Goal: Task Accomplishment & Management: Use online tool/utility

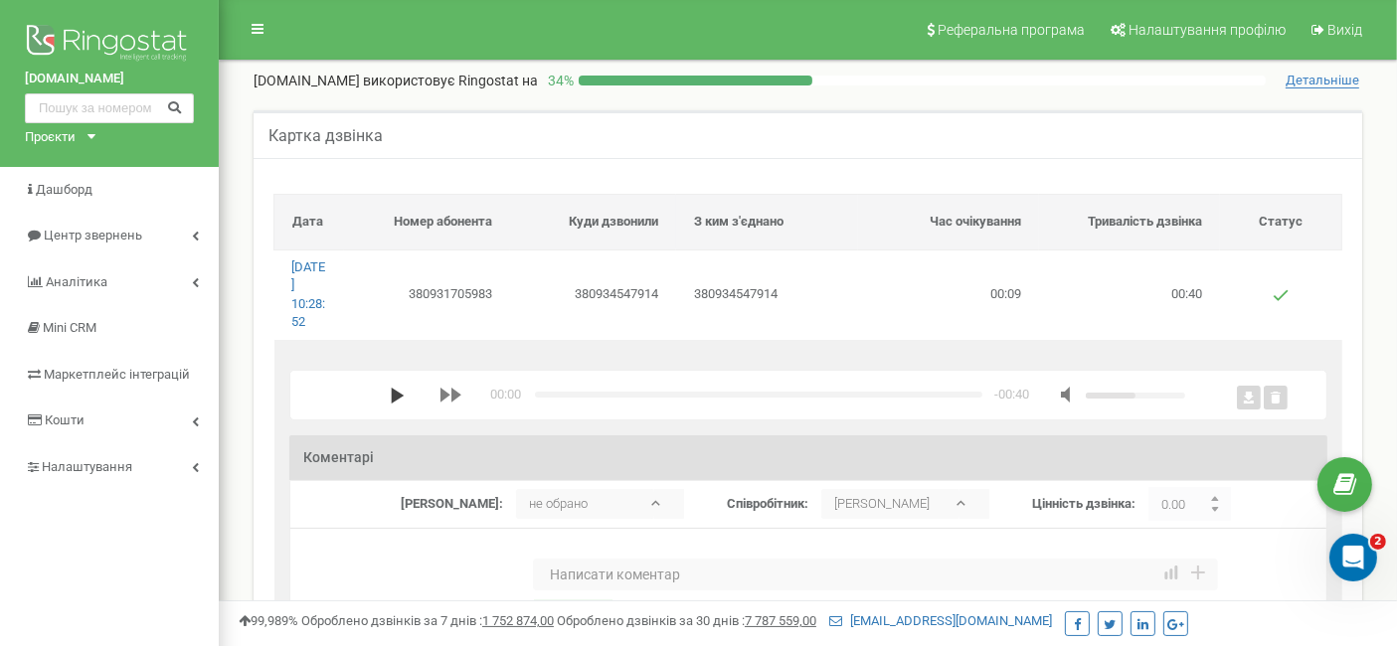
click at [392, 396] on polygon "media player" at bounding box center [397, 396] width 13 height 16
click at [400, 393] on icon "media player" at bounding box center [398, 396] width 14 height 16
click at [391, 391] on polygon "media player" at bounding box center [397, 396] width 13 height 16
click at [1148, 391] on div "media player" at bounding box center [1107, 395] width 155 height 19
click at [1155, 399] on div "media player" at bounding box center [1107, 395] width 155 height 19
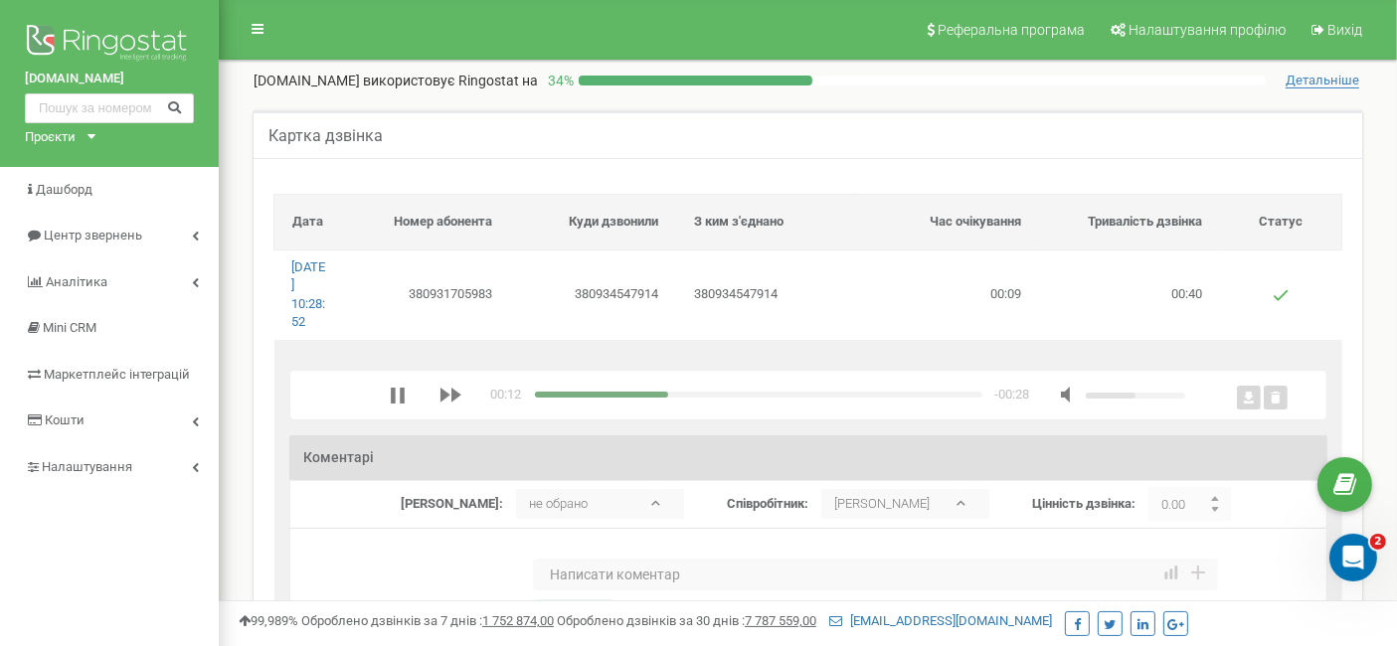
click at [1149, 399] on div "media player" at bounding box center [1107, 395] width 155 height 19
click at [1151, 394] on div "media player" at bounding box center [1134, 396] width 99 height 6
click at [1161, 393] on div "media player" at bounding box center [1134, 396] width 99 height 6
click at [795, 390] on div "00:17 x -00:23" at bounding box center [787, 395] width 795 height 19
click at [792, 393] on div "media player" at bounding box center [758, 395] width 447 height 6
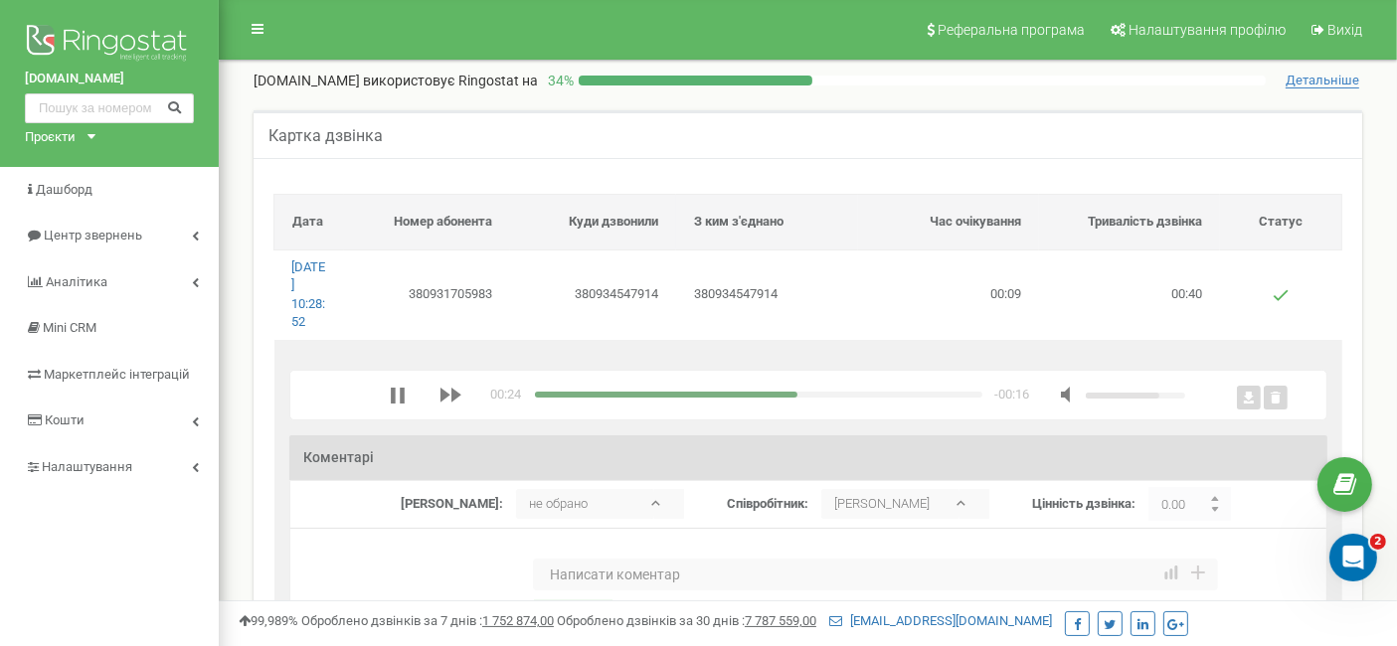
click at [824, 392] on div "media player" at bounding box center [758, 395] width 447 height 6
drag, startPoint x: 846, startPoint y: 394, endPoint x: 880, endPoint y: 397, distance: 33.9
click at [847, 394] on div "media player" at bounding box center [758, 395] width 447 height 6
click at [871, 393] on div "media player" at bounding box center [758, 395] width 447 height 6
click at [913, 393] on div "media player" at bounding box center [758, 395] width 447 height 6
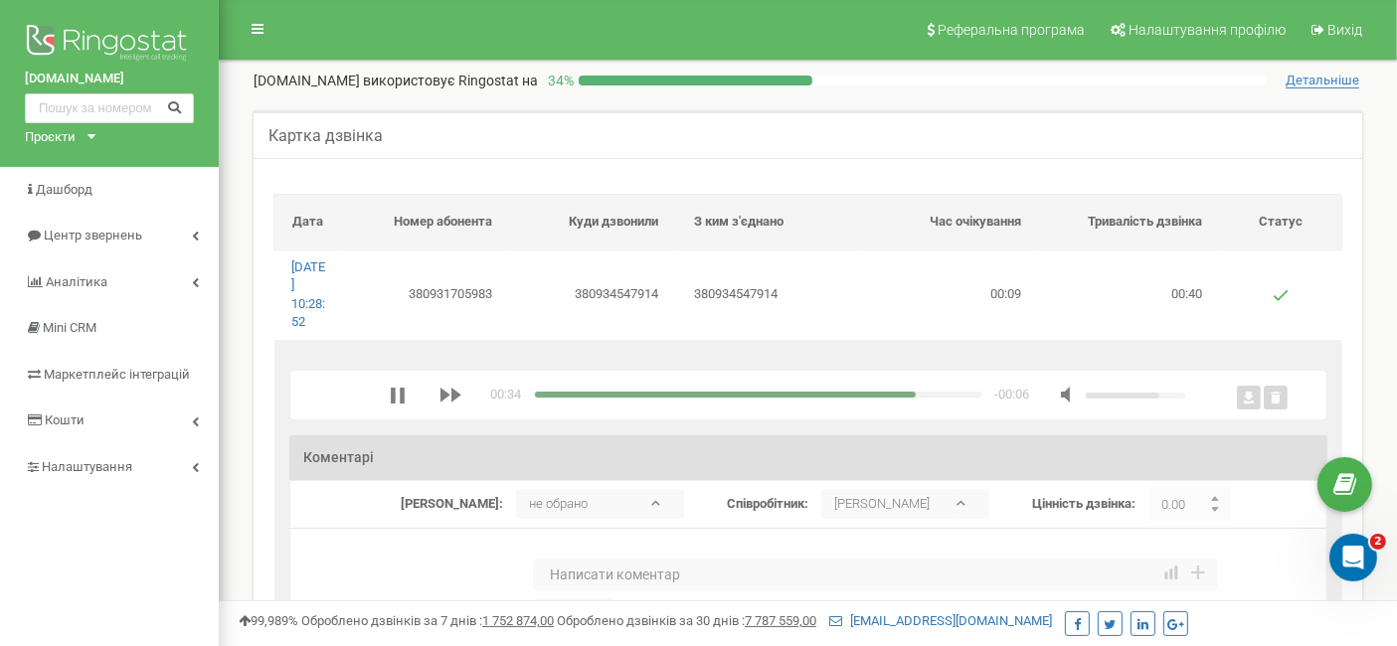
click at [943, 393] on div "media player" at bounding box center [758, 395] width 447 height 6
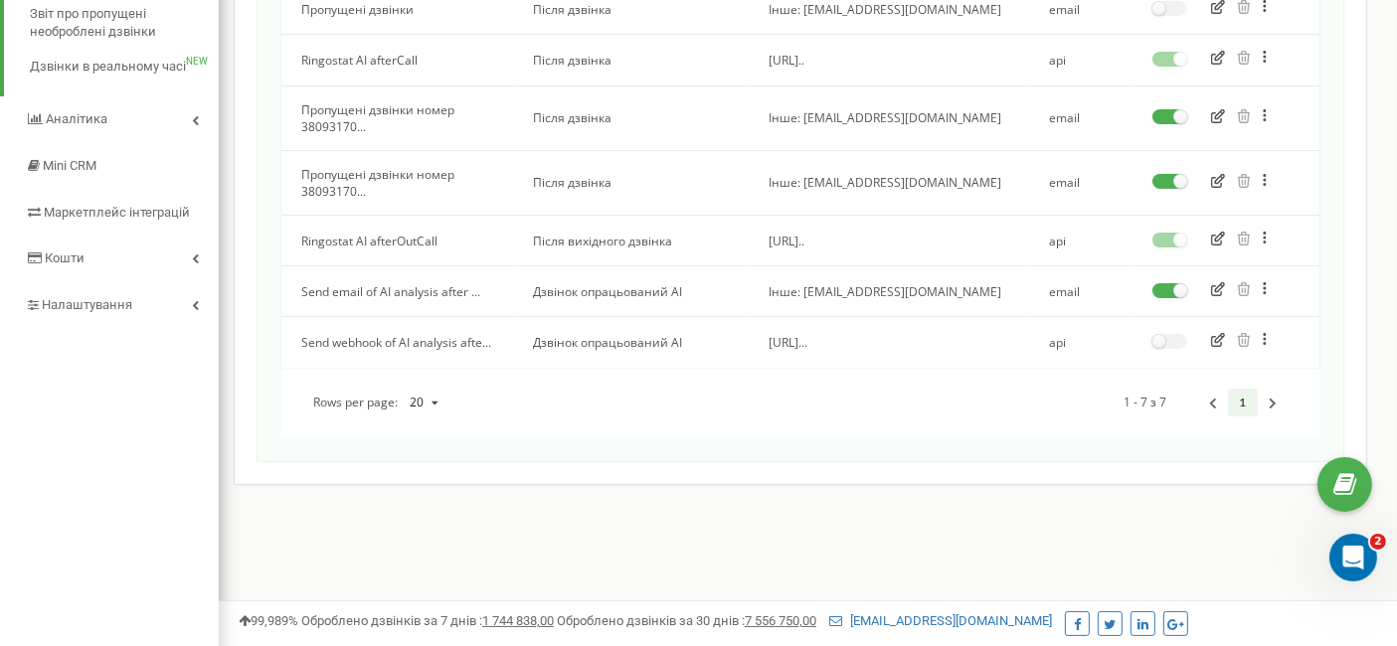
click at [1166, 285] on label at bounding box center [1169, 284] width 35 height 2
click at [0, 0] on input "checkbox" at bounding box center [0, 0] width 0 height 0
click at [1212, 347] on icon "button" at bounding box center [1218, 340] width 14 height 14
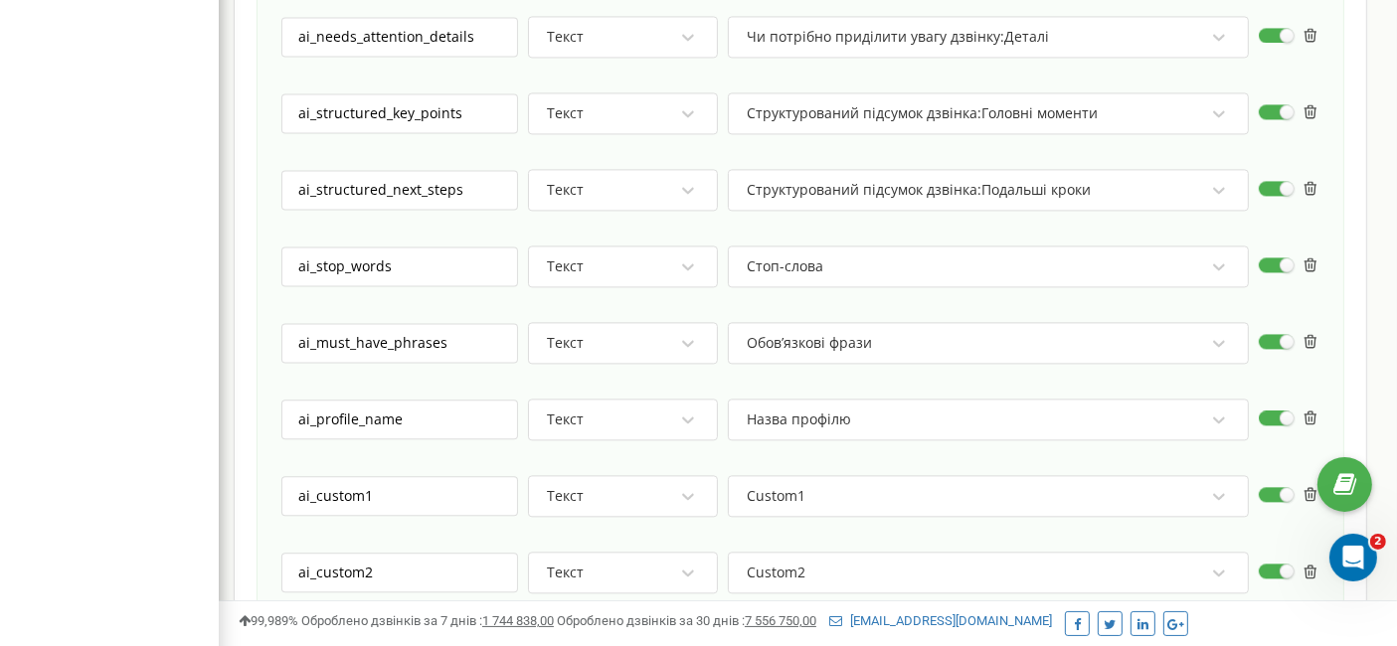
scroll to position [4619, 0]
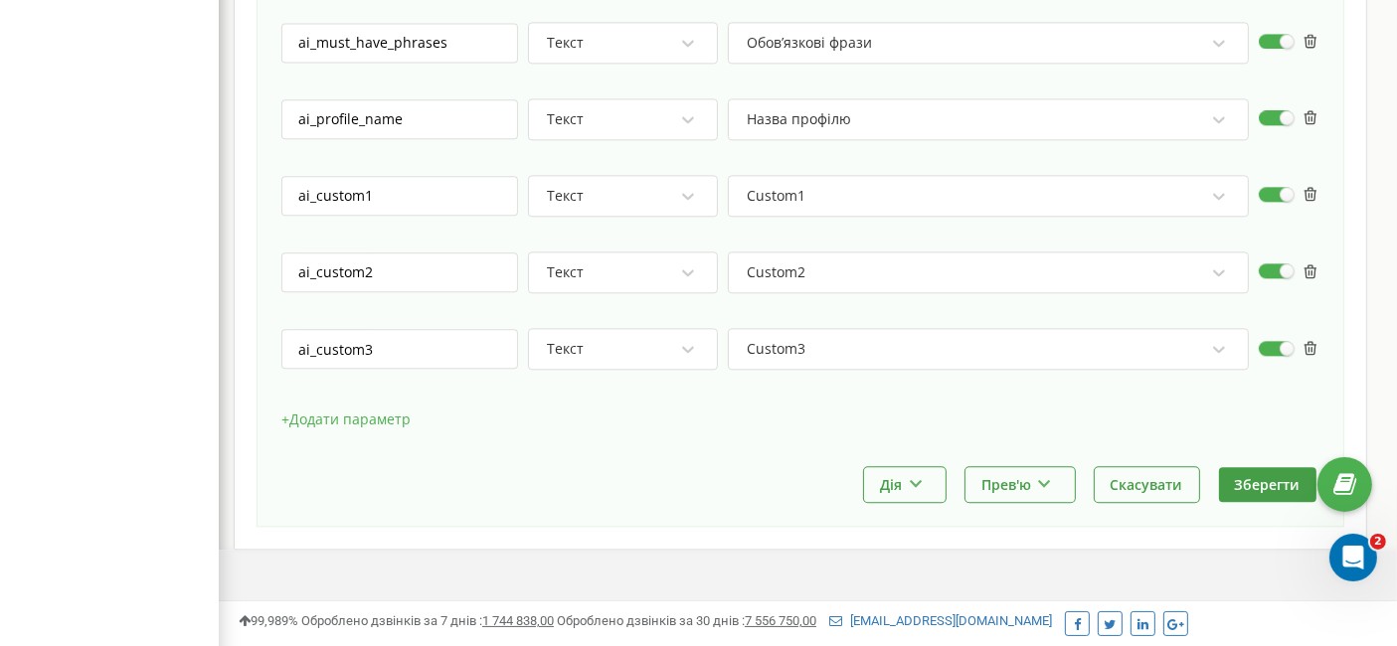
click at [320, 405] on button "+ Додати параметр" at bounding box center [345, 420] width 129 height 30
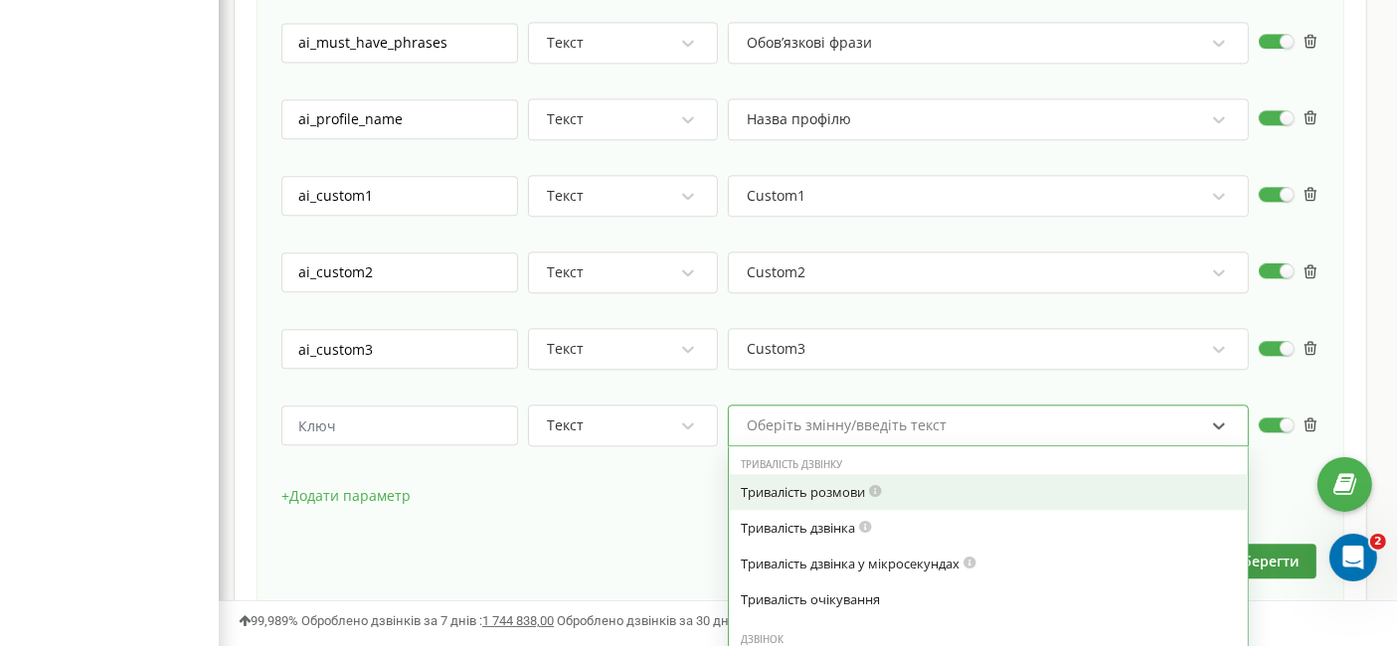
click at [919, 405] on div "option Тривалість розмови focused, 0 of 7. 79 results available. Use Up and Dow…" at bounding box center [988, 426] width 521 height 42
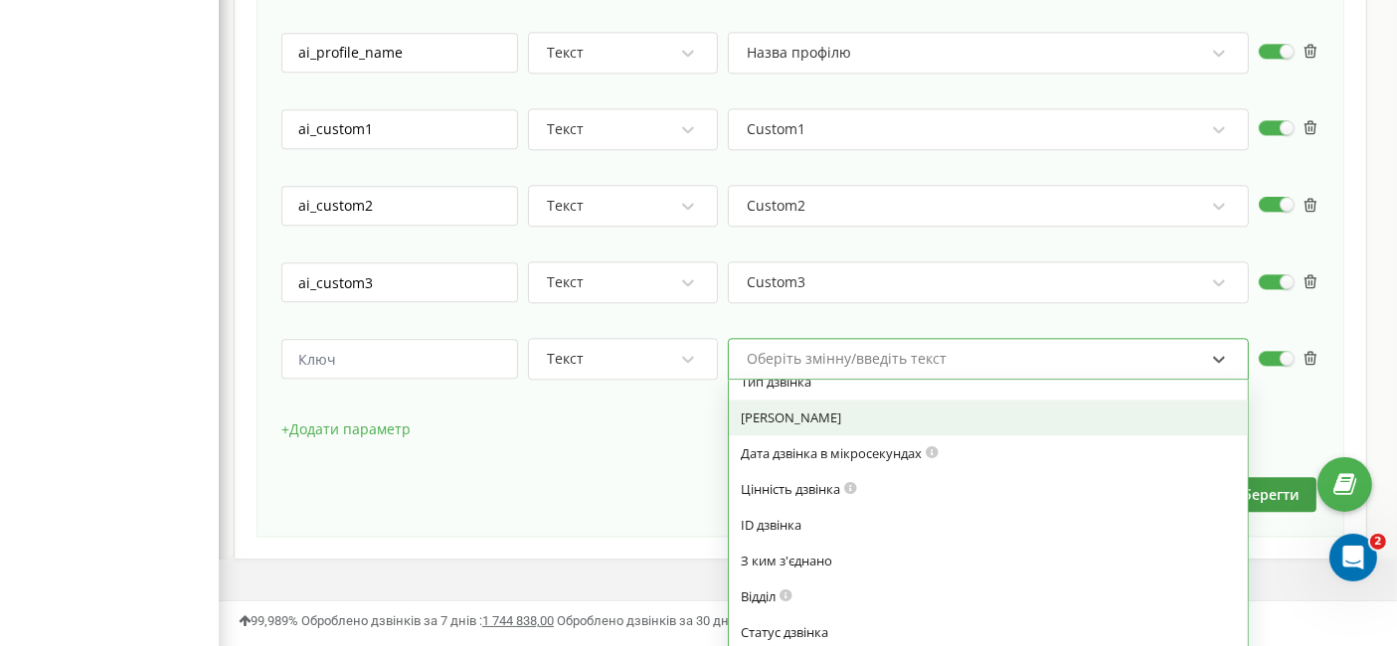
scroll to position [331, 0]
click at [831, 405] on div "[PERSON_NAME]" at bounding box center [988, 414] width 495 height 18
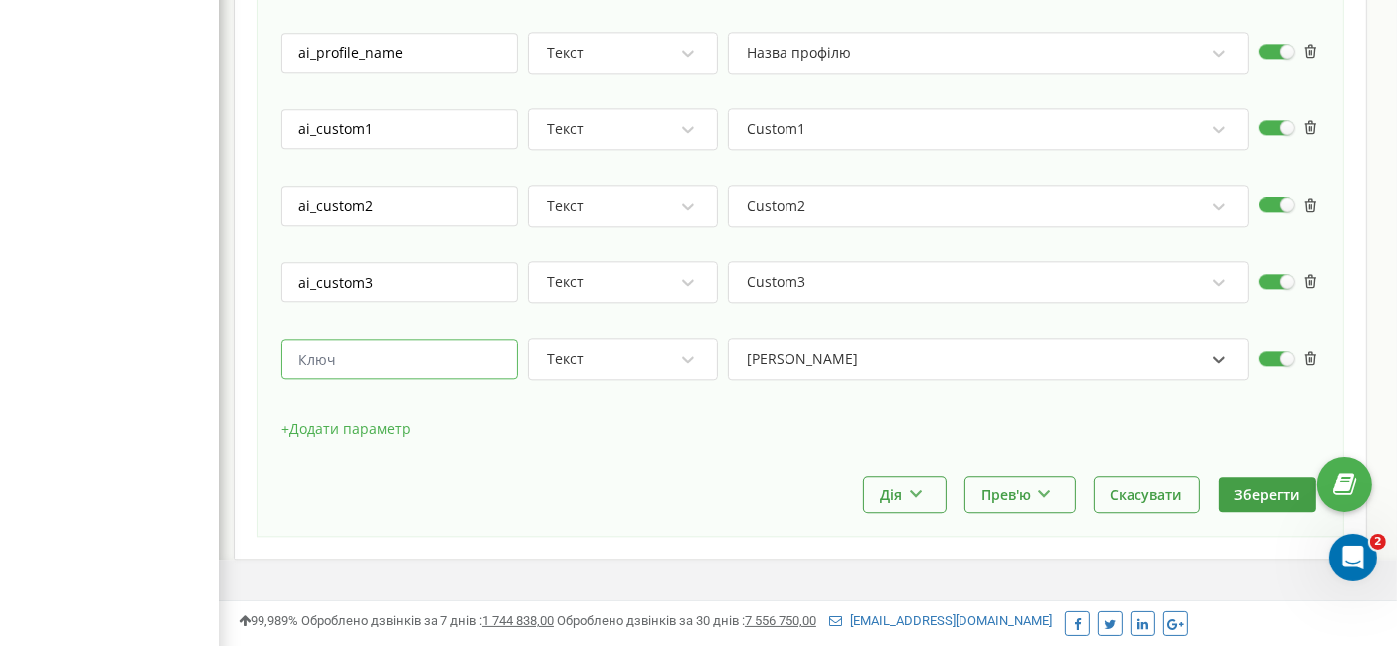
click at [420, 339] on input "text" at bounding box center [399, 359] width 237 height 40
type input "call_date"
click at [1271, 477] on button "Зберегти" at bounding box center [1267, 494] width 97 height 35
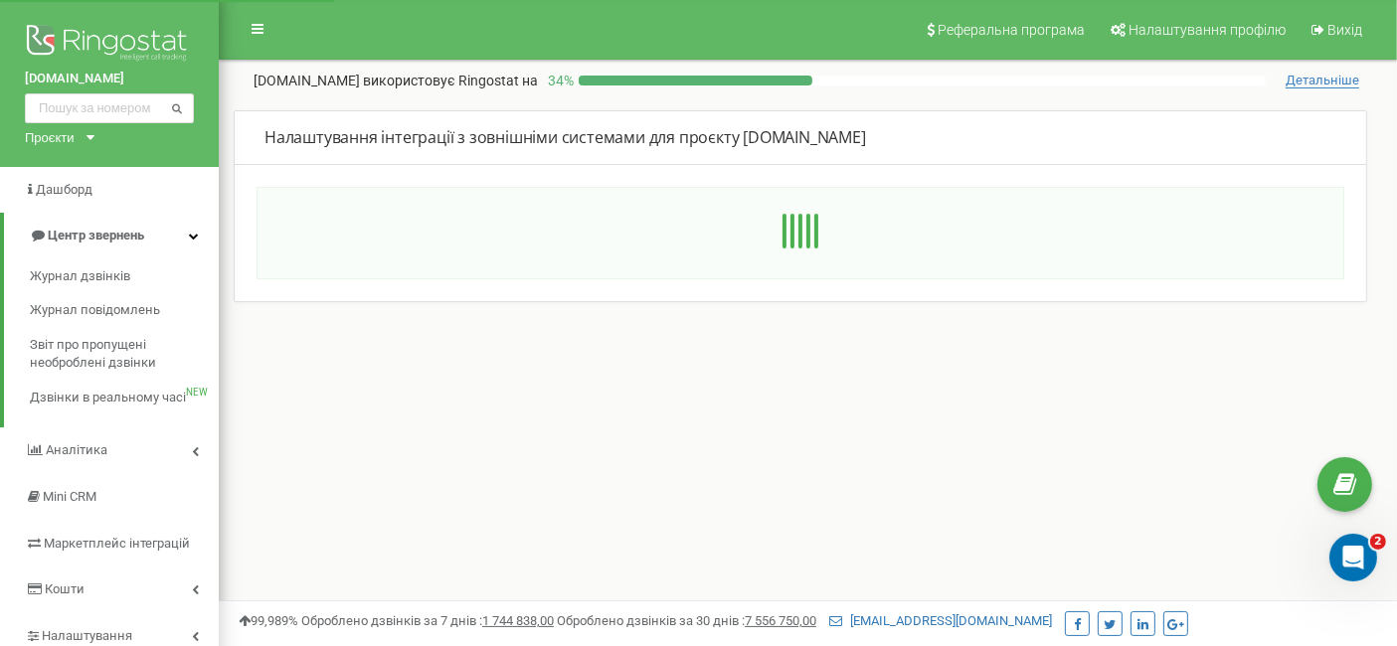
click at [1025, 457] on div "Реферальна програма Налаштування профілю Вихід [DOMAIN_NAME] використовує Ringo…" at bounding box center [808, 596] width 1178 height 1193
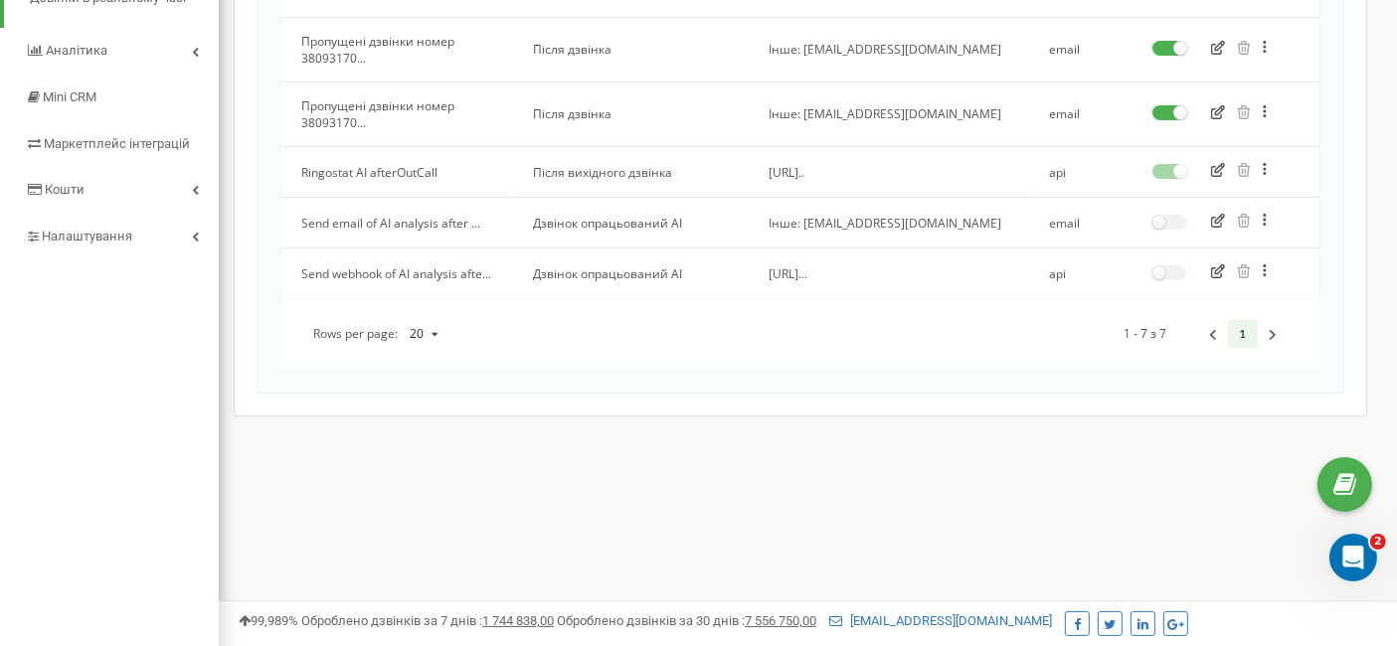
scroll to position [441, 0]
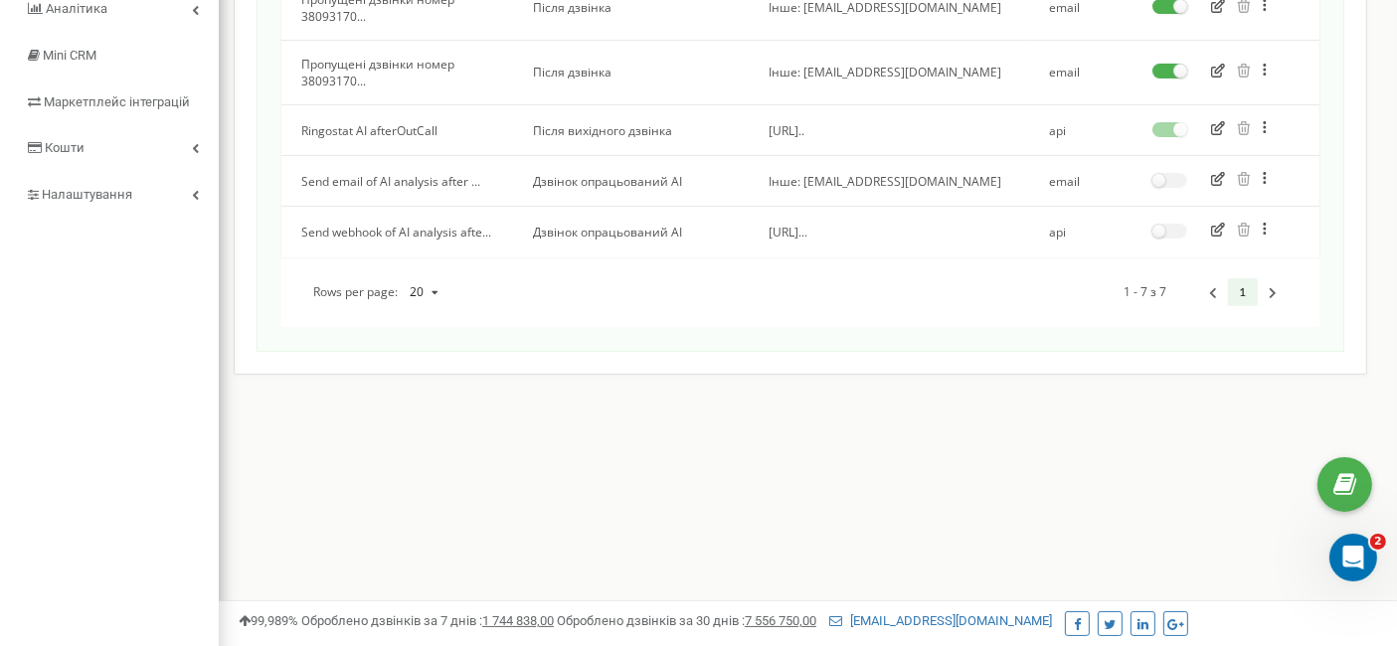
click at [1215, 236] on icon "button" at bounding box center [1218, 230] width 14 height 14
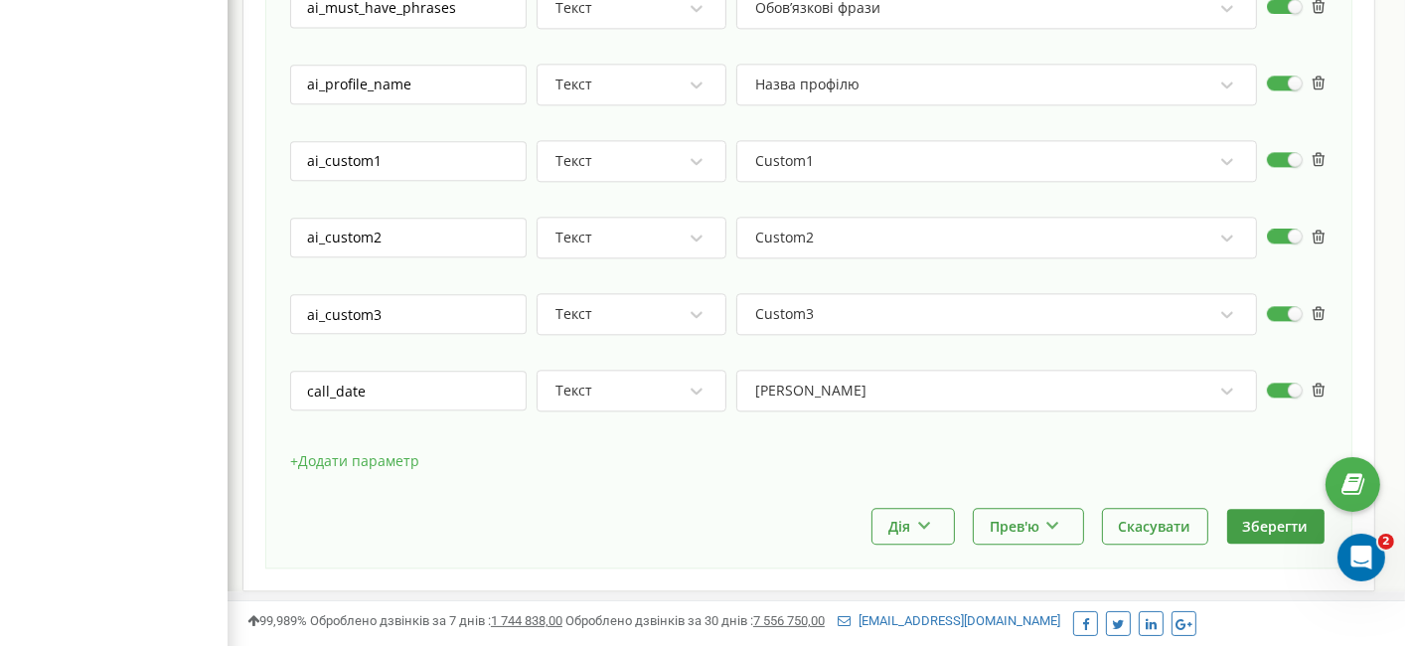
scroll to position [4673, 0]
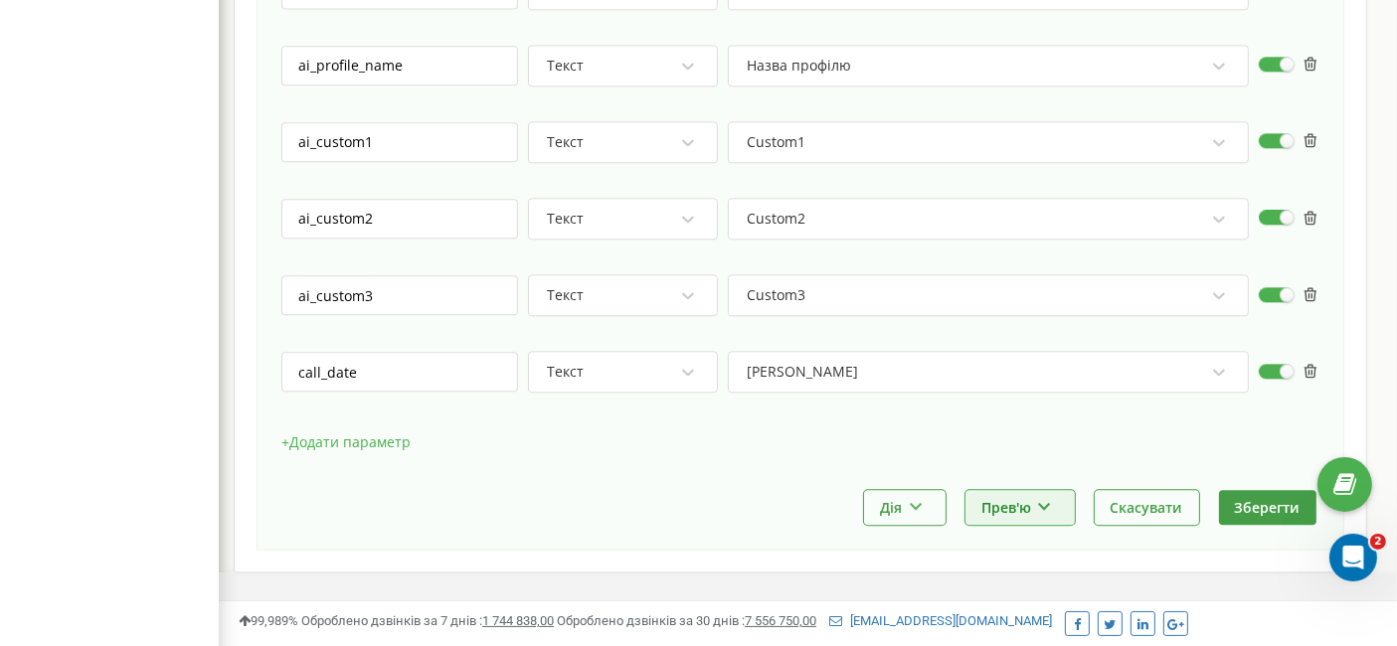
click at [1029, 490] on button "Прев'ю" at bounding box center [1019, 507] width 109 height 35
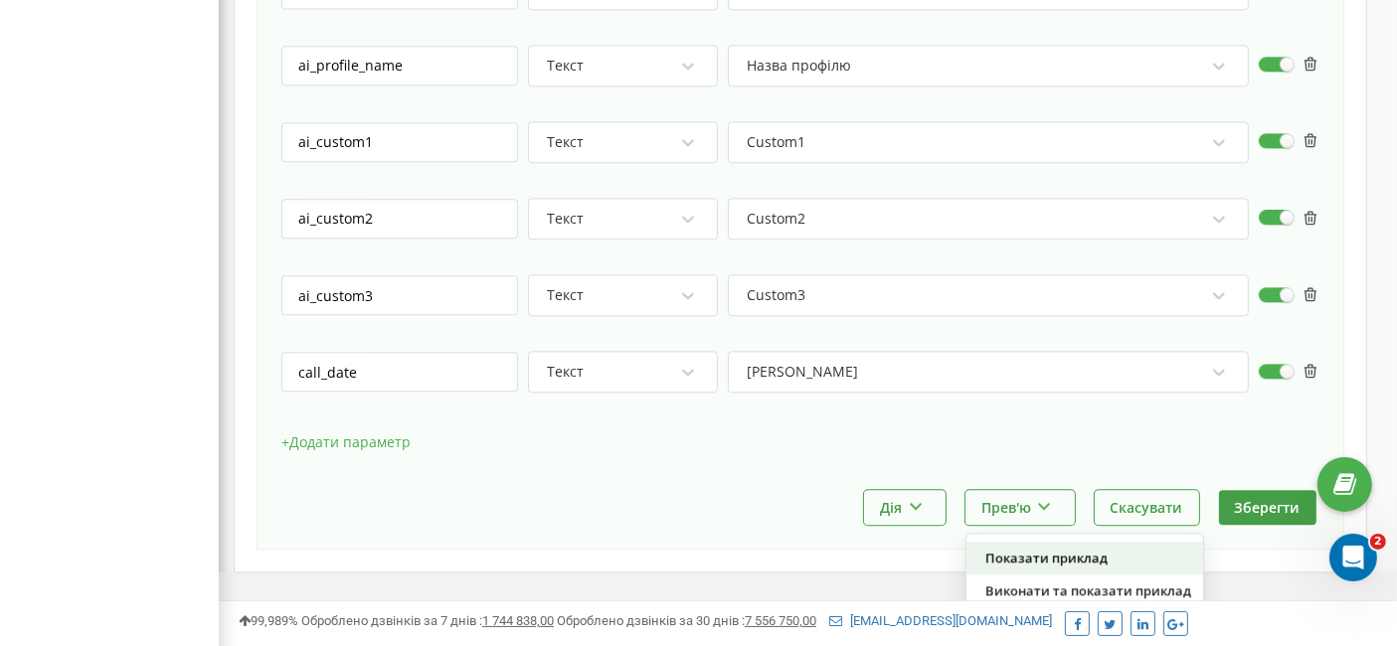
click at [1041, 542] on div "Показати приклад" at bounding box center [1084, 558] width 237 height 33
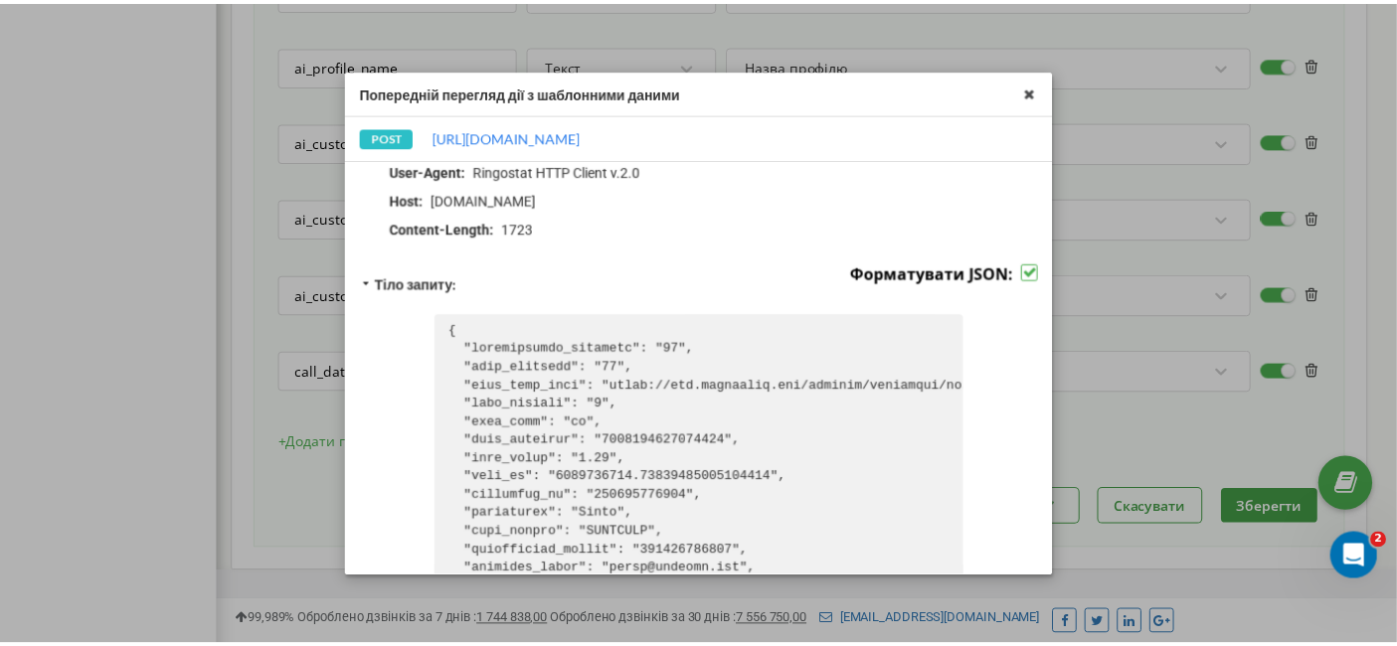
scroll to position [0, 0]
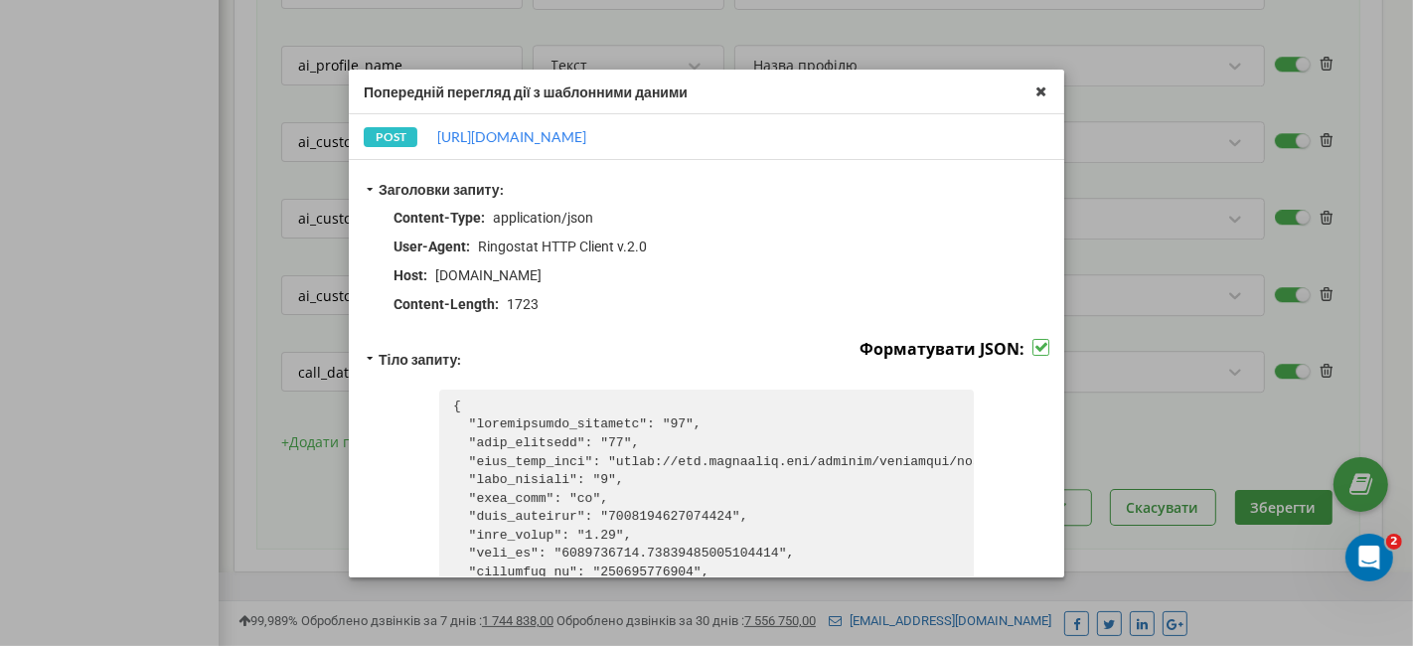
click at [1039, 95] on icon at bounding box center [1041, 91] width 23 height 23
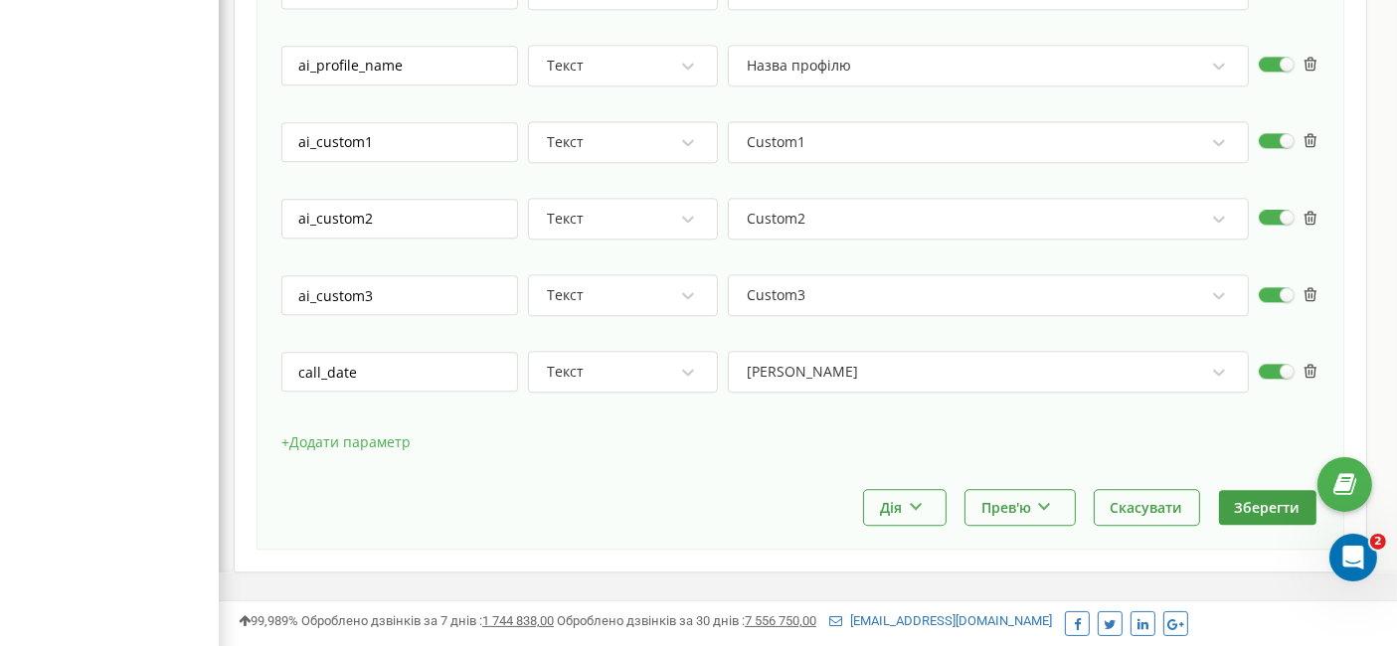
click at [337, 427] on button "+ Додати параметр" at bounding box center [345, 442] width 129 height 30
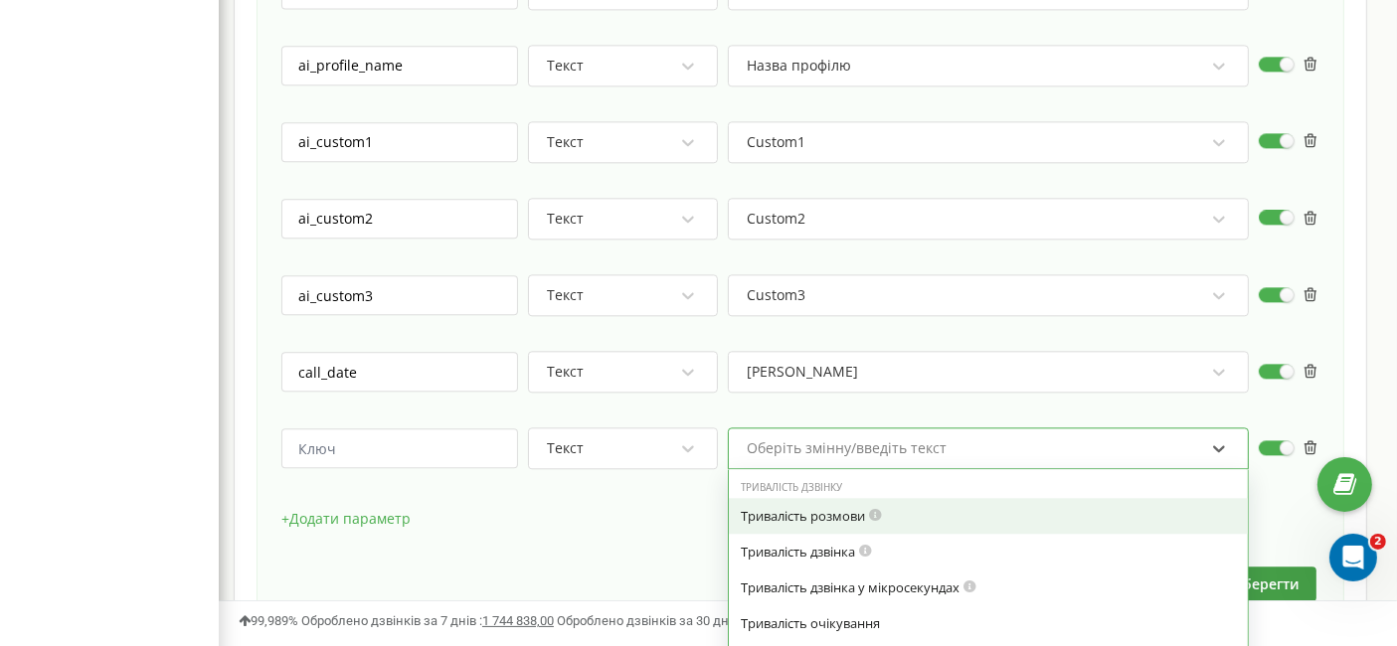
click at [872, 427] on div "option Тривалість розмови focused, 0 of 7. 79 results available. Use Up and Dow…" at bounding box center [988, 448] width 521 height 42
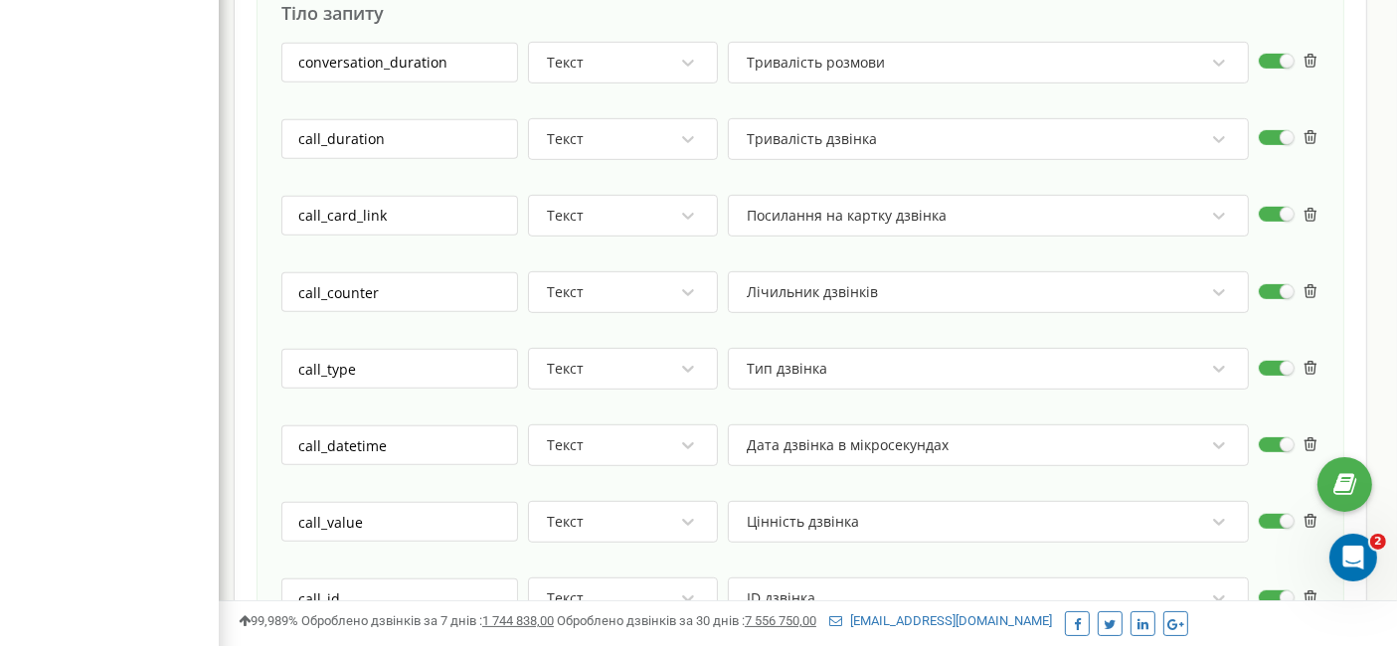
scroll to position [1007, 0]
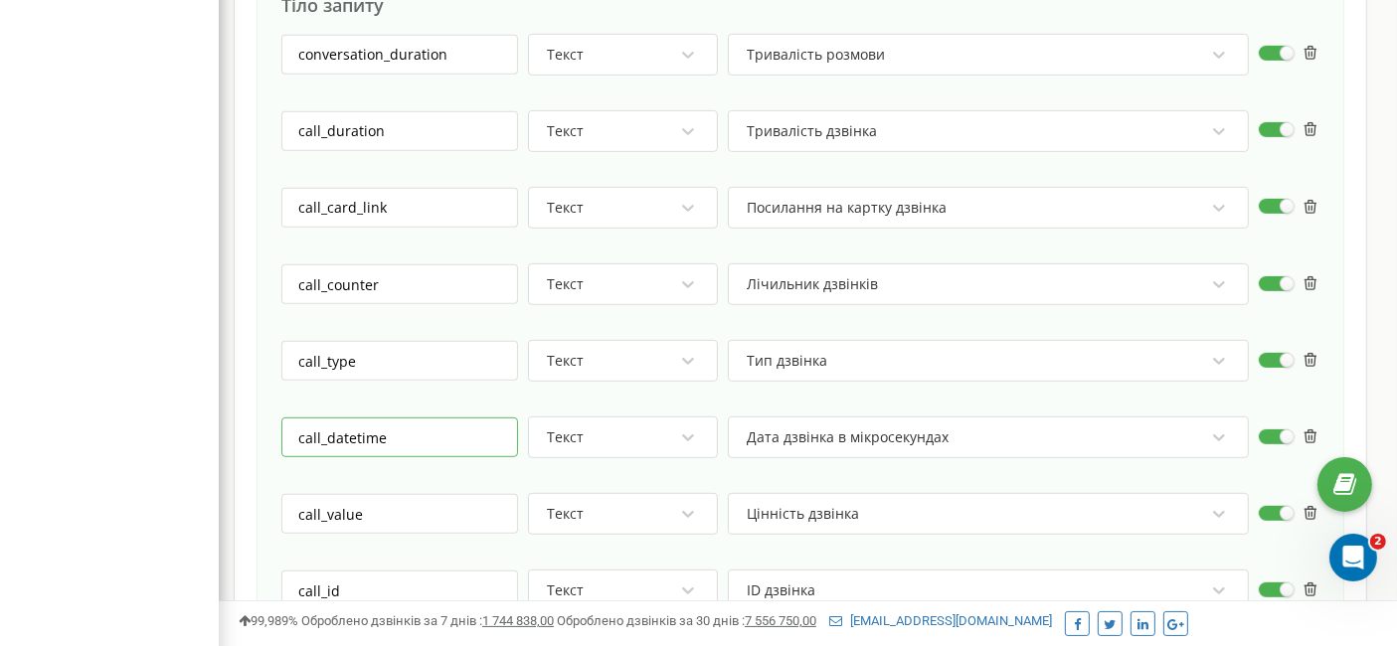
click at [423, 429] on input "call_datetime" at bounding box center [399, 437] width 237 height 40
type input "call_datetime_ms"
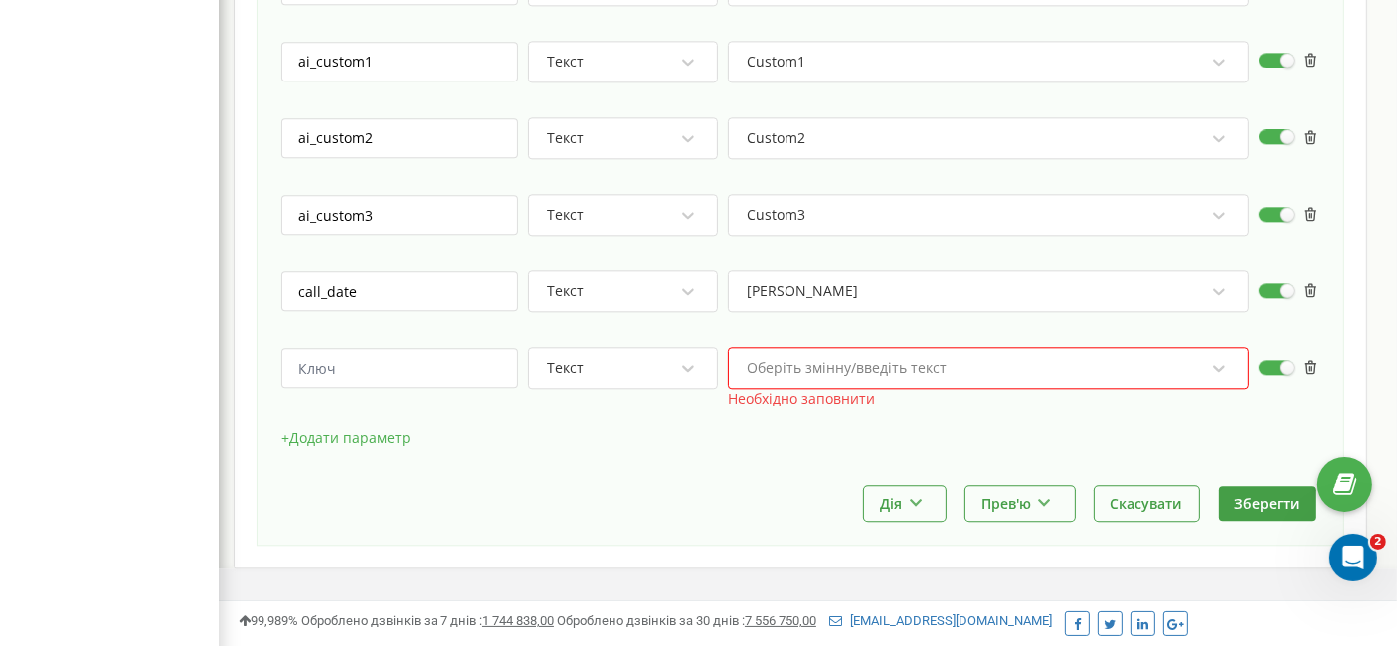
scroll to position [4762, 0]
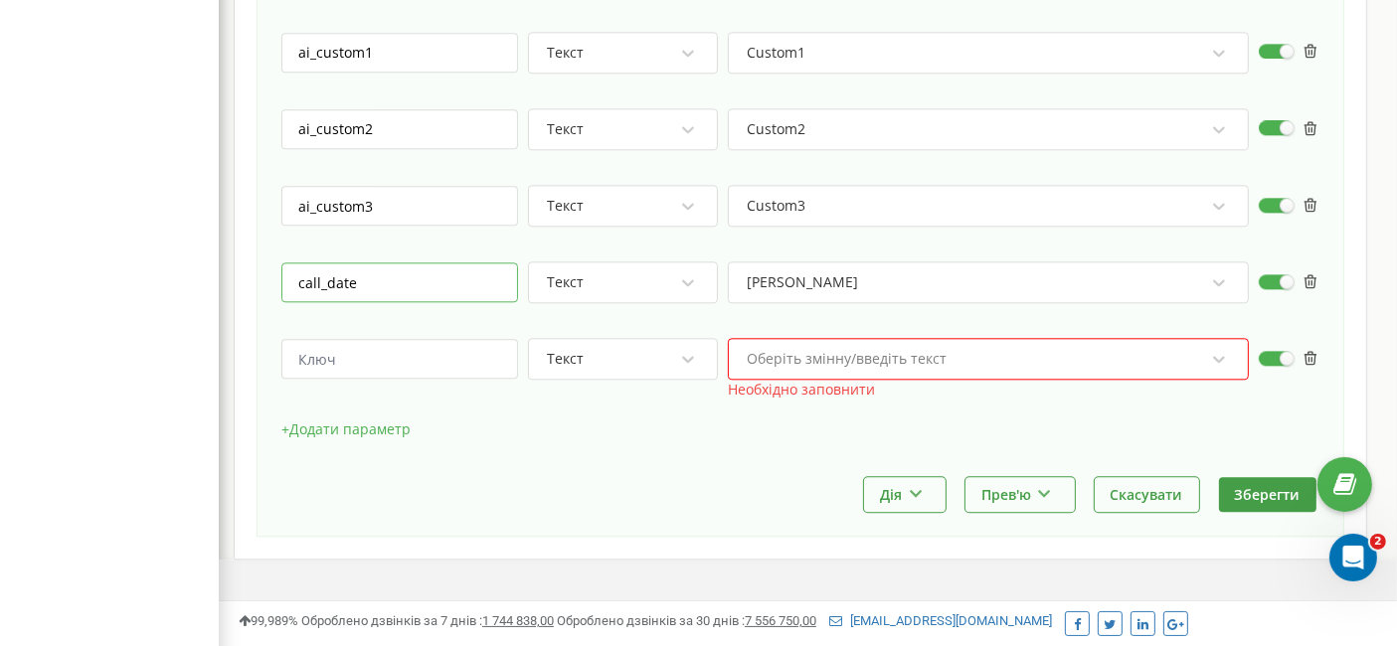
click at [388, 262] on input "call_date" at bounding box center [399, 282] width 237 height 40
type input "call_datetime"
click at [1039, 342] on div "Оберіть змінну/введіть текст" at bounding box center [975, 359] width 461 height 34
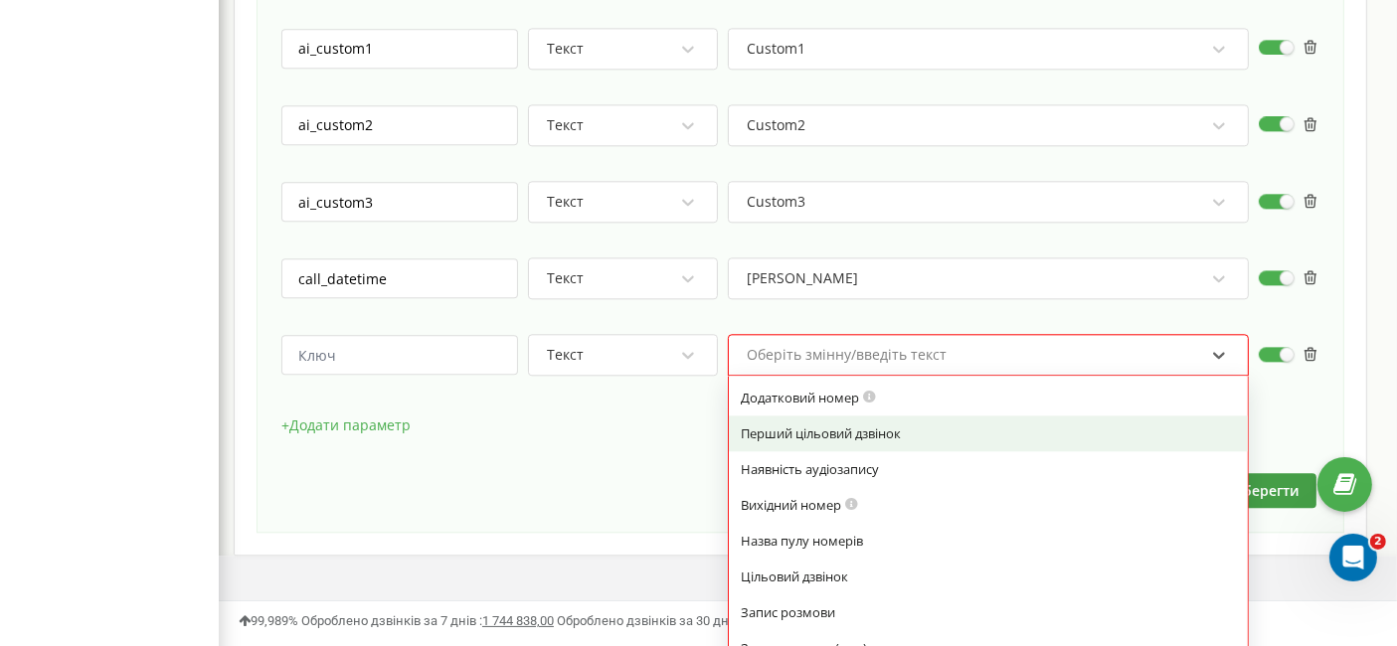
scroll to position [4771, 0]
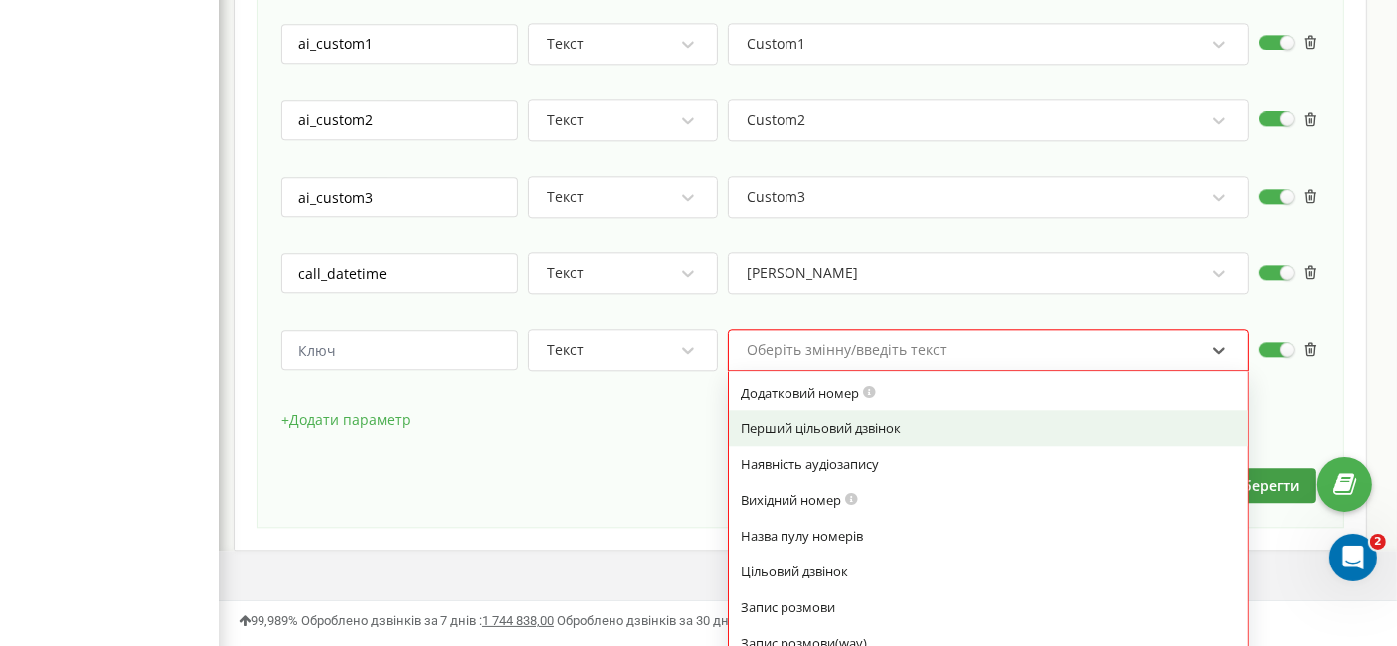
click at [790, 419] on div "Перший цільовий дзвінок" at bounding box center [988, 428] width 495 height 18
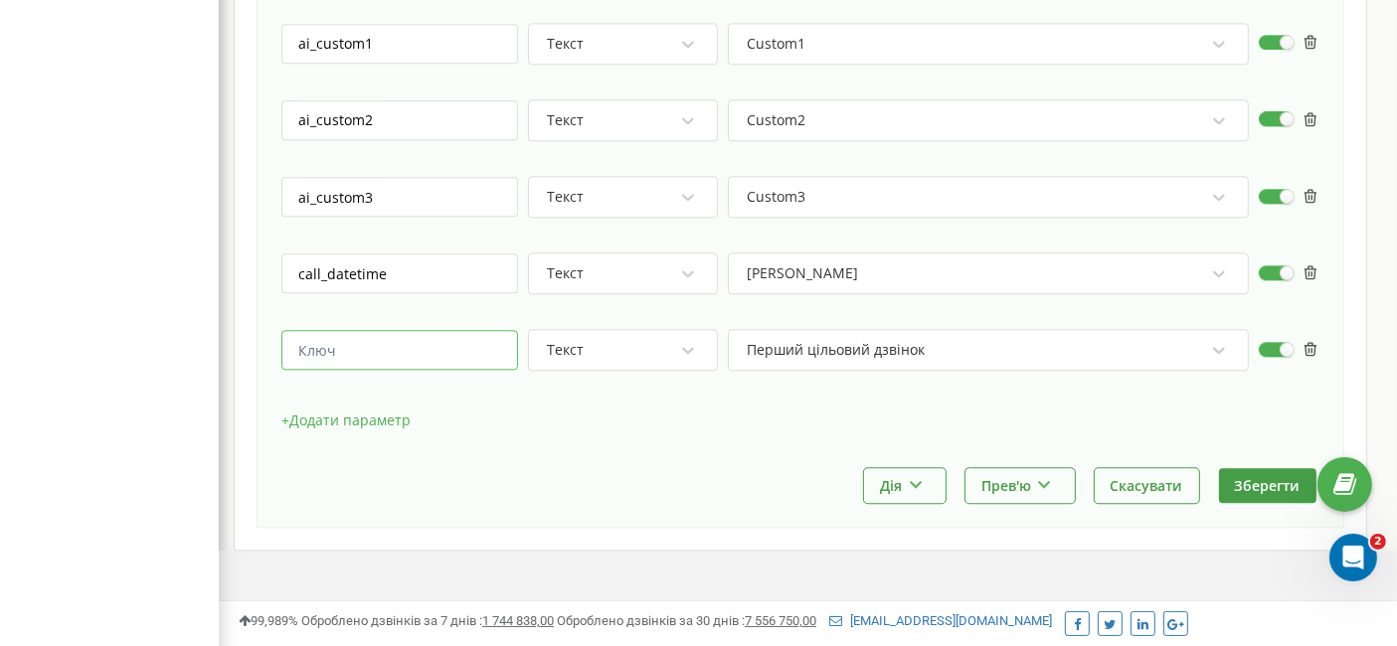
click at [412, 330] on input "text" at bounding box center [399, 350] width 237 height 40
type input "is_first_call"
drag, startPoint x: 720, startPoint y: 366, endPoint x: 733, endPoint y: 367, distance: 13.0
click at [831, 406] on div "+ Додати параметр" at bounding box center [800, 431] width 1038 height 50
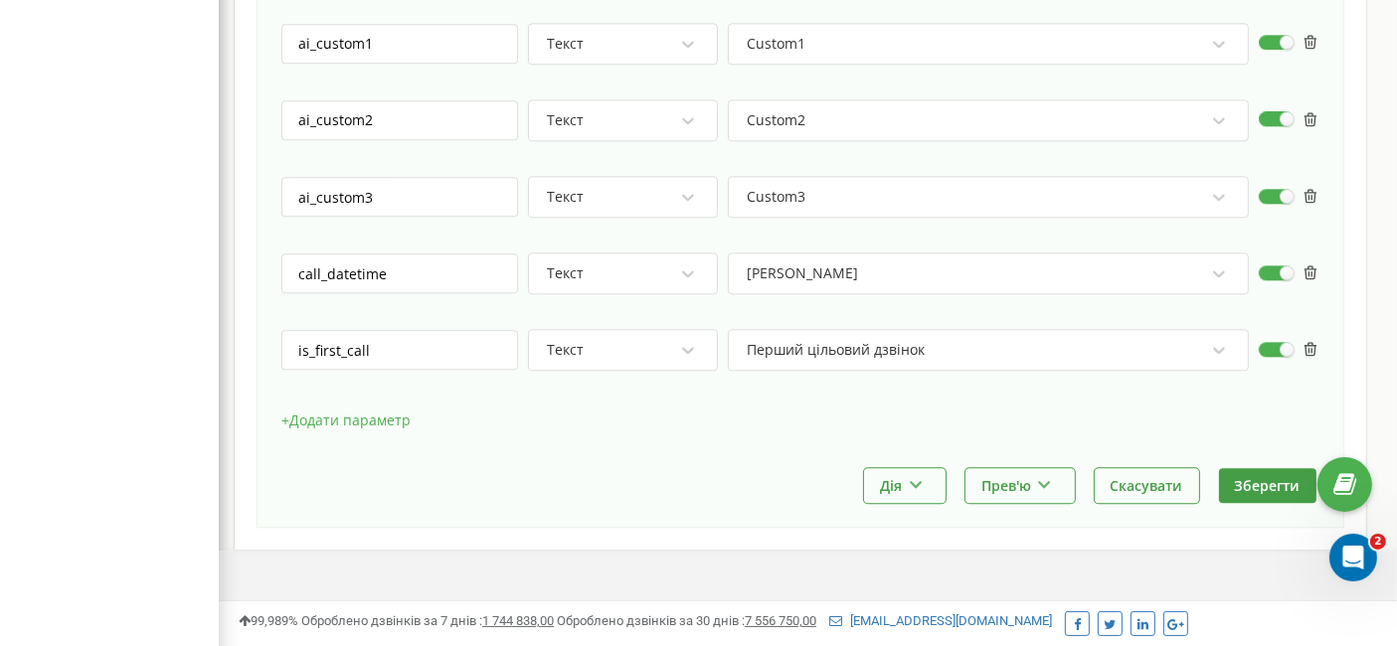
drag, startPoint x: 276, startPoint y: 376, endPoint x: 322, endPoint y: 387, distance: 47.0
click at [323, 406] on button "+ Додати параметр" at bounding box center [345, 421] width 129 height 30
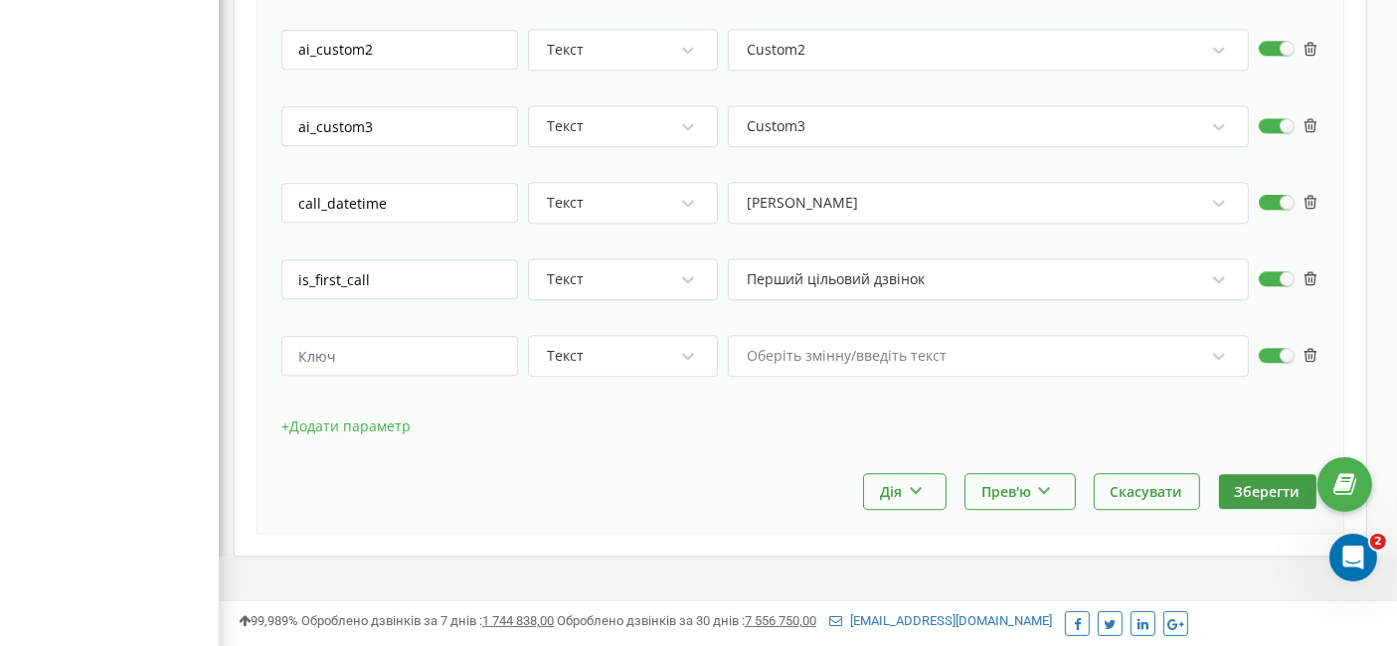
scroll to position [4848, 0]
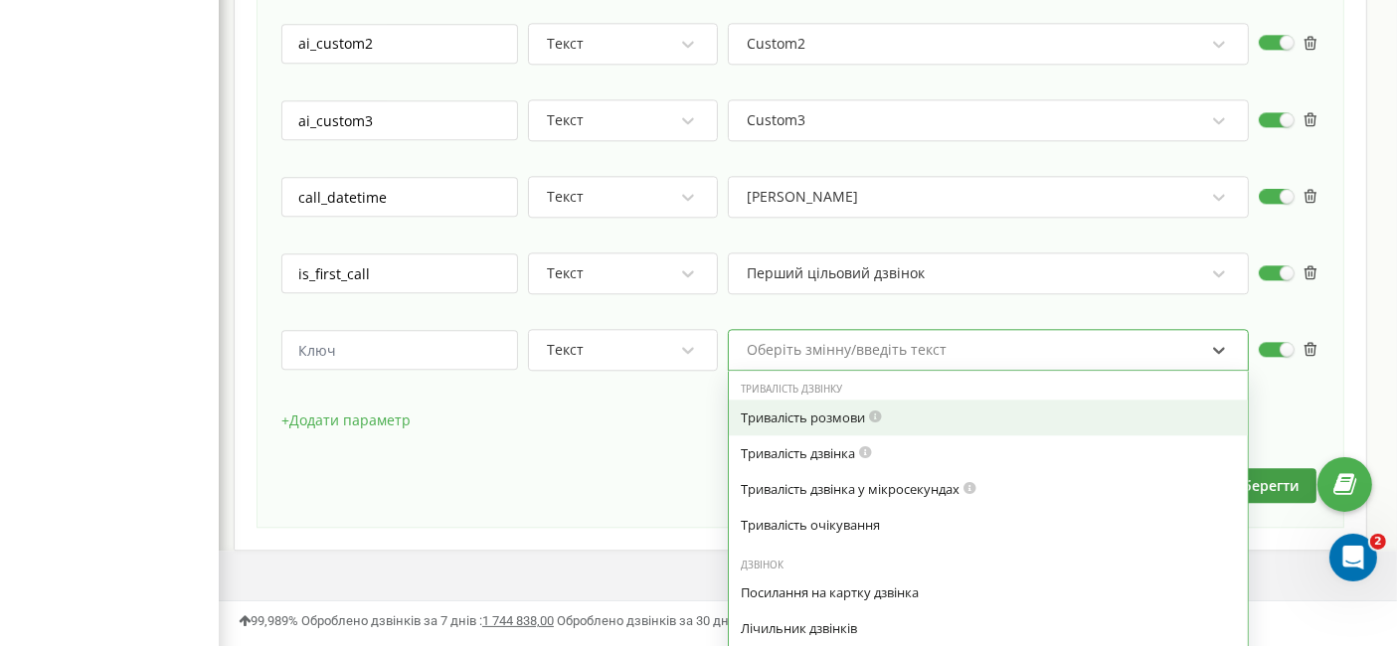
click at [842, 343] on div "Оберіть змінну/введіть текст" at bounding box center [846, 350] width 200 height 14
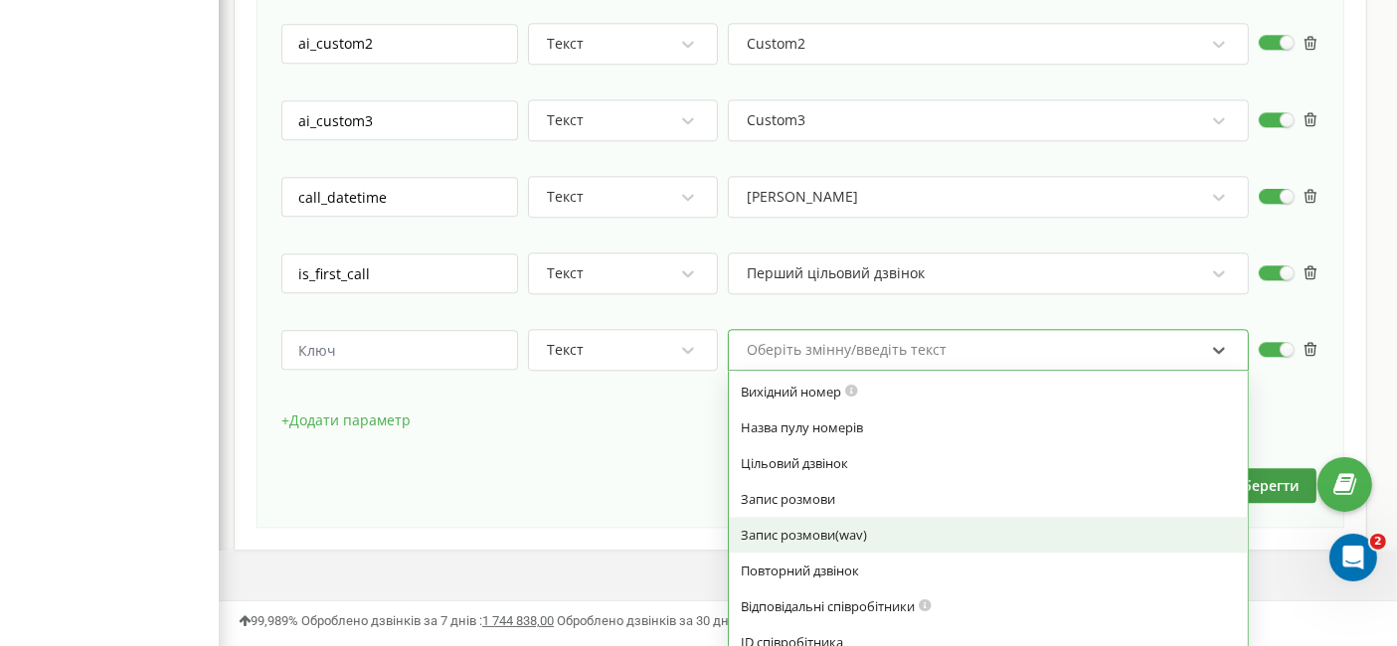
scroll to position [883, 0]
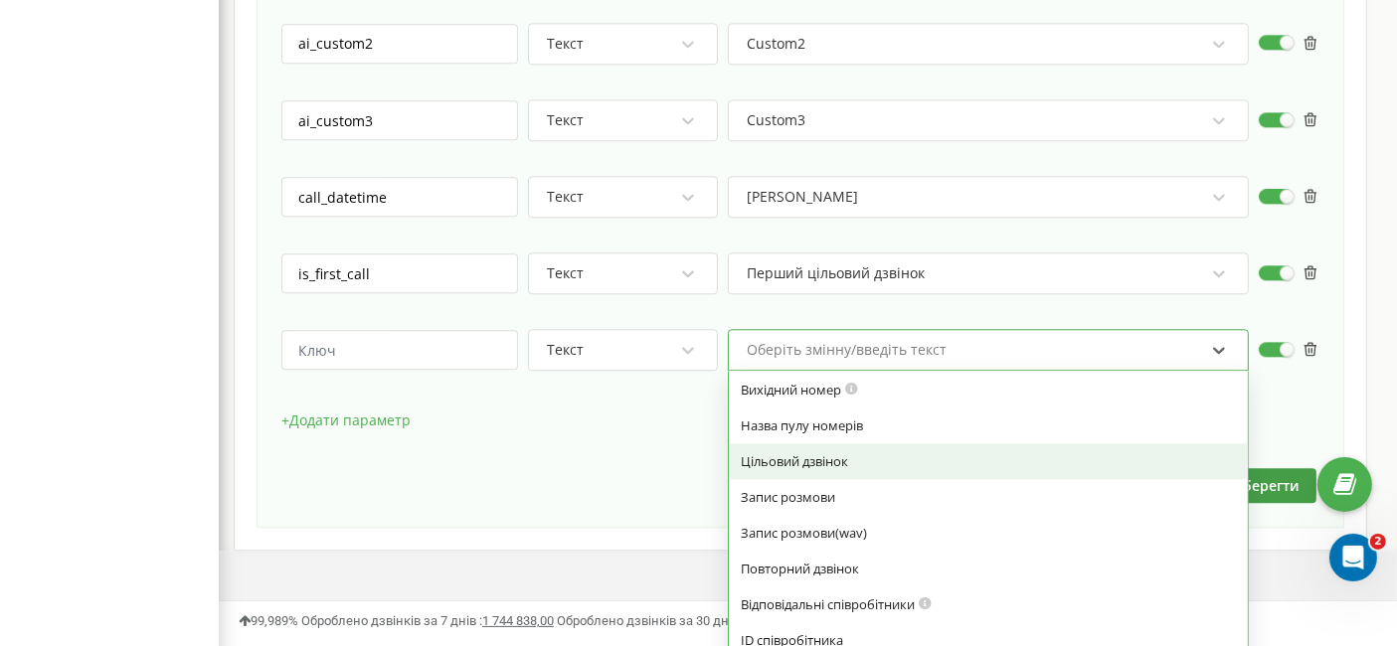
click at [782, 452] on div "Цільовий дзвінок" at bounding box center [988, 461] width 495 height 18
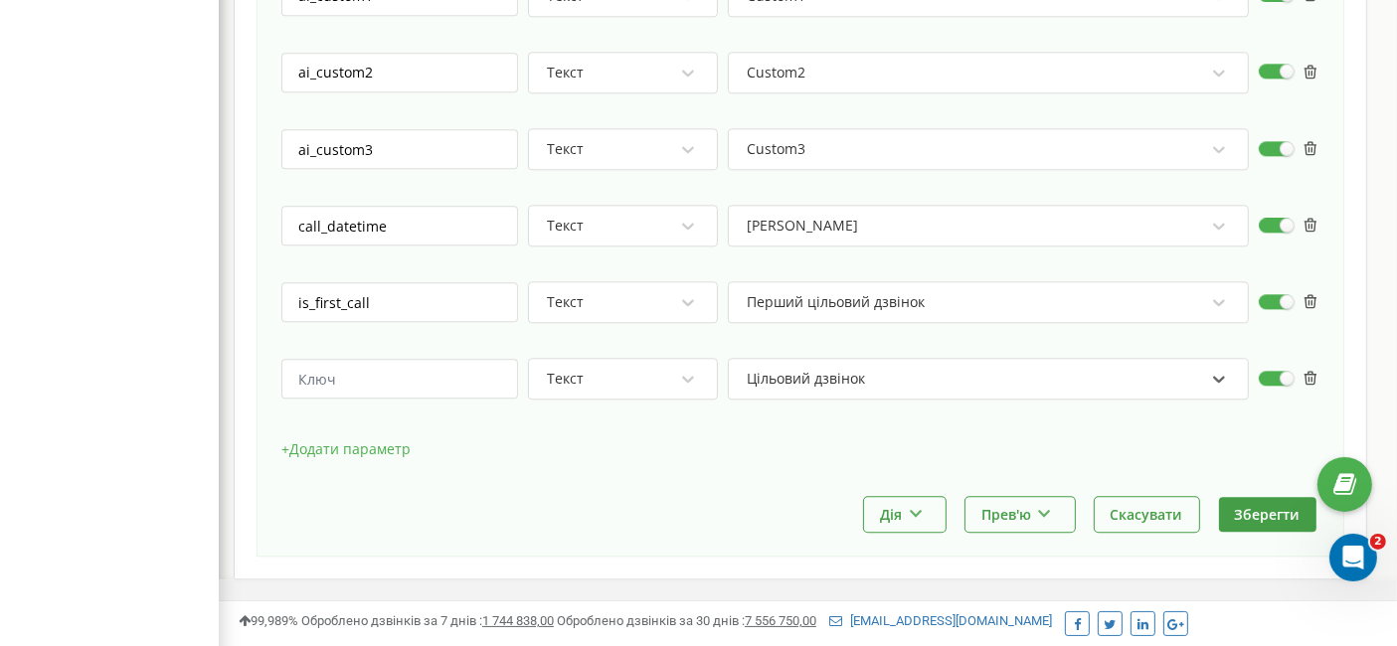
scroll to position [4848, 0]
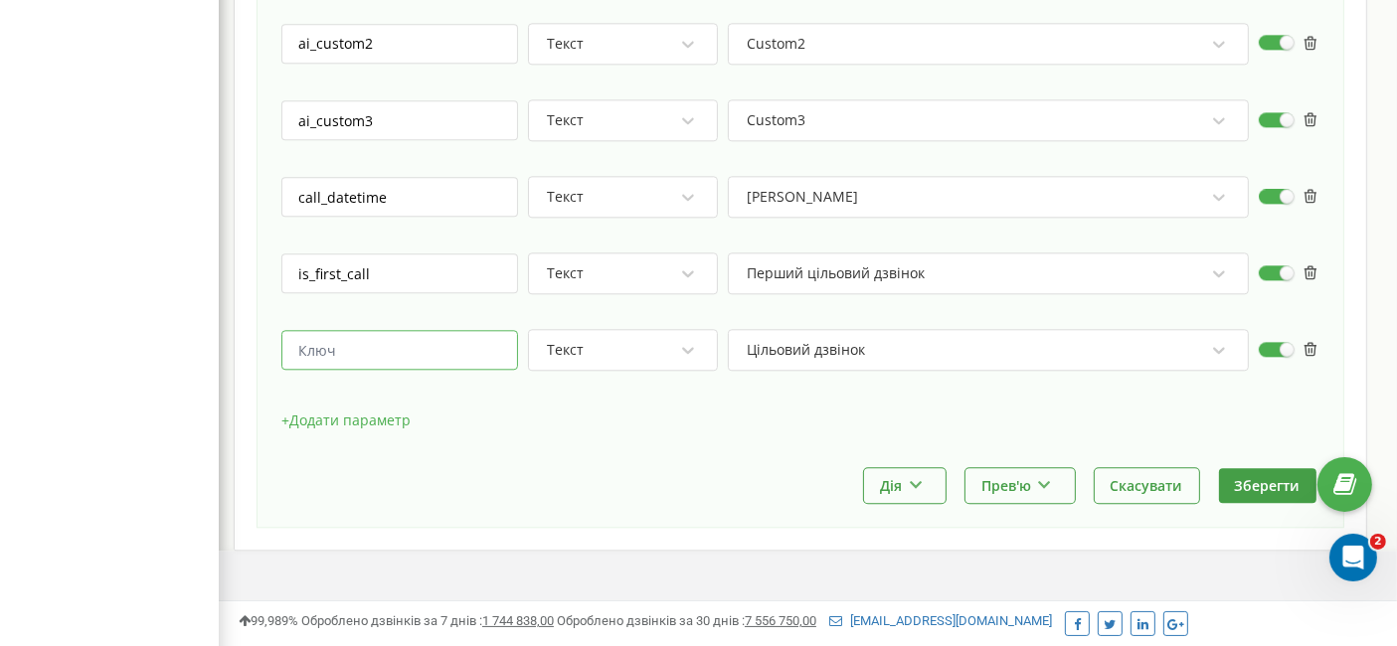
drag, startPoint x: 480, startPoint y: 320, endPoint x: 491, endPoint y: 328, distance: 13.5
click at [481, 330] on input "text" at bounding box center [399, 350] width 237 height 40
type input "s"
type input "is_target_call"
click at [687, 406] on div "+ Додати параметр" at bounding box center [800, 431] width 1038 height 50
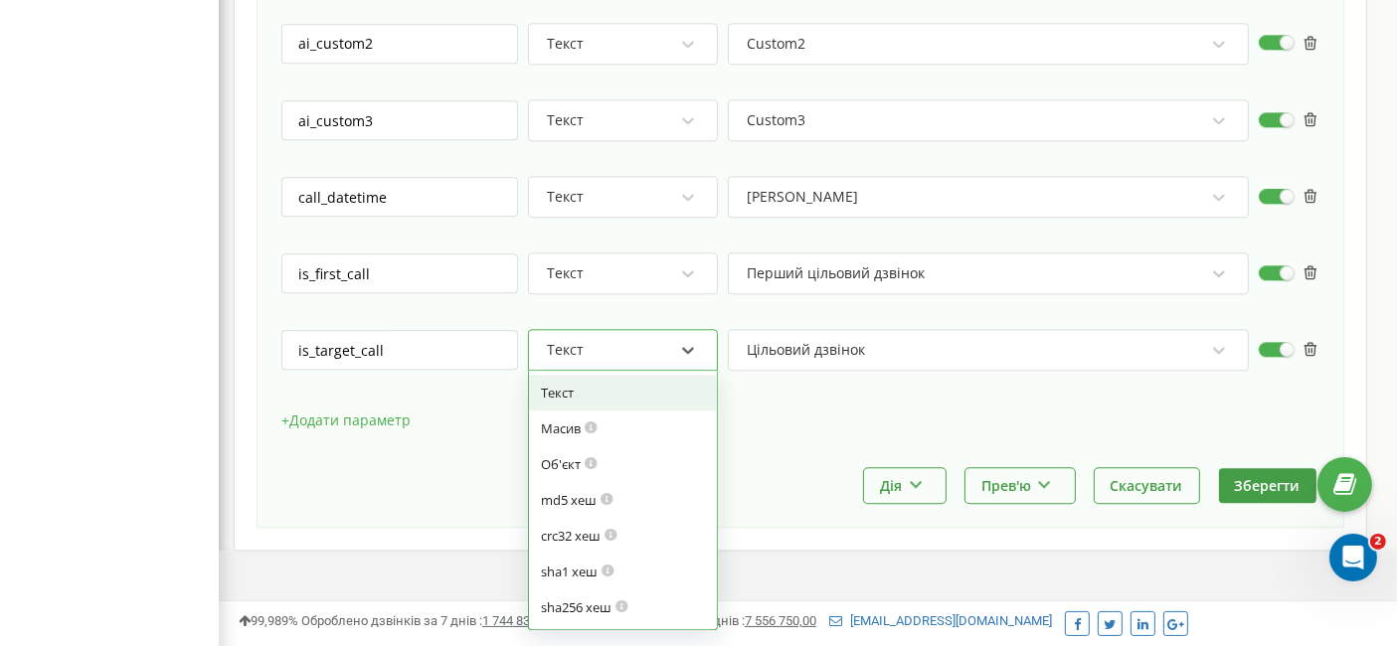
click at [690, 333] on div at bounding box center [688, 350] width 26 height 34
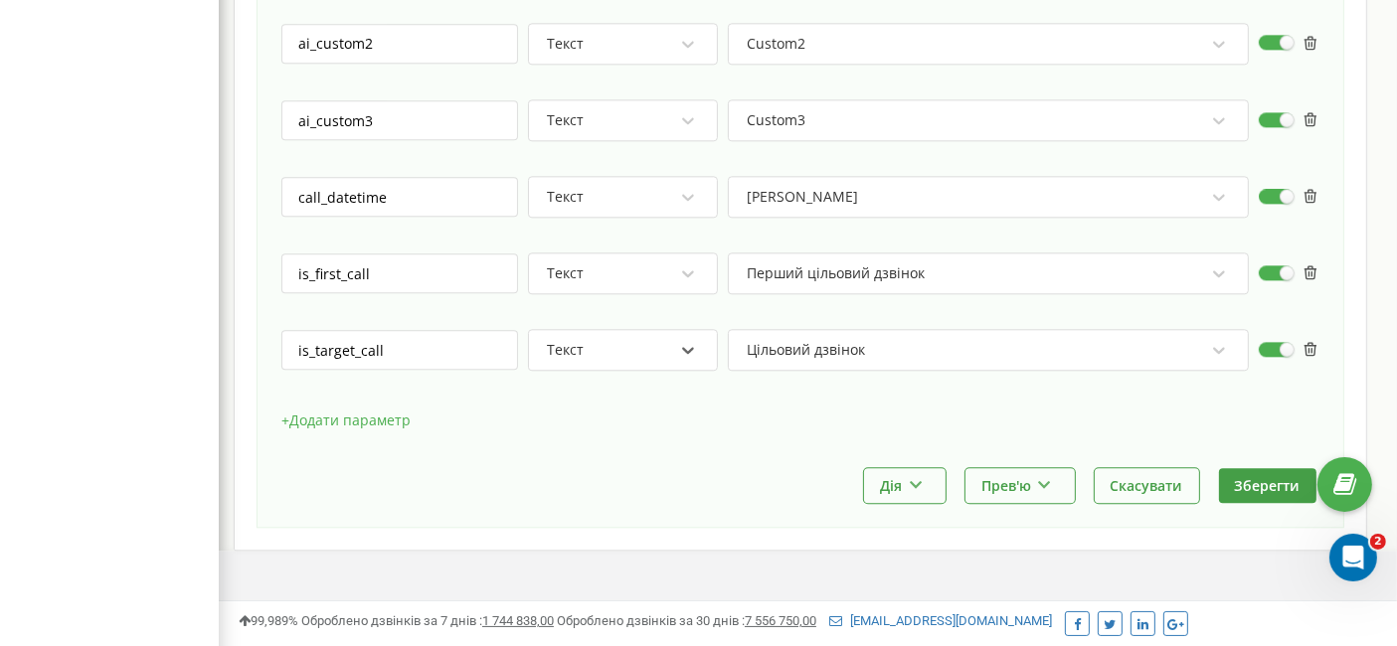
click at [690, 333] on div at bounding box center [688, 350] width 26 height 34
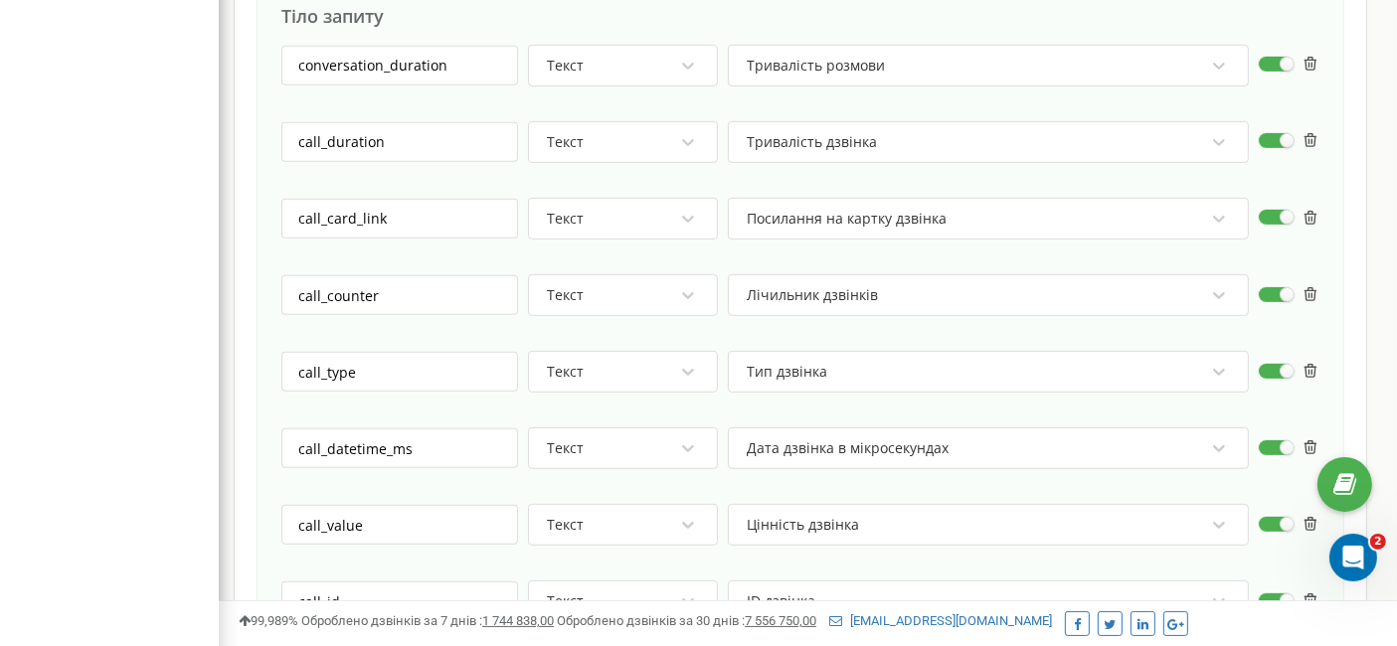
scroll to position [956, 0]
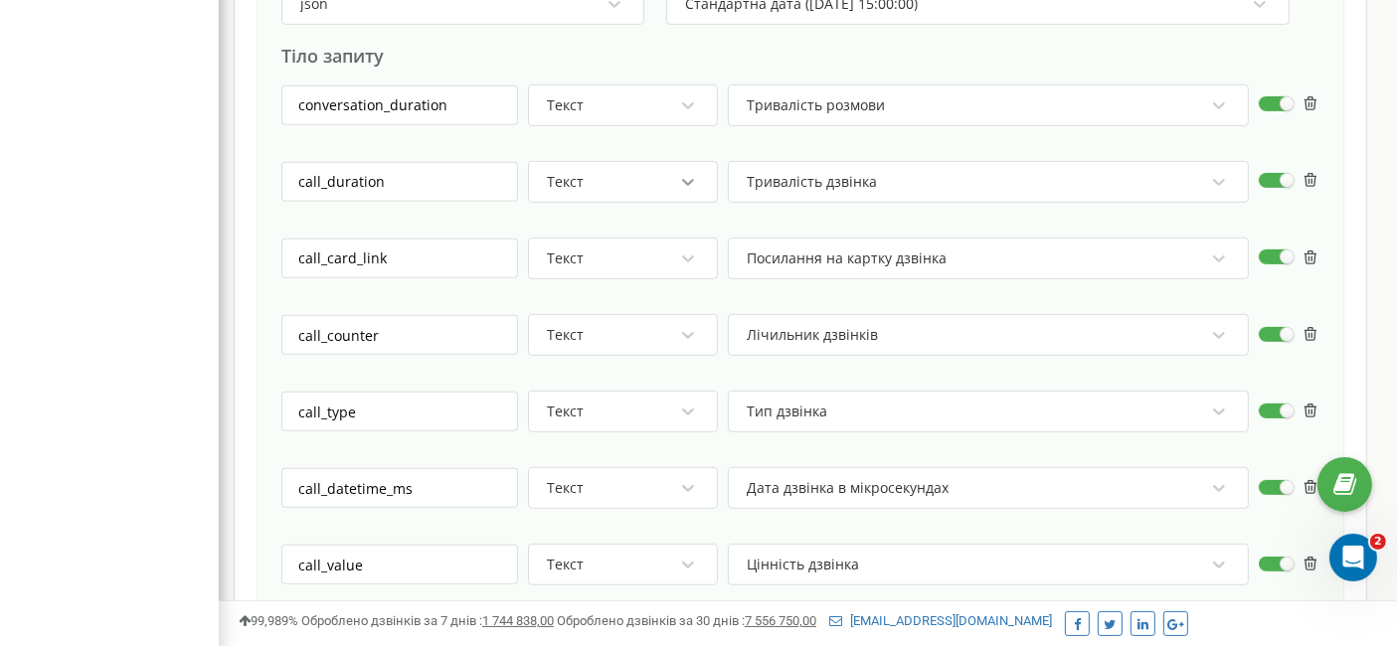
click at [687, 179] on icon at bounding box center [688, 182] width 12 height 7
click at [600, 326] on div "Текст" at bounding box center [610, 335] width 130 height 34
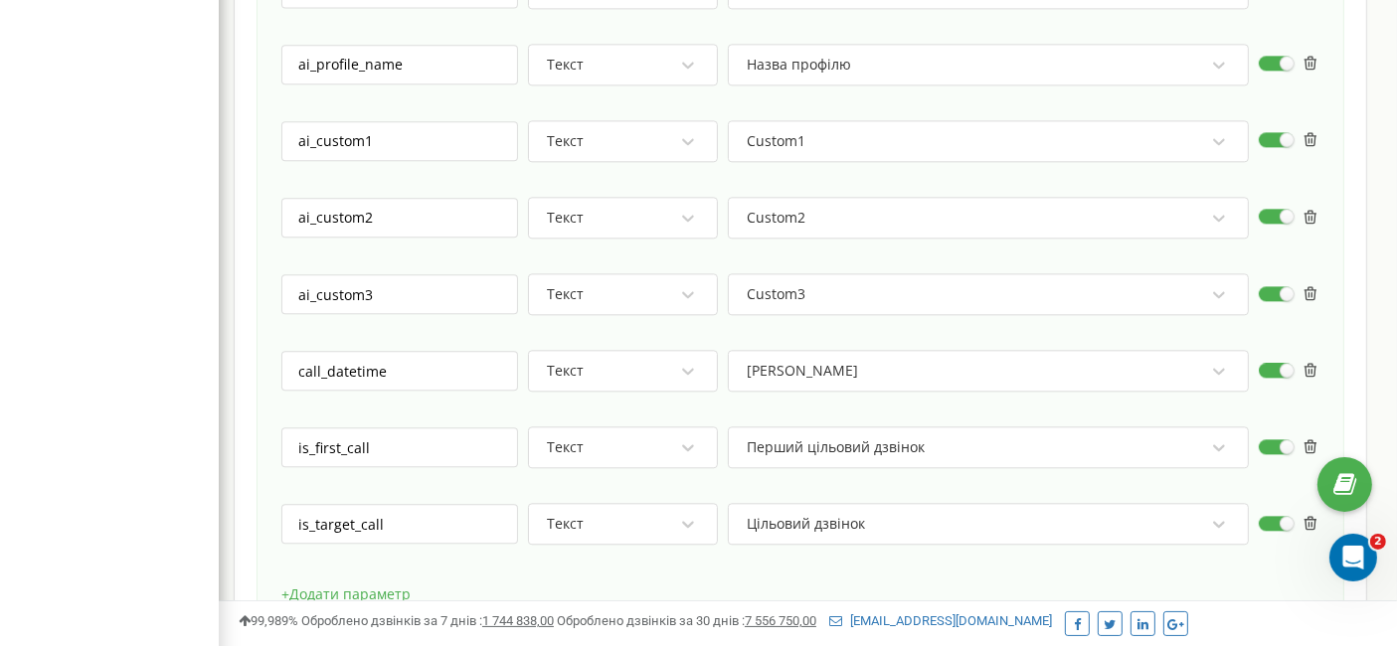
scroll to position [4694, 0]
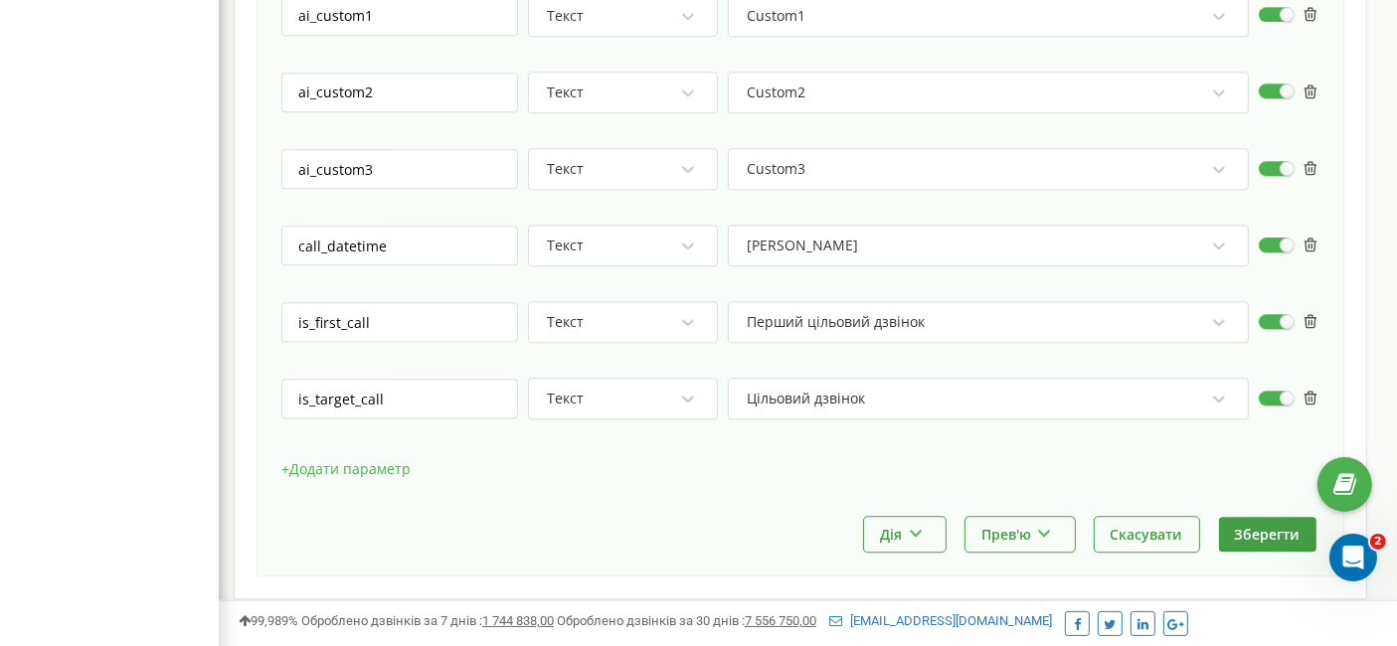
scroll to position [4805, 0]
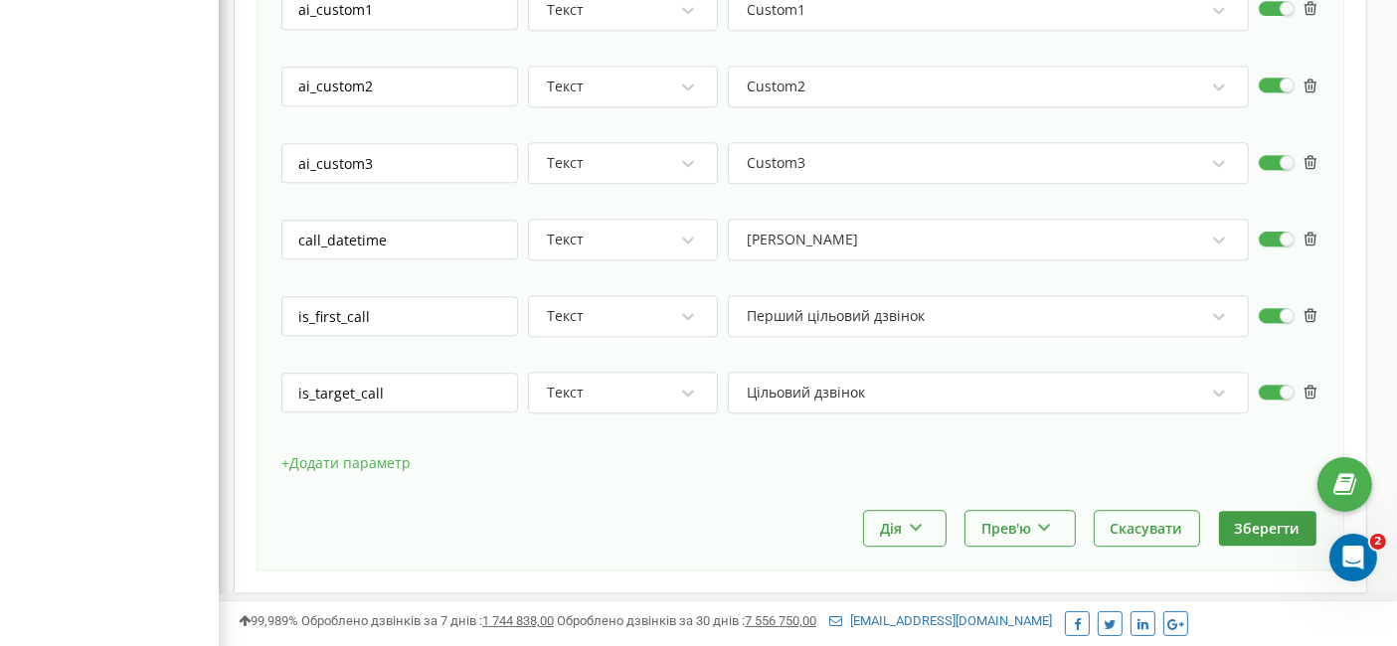
click at [394, 448] on button "+ Додати параметр" at bounding box center [345, 463] width 129 height 30
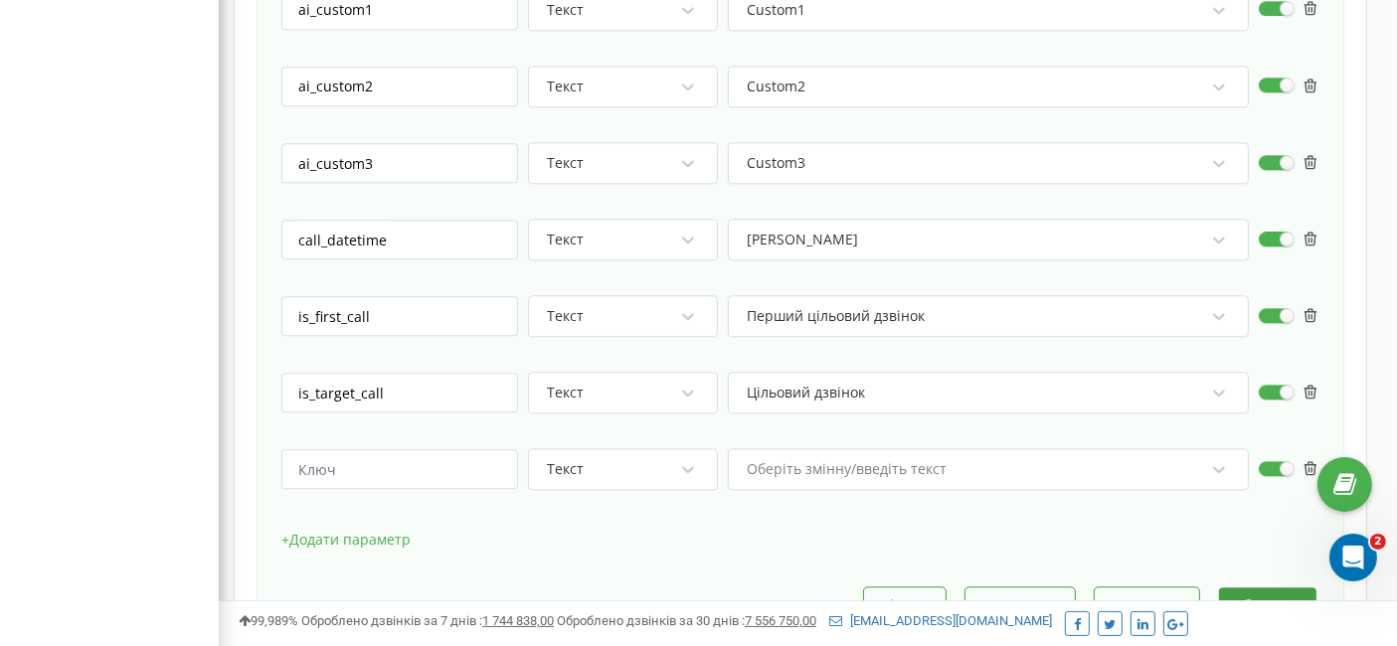
click at [1018, 448] on div "Оберіть змінну/введіть текст" at bounding box center [988, 469] width 521 height 42
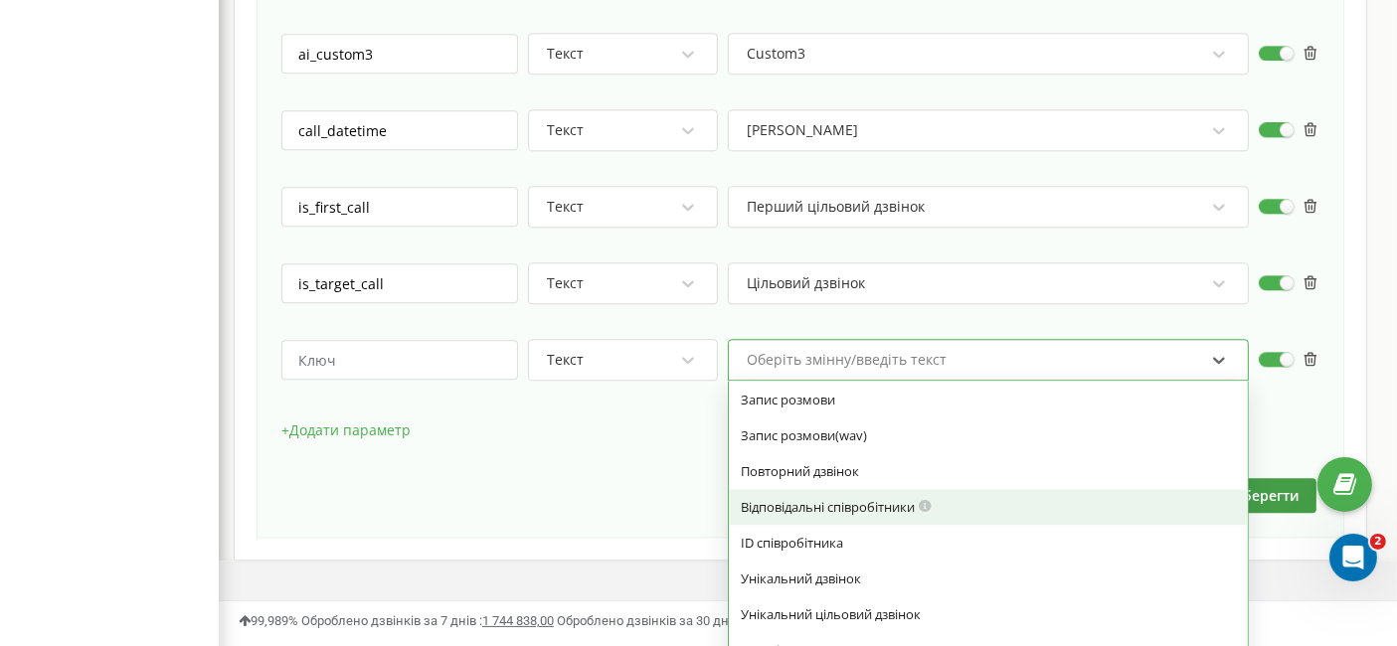
scroll to position [994, 0]
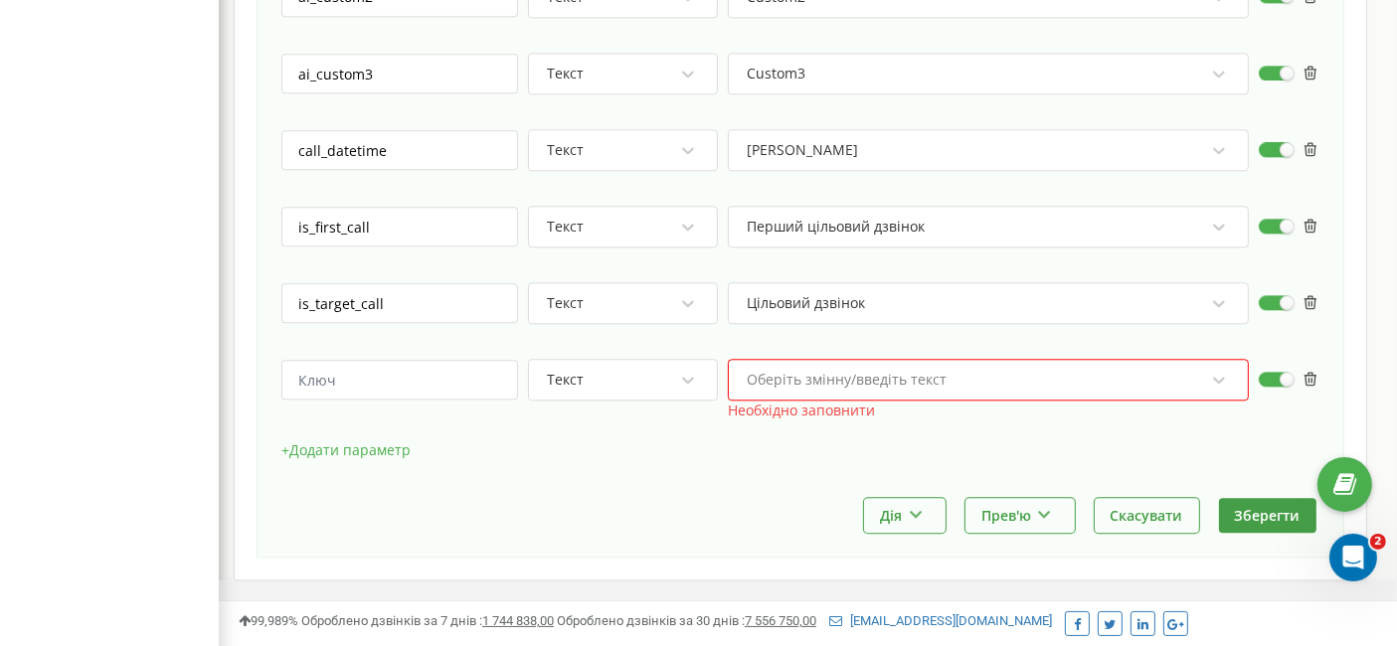
scroll to position [4921, 0]
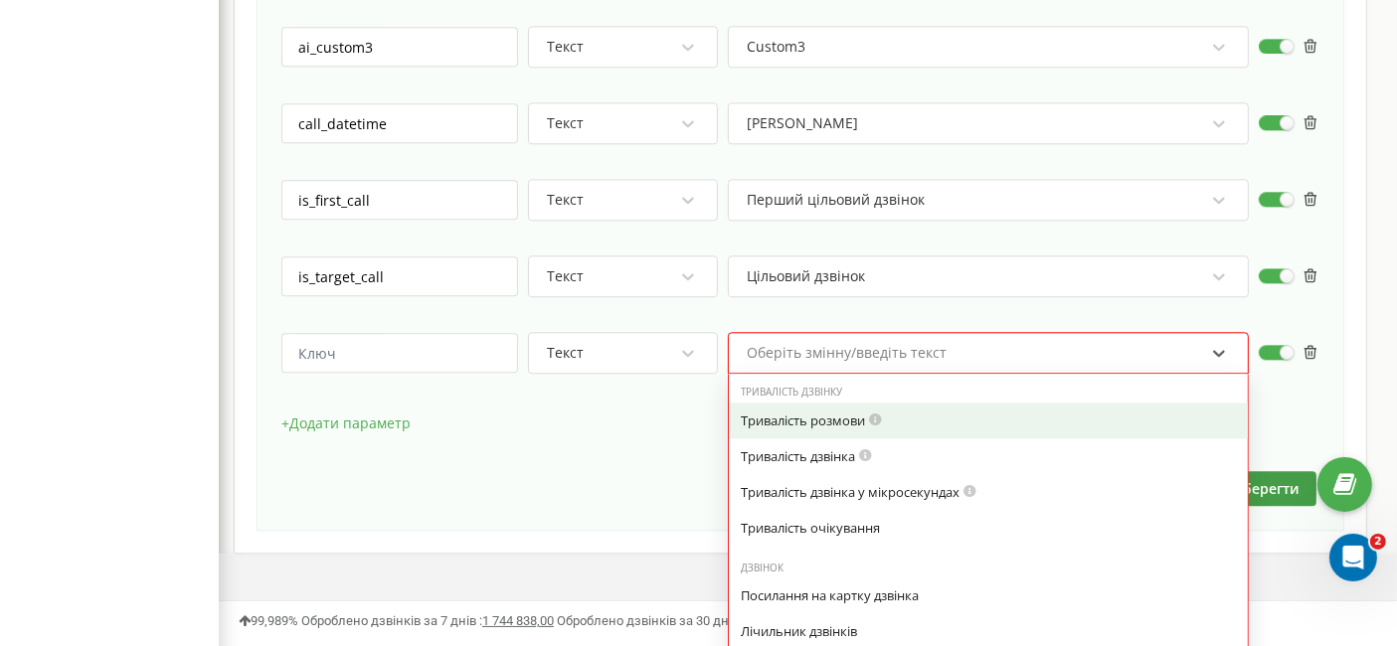
click at [880, 346] on div "Оберіть змінну/введіть текст" at bounding box center [846, 353] width 200 height 14
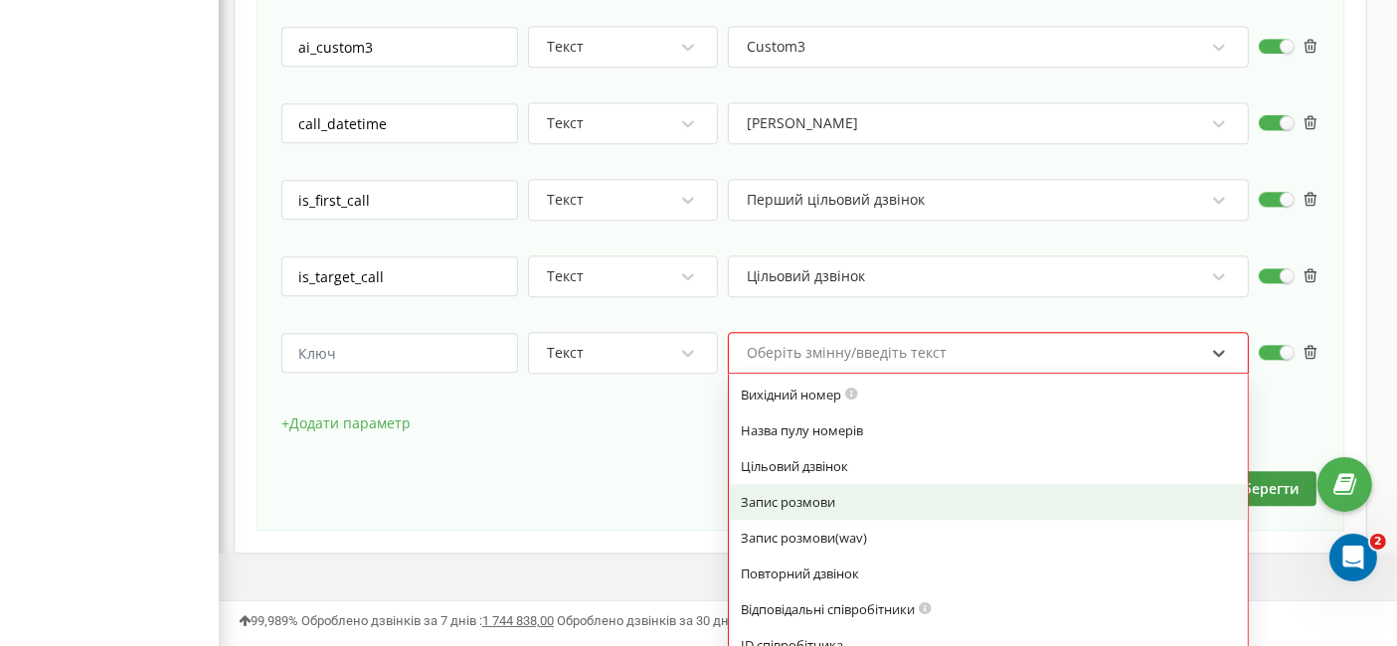
scroll to position [883, 0]
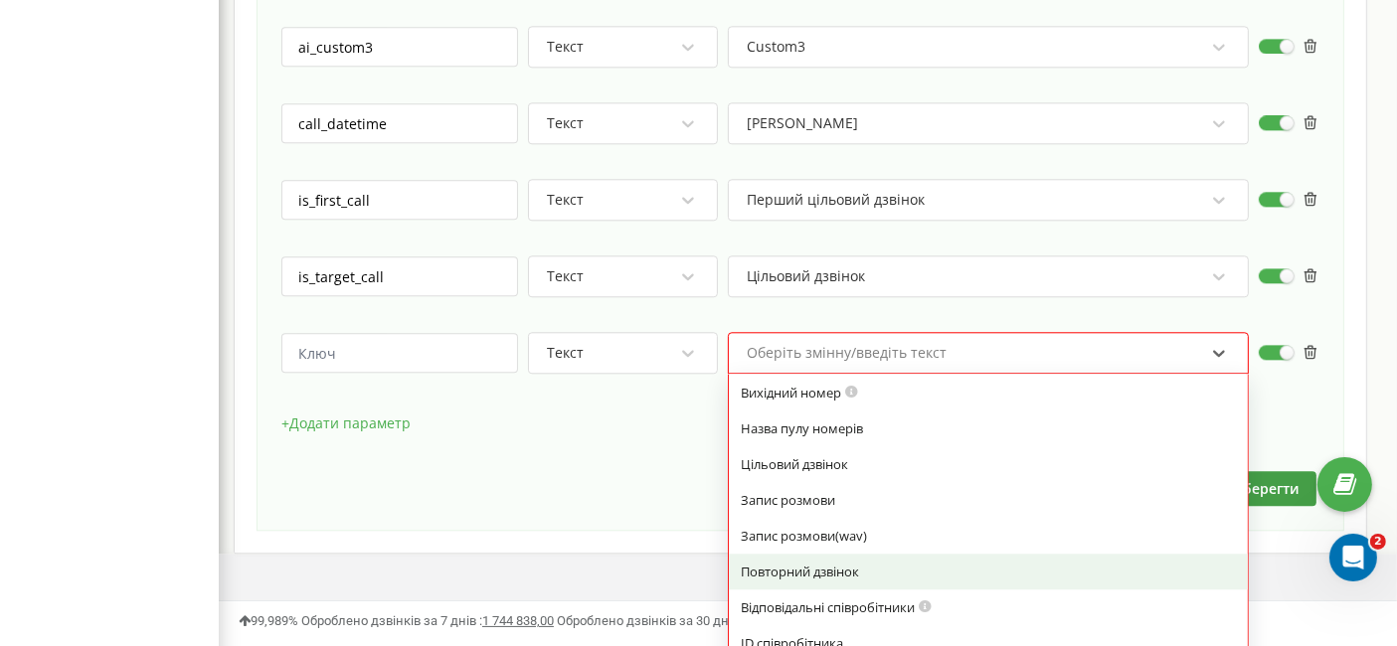
click at [838, 563] on div "Повторний дзвінок" at bounding box center [988, 572] width 495 height 18
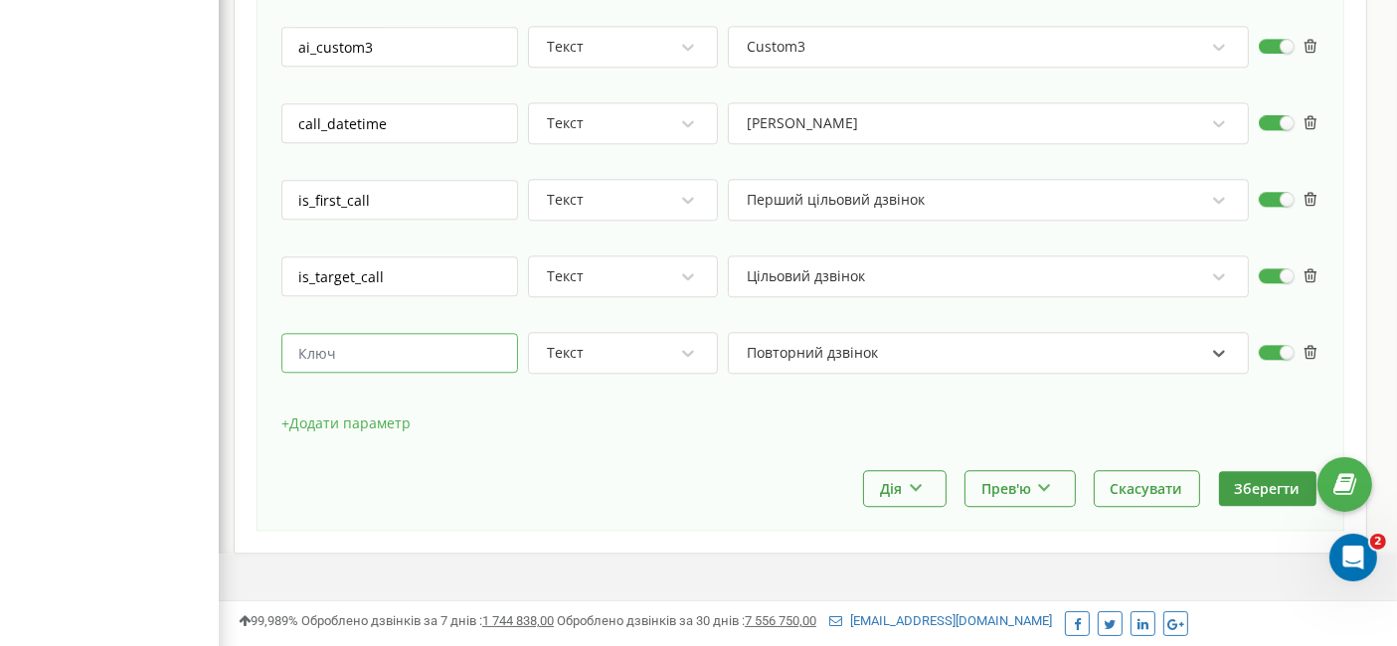
click at [375, 333] on input "text" at bounding box center [399, 353] width 237 height 40
type input "is_repeated_call"
click at [959, 409] on div "+ Додати параметр" at bounding box center [800, 434] width 1038 height 50
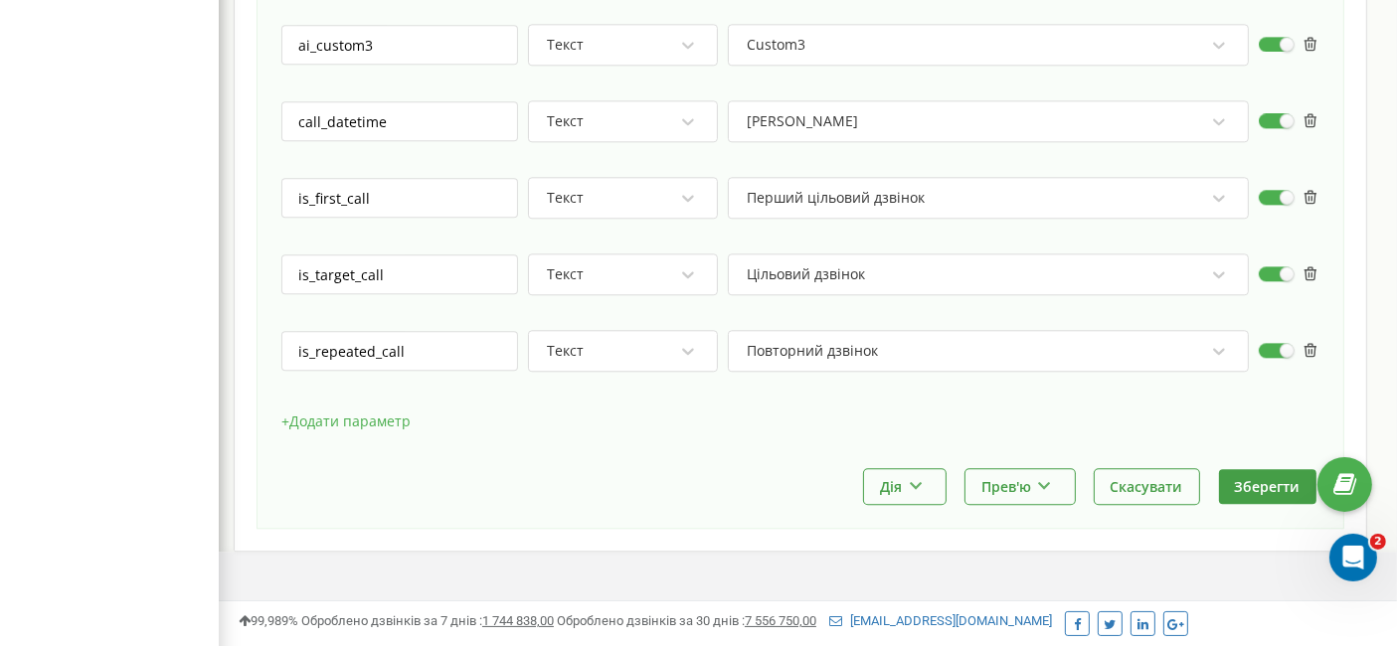
click at [337, 407] on button "+ Додати параметр" at bounding box center [345, 422] width 129 height 30
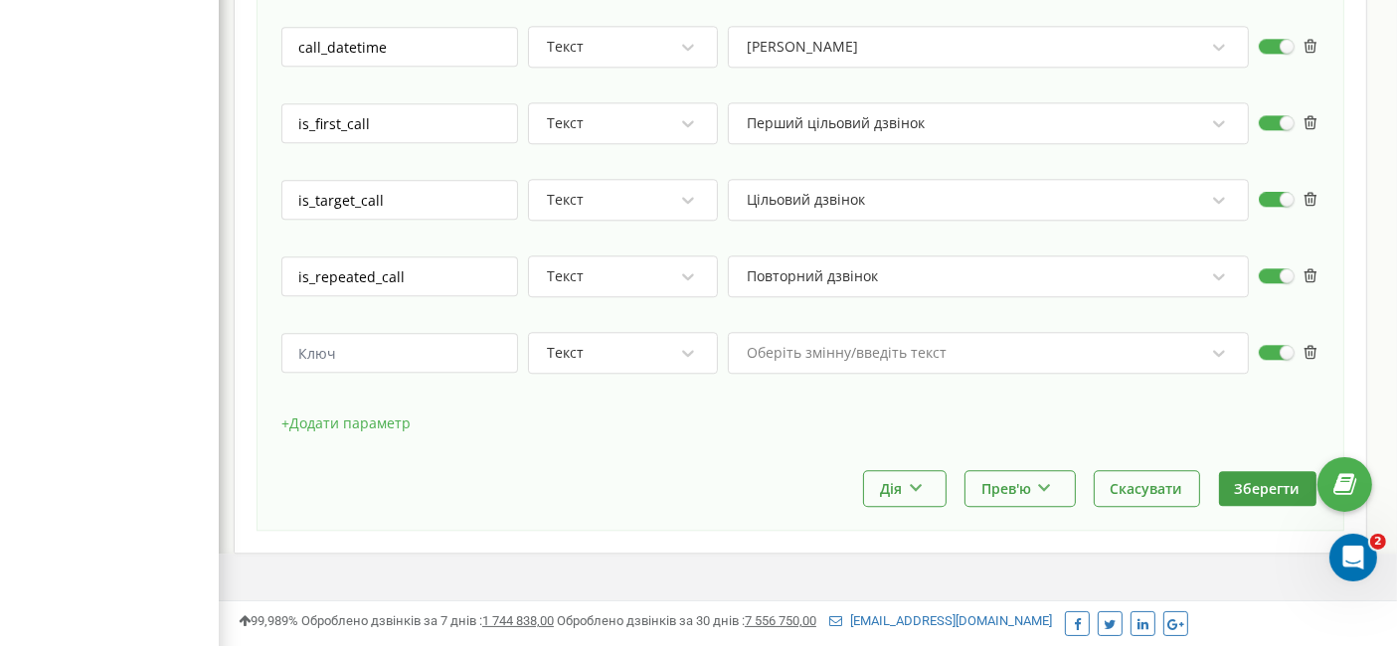
scroll to position [5000, 0]
click at [971, 334] on div "Оберіть змінну/введіть текст" at bounding box center [975, 351] width 461 height 34
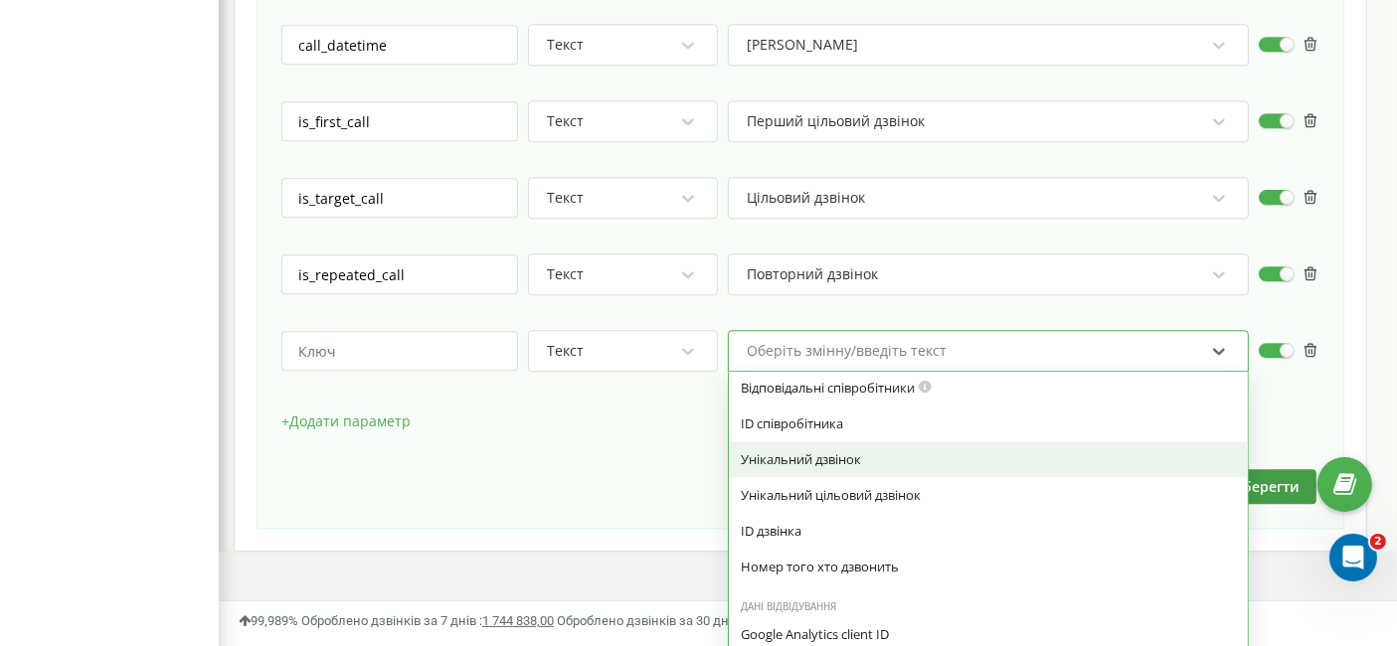
scroll to position [1104, 0]
click at [864, 446] on div "Унікальний дзвінок" at bounding box center [988, 455] width 495 height 18
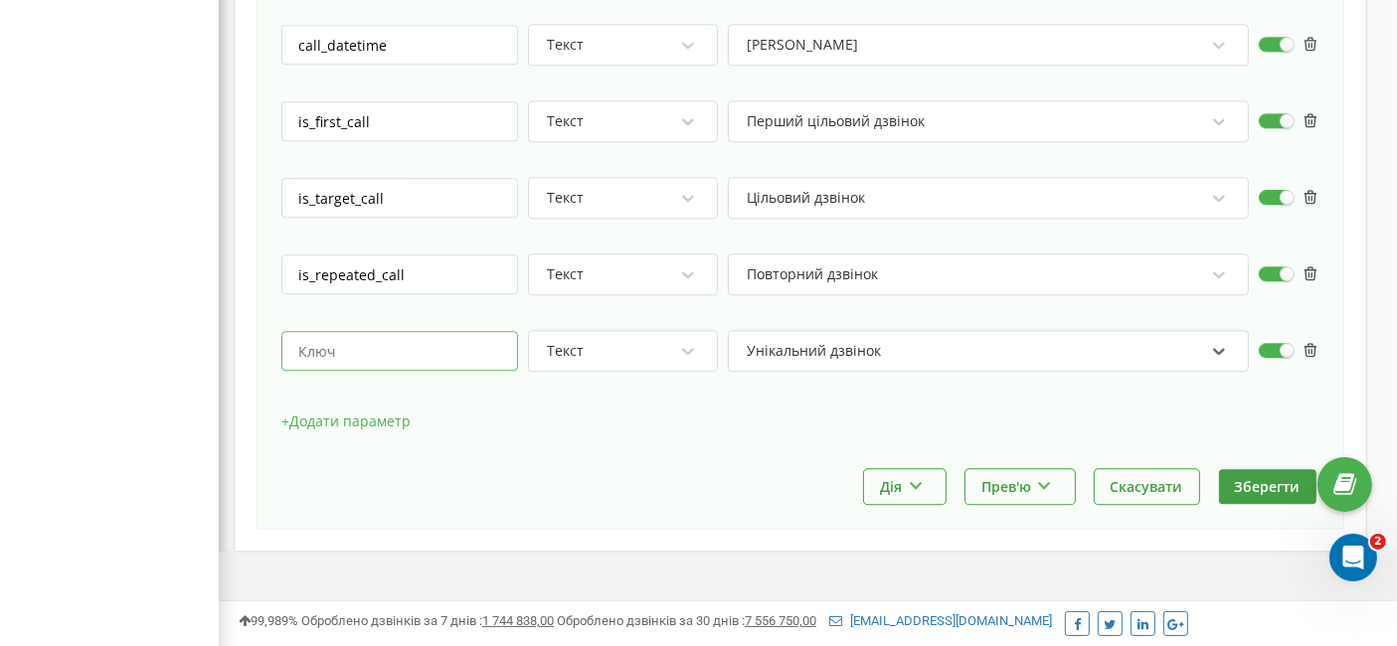
click at [400, 331] on input "text" at bounding box center [399, 351] width 237 height 40
type input "is_unique_call"
click at [356, 407] on button "+ Додати параметр" at bounding box center [345, 422] width 129 height 30
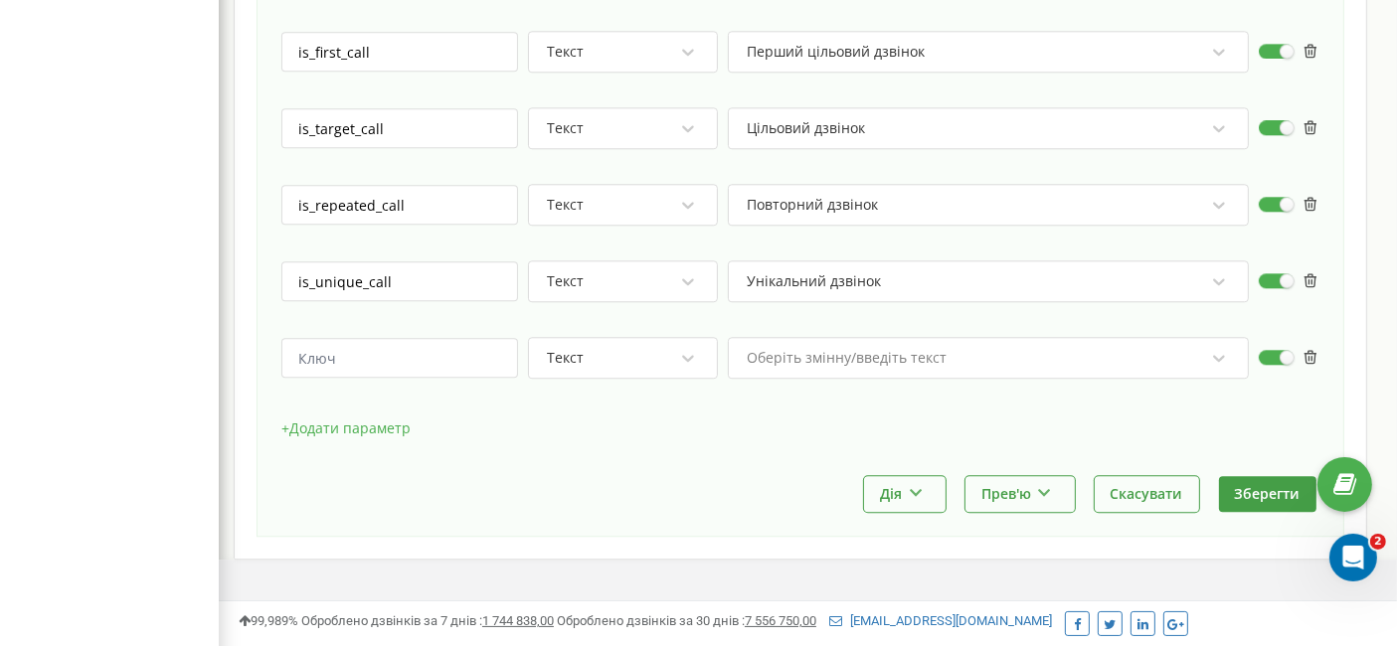
scroll to position [5075, 0]
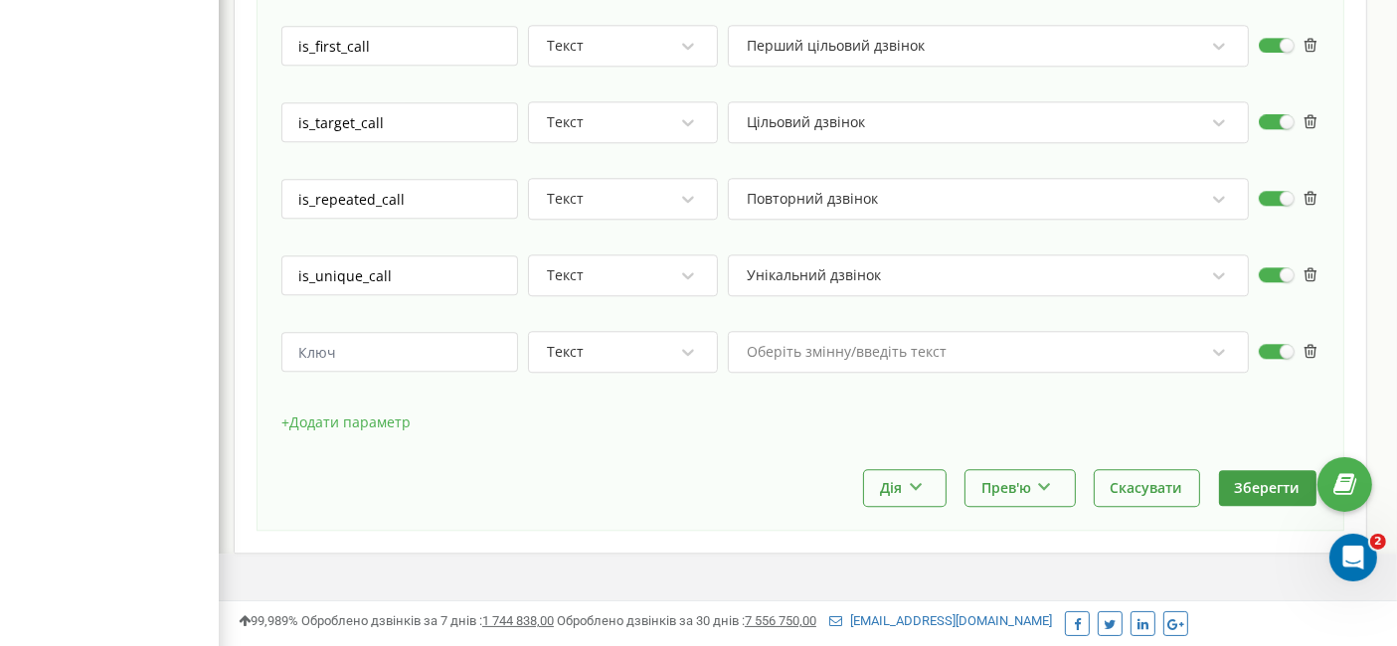
click at [912, 345] on div "Оберіть змінну/введіть текст" at bounding box center [846, 352] width 200 height 14
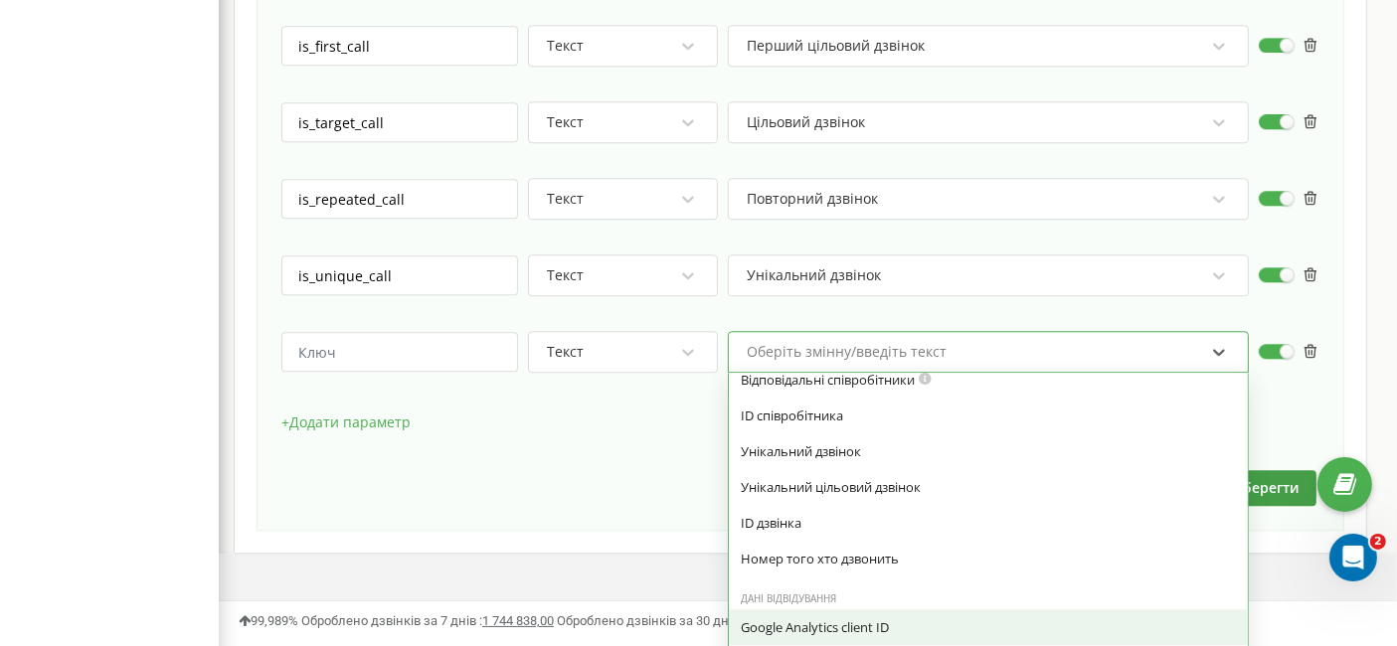
scroll to position [1104, 0]
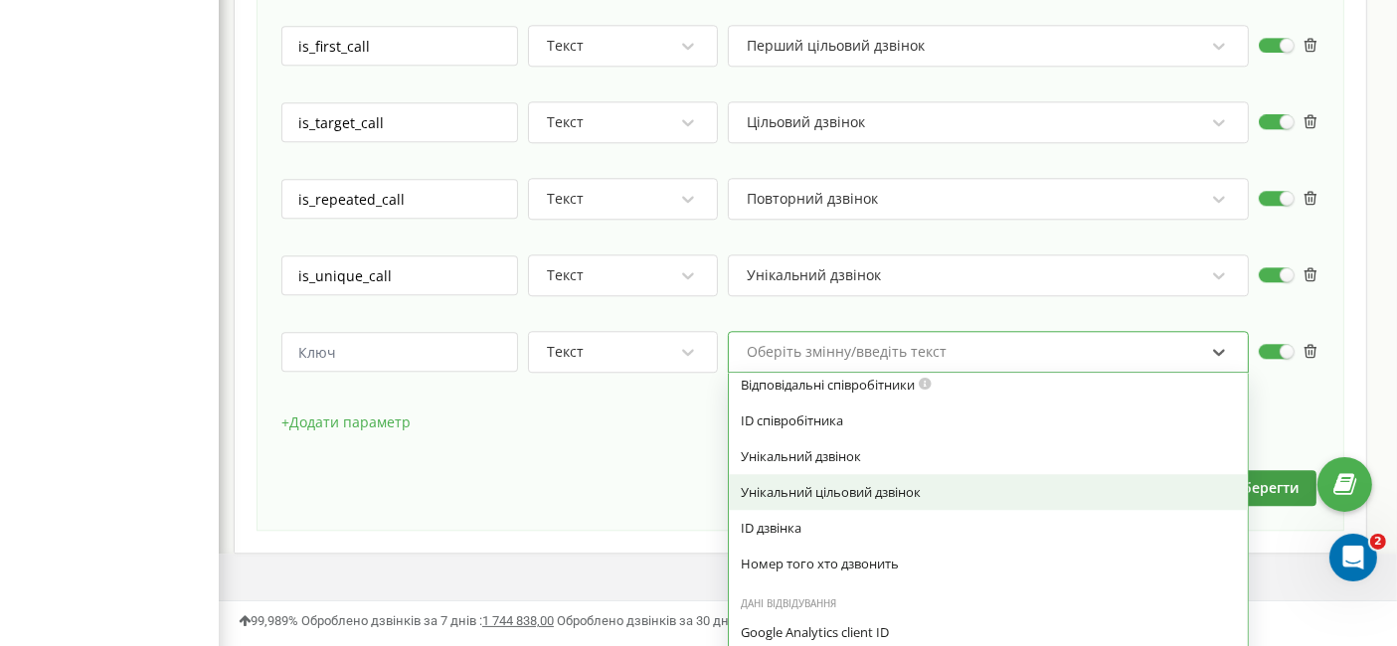
click at [840, 483] on div "Унікальний цільовий дзвінок" at bounding box center [988, 492] width 495 height 18
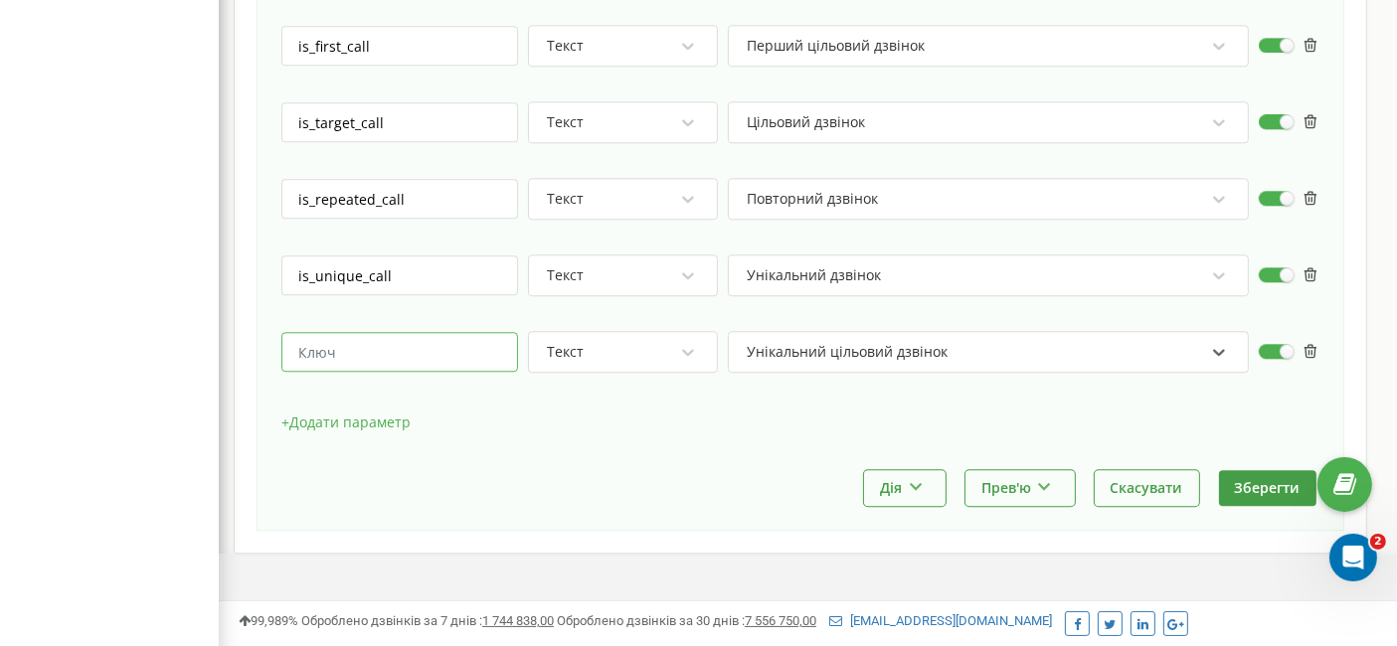
click at [329, 332] on input "text" at bounding box center [399, 352] width 237 height 40
type input "is_unique_target_call"
click at [372, 408] on button "+ Додати параметр" at bounding box center [345, 423] width 129 height 30
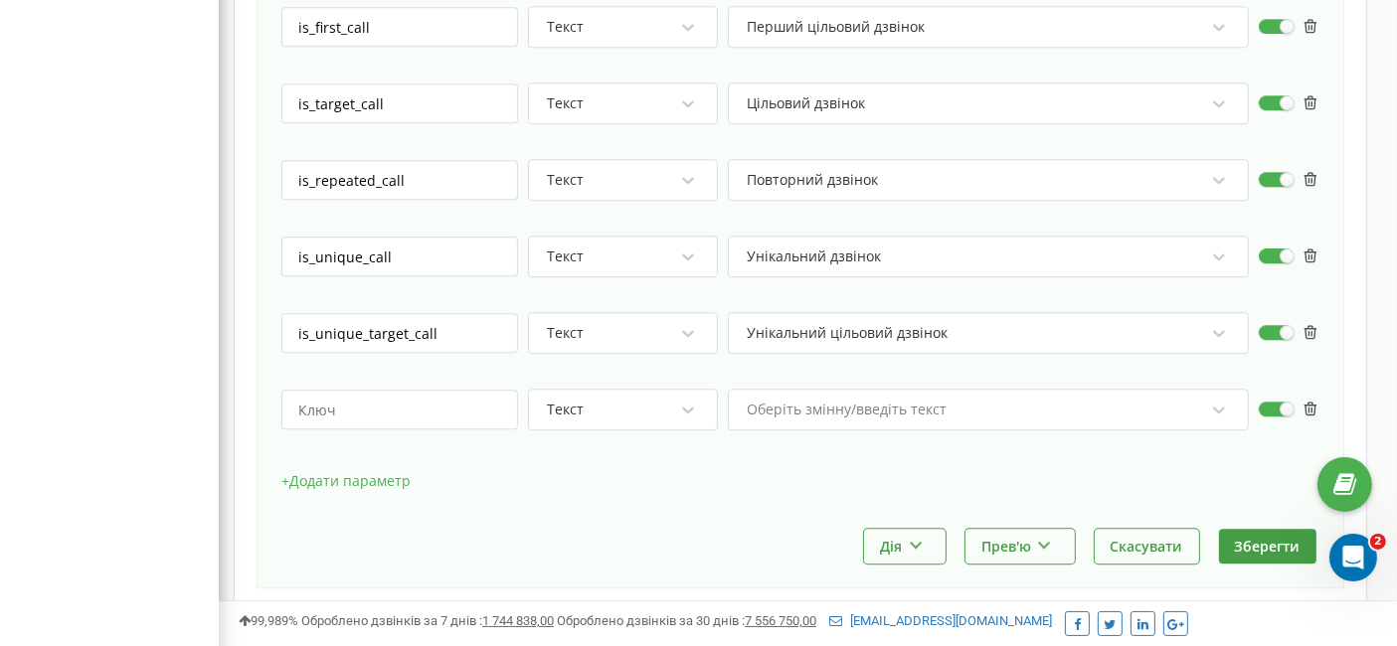
scroll to position [5151, 0]
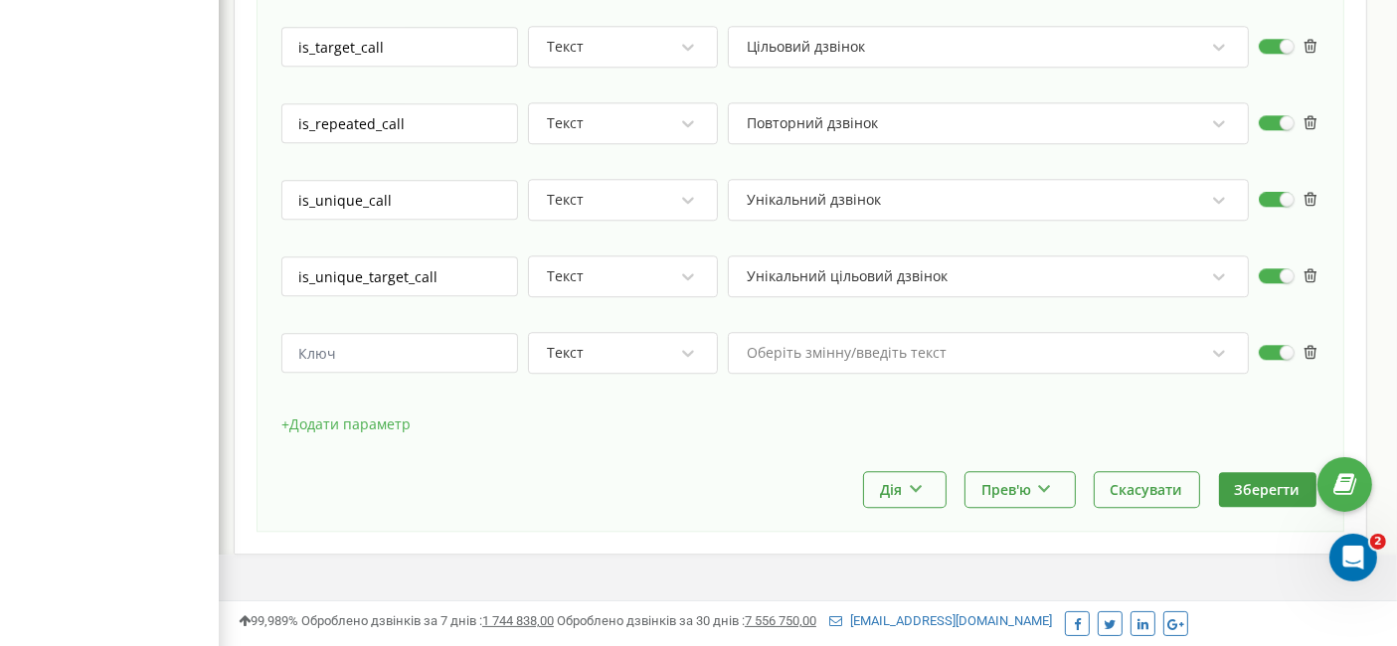
click at [885, 346] on div "Оберіть змінну/введіть текст" at bounding box center [846, 353] width 200 height 14
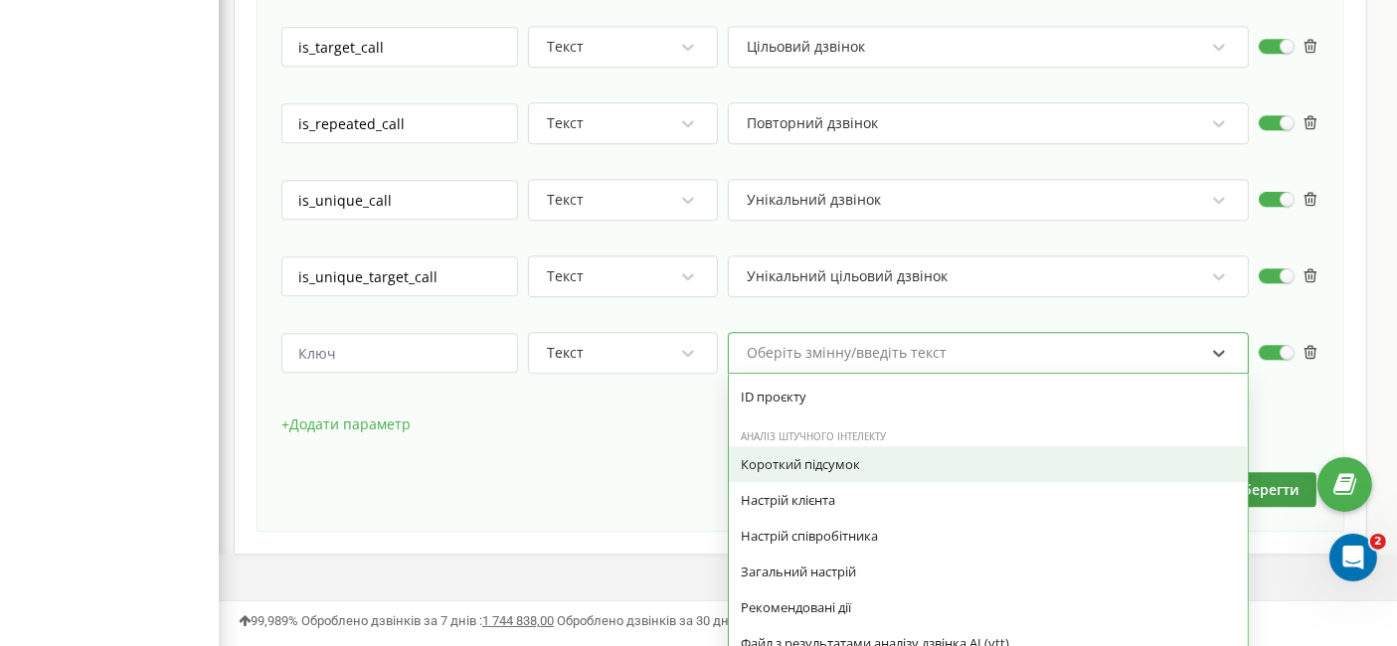
scroll to position [1877, 0]
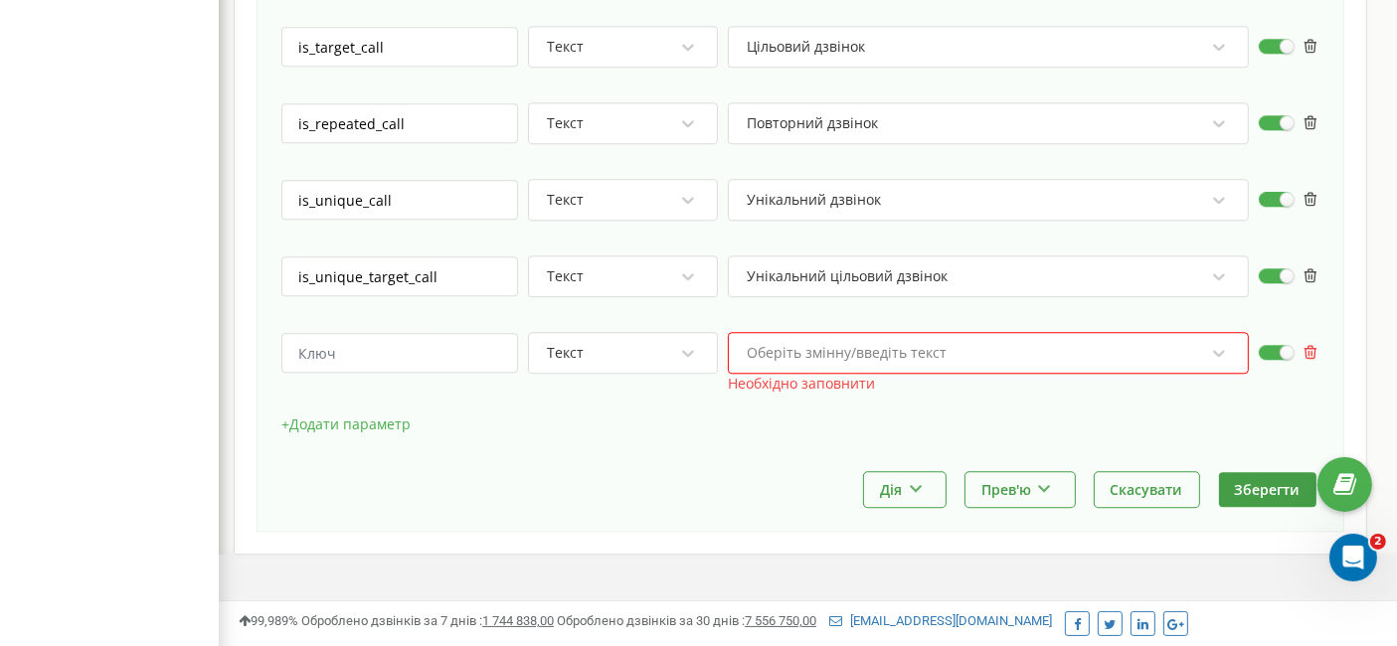
click at [1313, 345] on icon at bounding box center [1310, 352] width 13 height 14
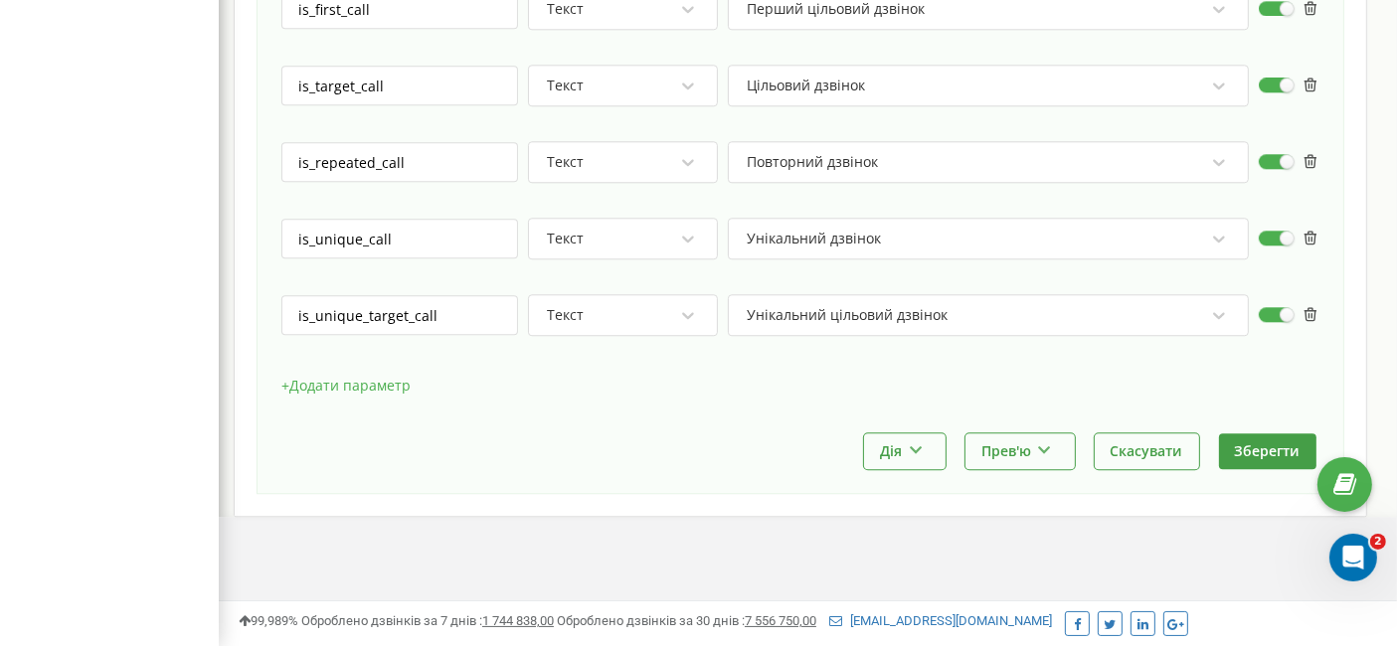
scroll to position [5075, 0]
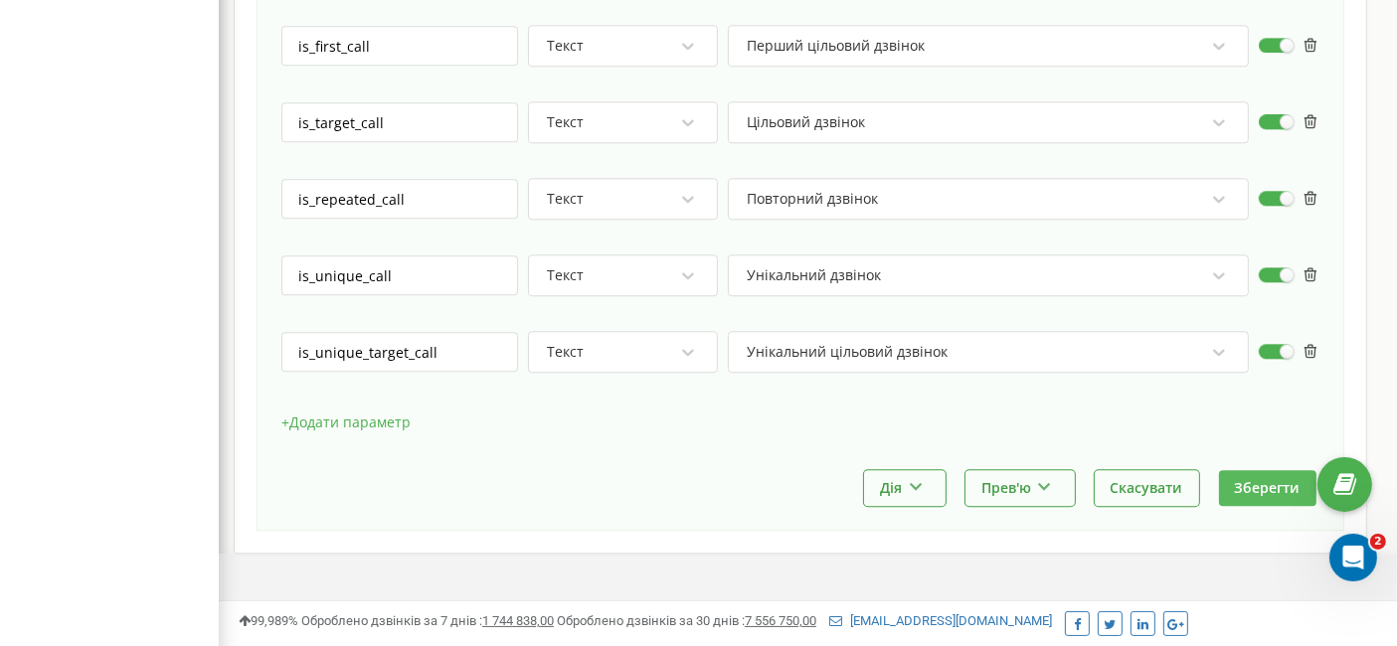
click at [1261, 470] on button "Зберегти" at bounding box center [1267, 487] width 97 height 35
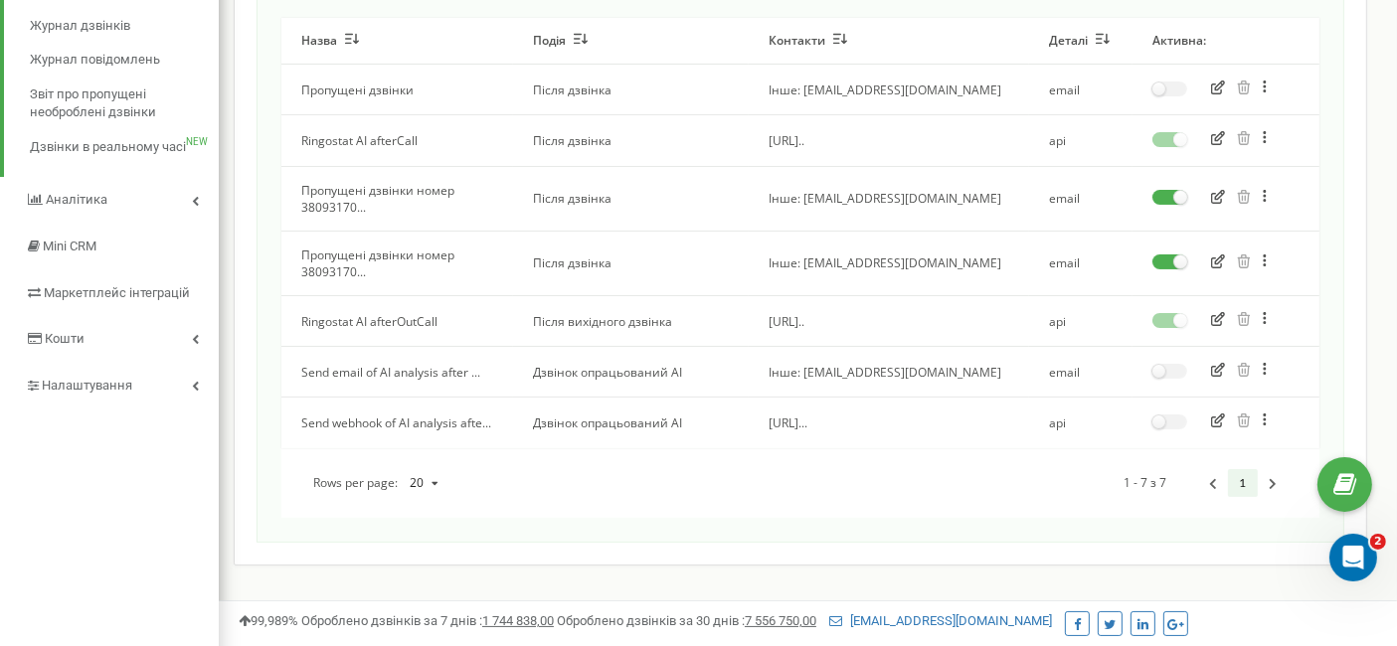
scroll to position [233, 0]
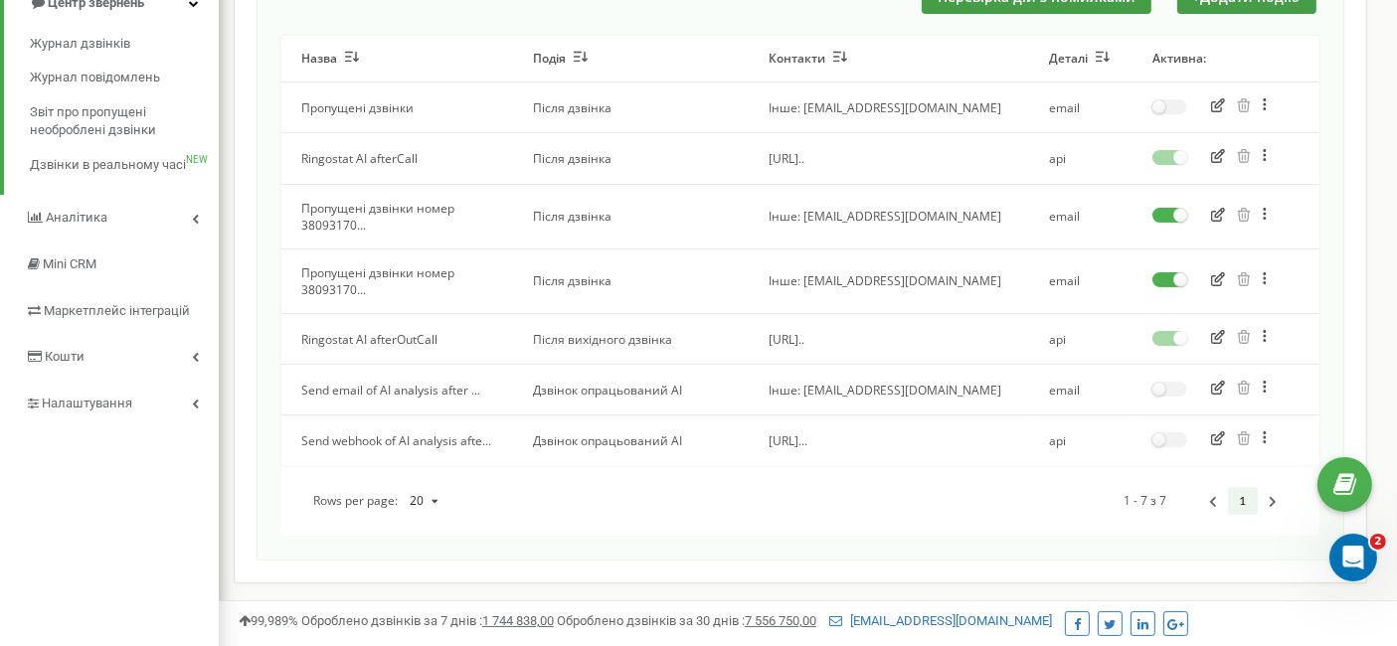
click at [1214, 445] on icon "button" at bounding box center [1218, 438] width 14 height 14
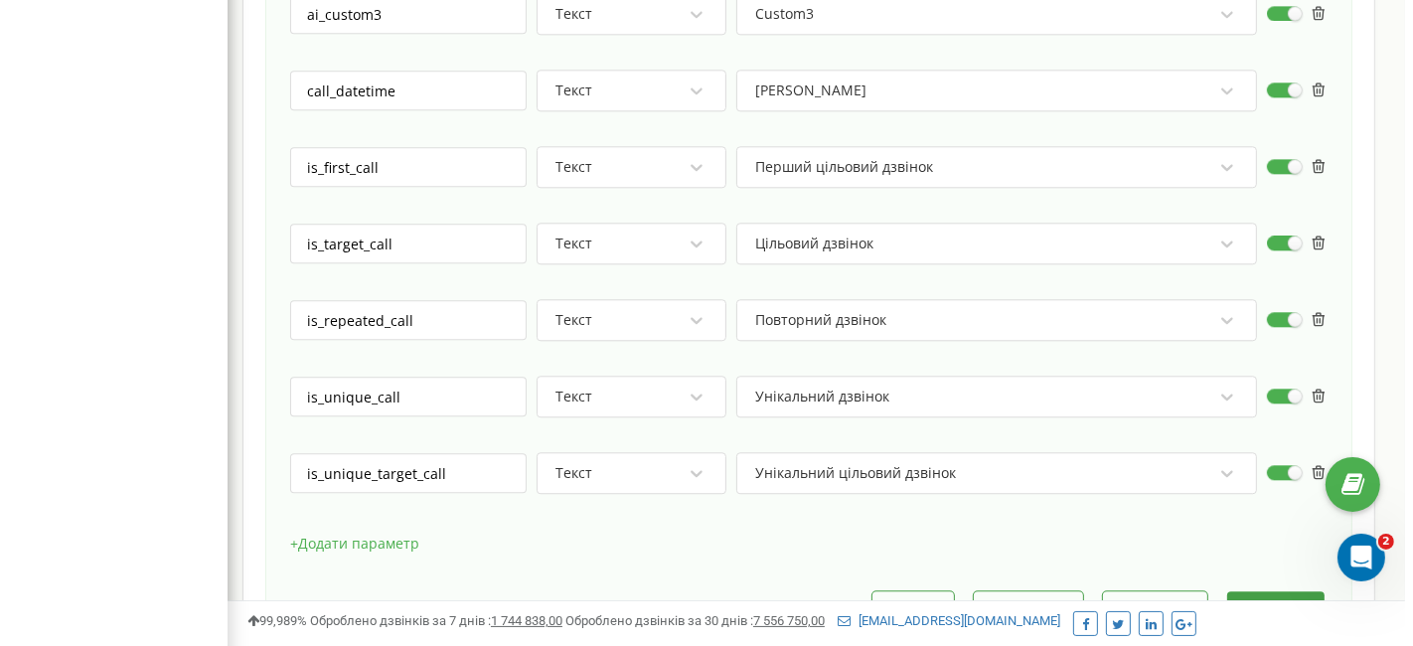
scroll to position [5075, 0]
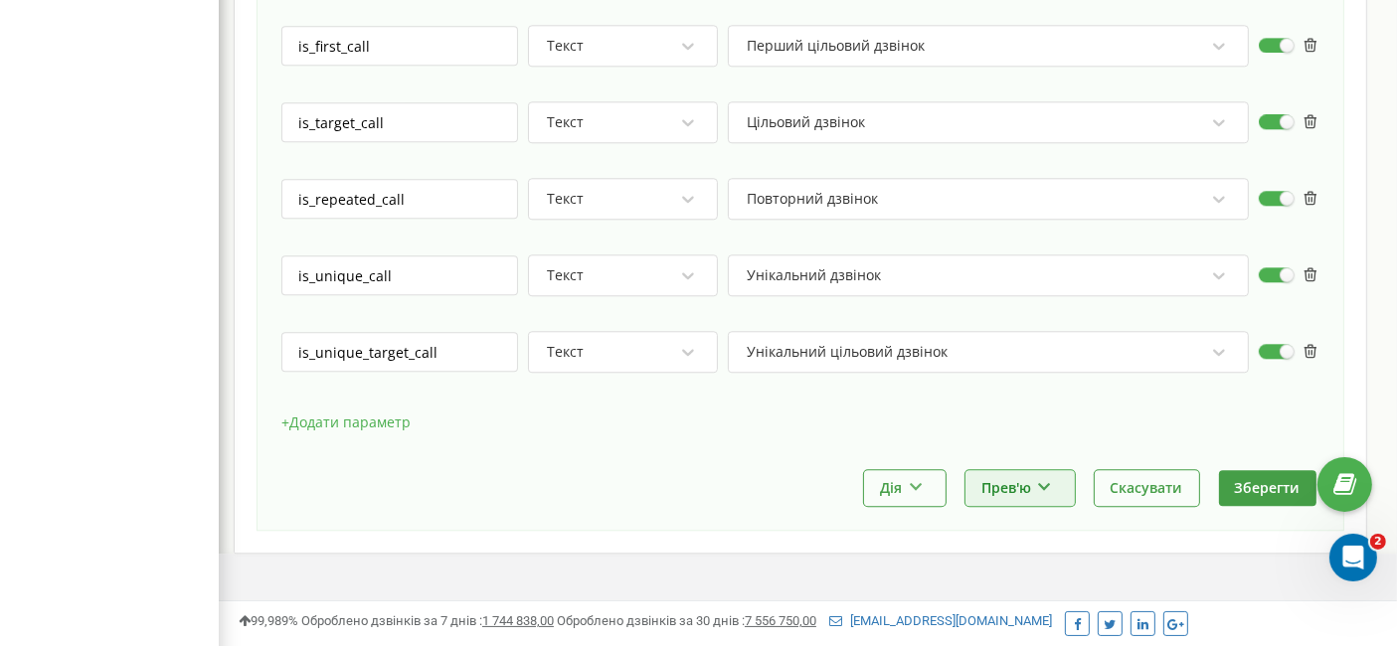
click at [1025, 470] on button "Прев'ю" at bounding box center [1019, 487] width 109 height 35
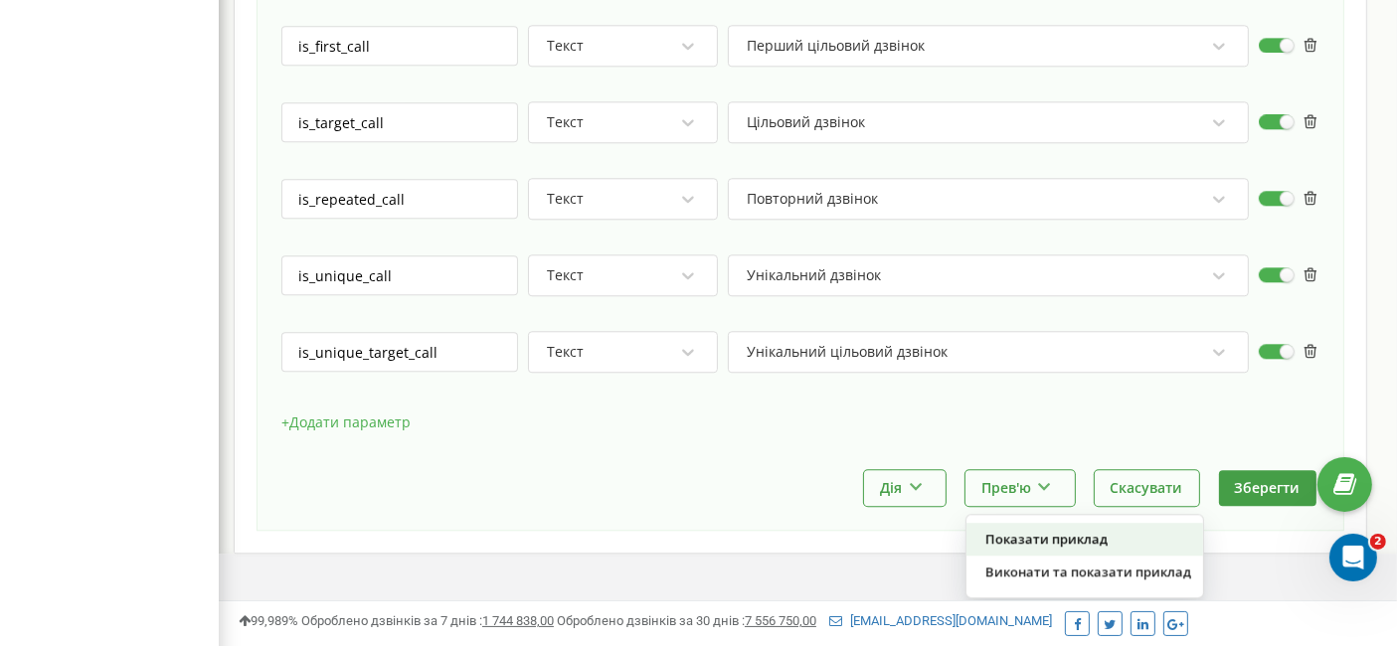
click at [1049, 523] on div "Показати приклад" at bounding box center [1084, 539] width 237 height 33
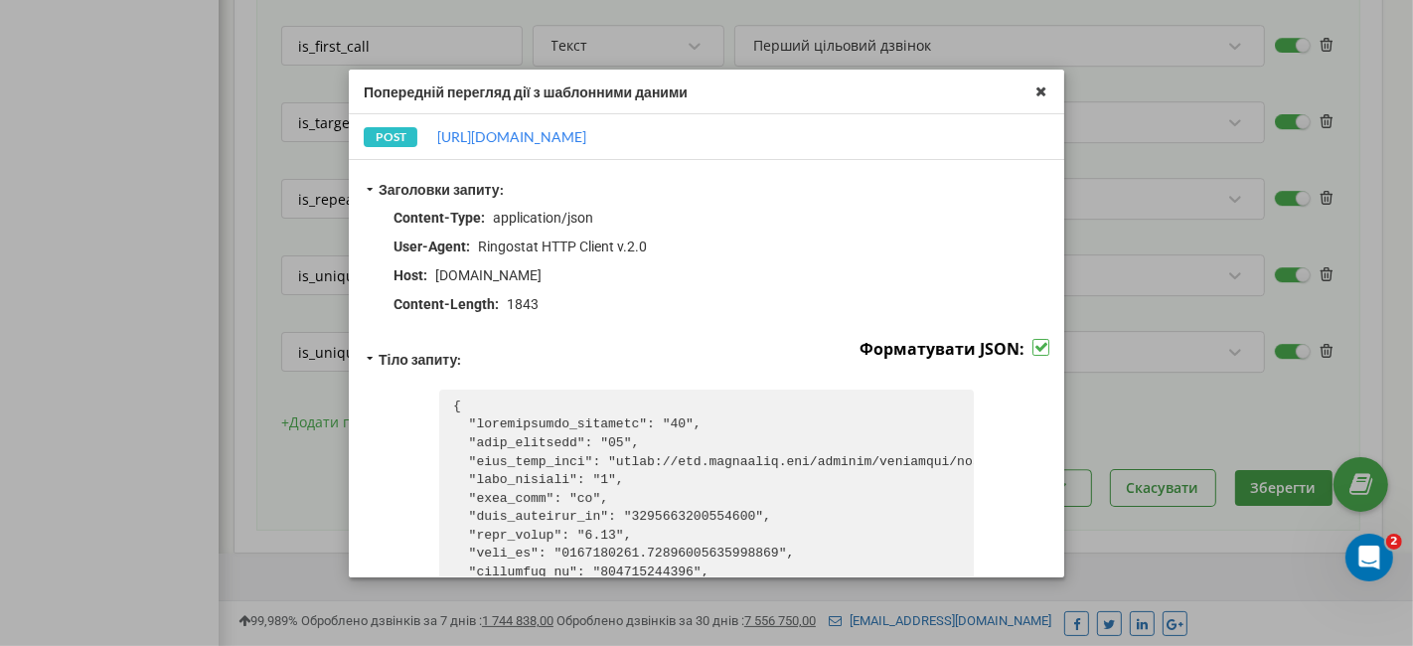
drag, startPoint x: 1065, startPoint y: 232, endPoint x: 1066, endPoint y: 268, distance: 36.8
click at [1066, 268] on div "Попередній перегляд дії з шаблонними даними POST [URL][DOMAIN_NAME] Заголовки з…" at bounding box center [706, 323] width 1413 height 646
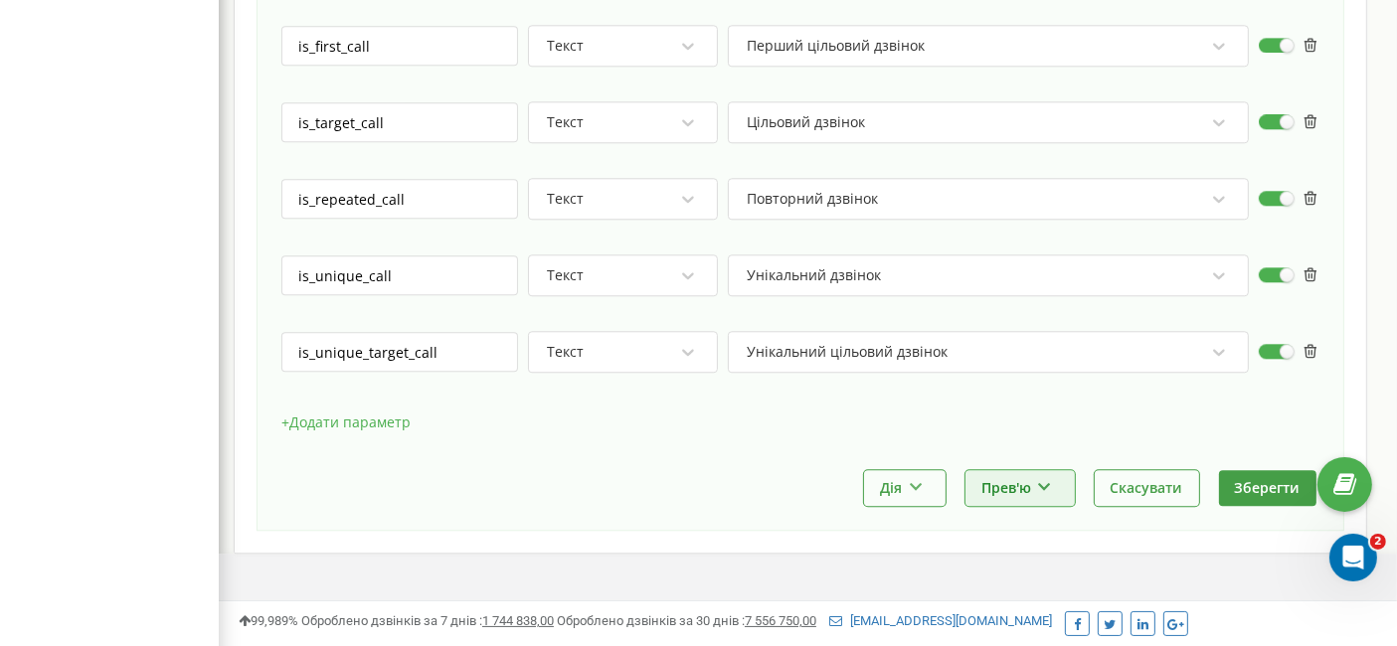
click at [1032, 470] on button "Прев'ю" at bounding box center [1019, 487] width 109 height 35
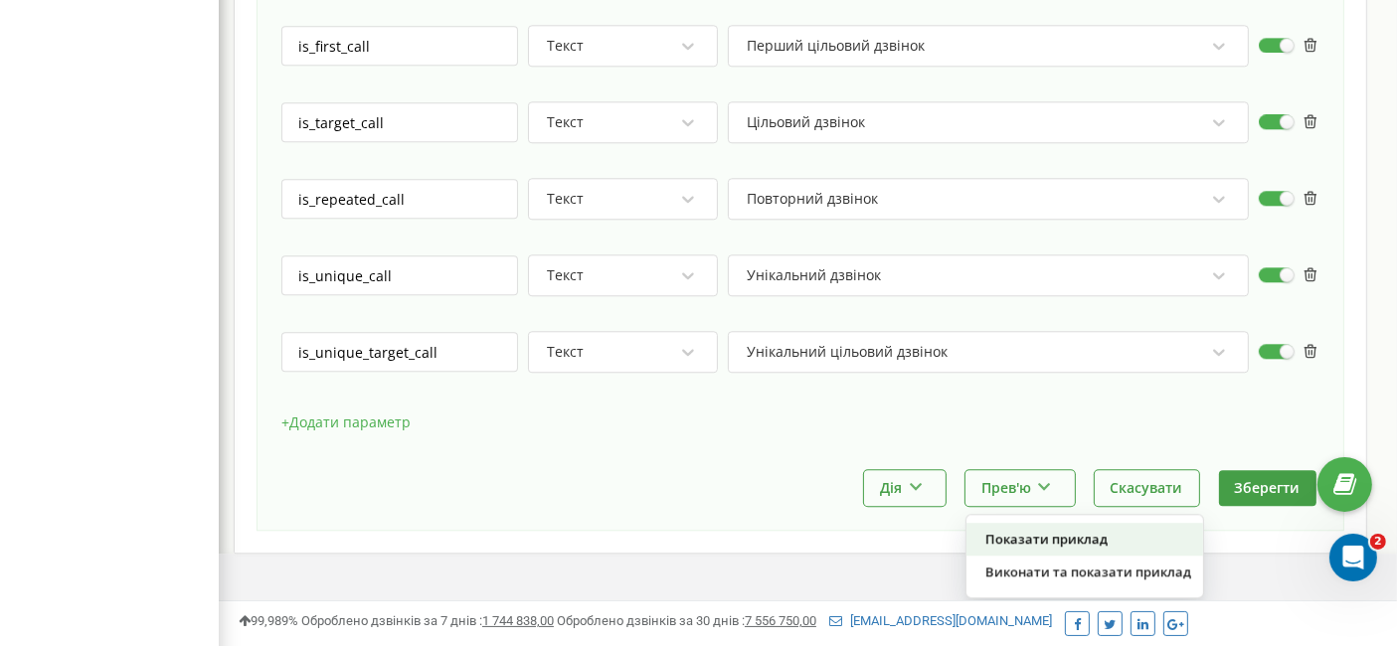
click at [1021, 523] on div "Показати приклад" at bounding box center [1084, 539] width 237 height 33
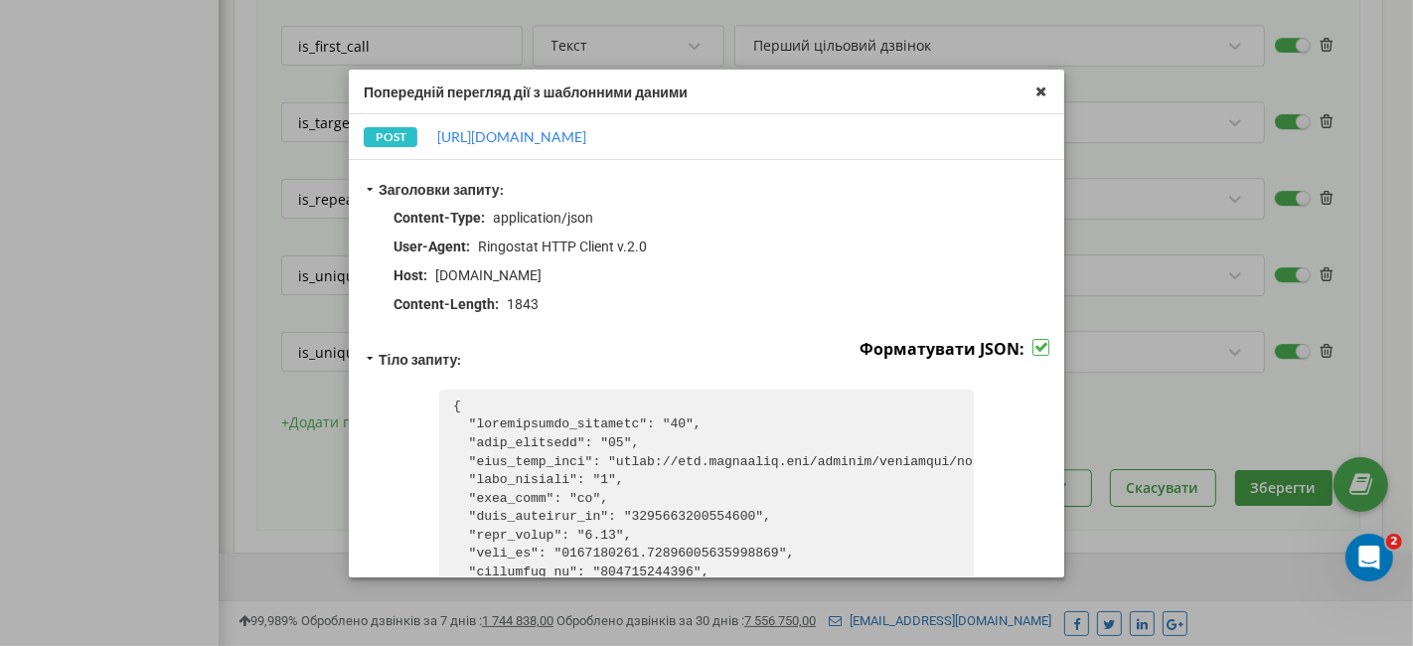
scroll to position [0, 0]
click at [1033, 339] on label at bounding box center [1041, 339] width 17 height 0
click at [0, 0] on input "Форматувати JSON:" at bounding box center [0, 0] width 0 height 0
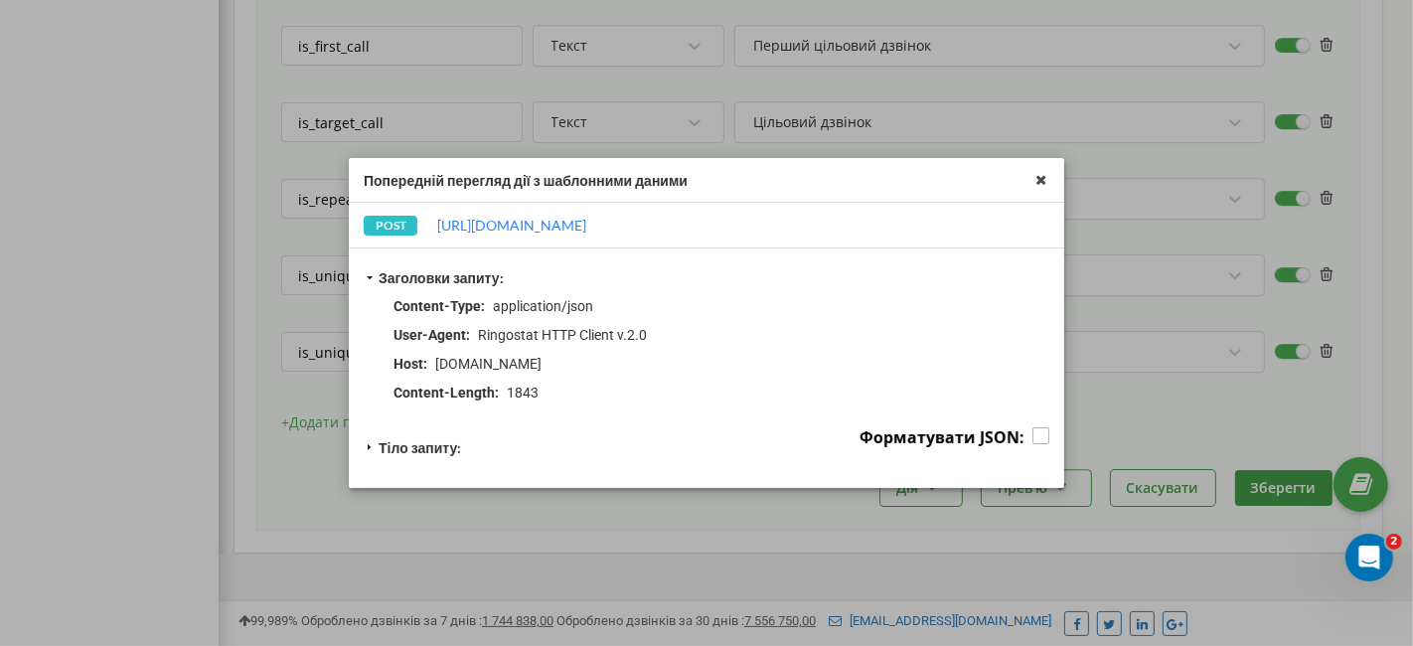
click at [1034, 427] on label at bounding box center [1041, 427] width 17 height 0
click at [0, 0] on input "Форматувати JSON:" at bounding box center [0, 0] width 0 height 0
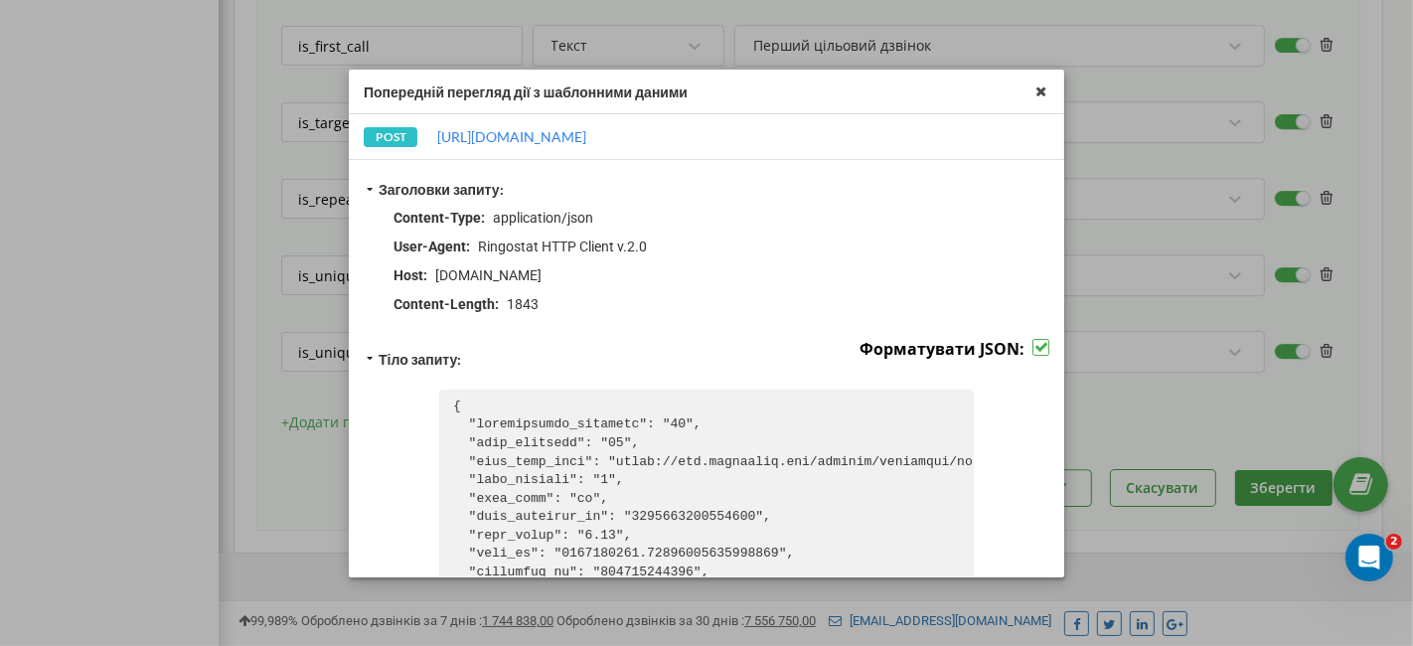
click at [1033, 339] on label at bounding box center [1041, 339] width 17 height 0
click at [0, 0] on input "Форматувати JSON:" at bounding box center [0, 0] width 0 height 0
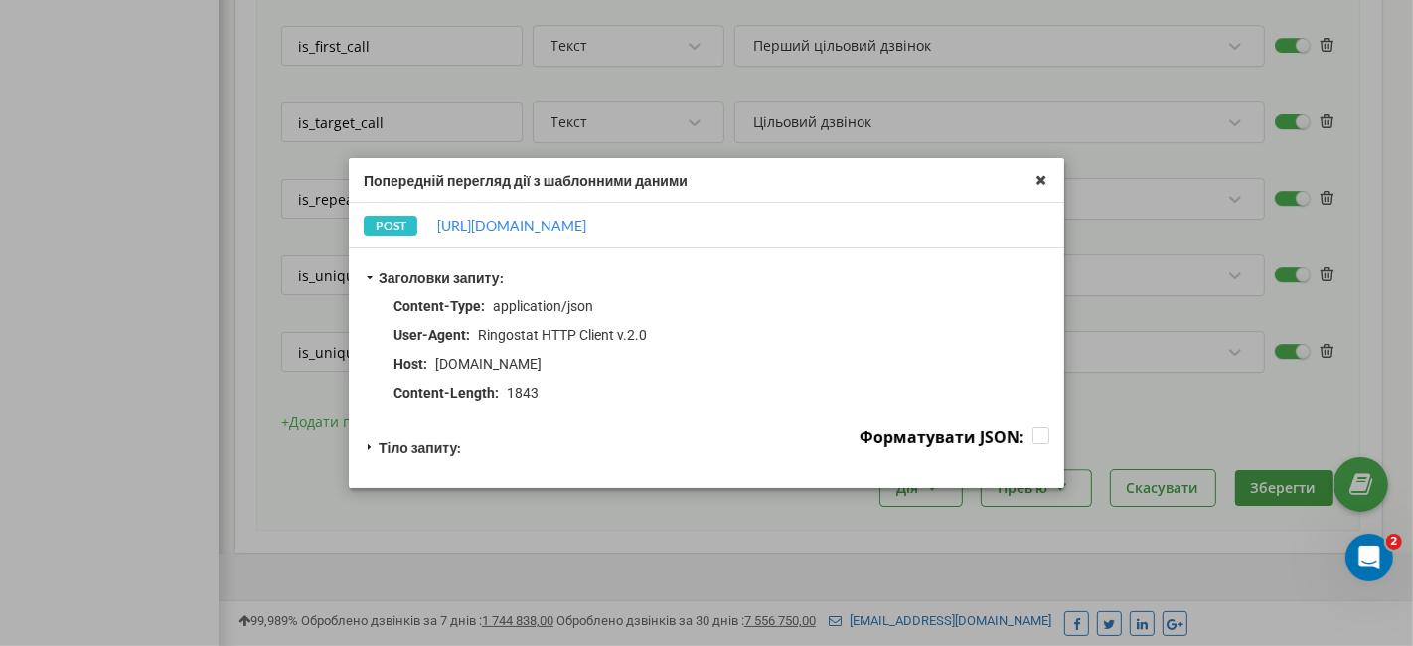
click at [366, 443] on icon at bounding box center [370, 447] width 13 height 10
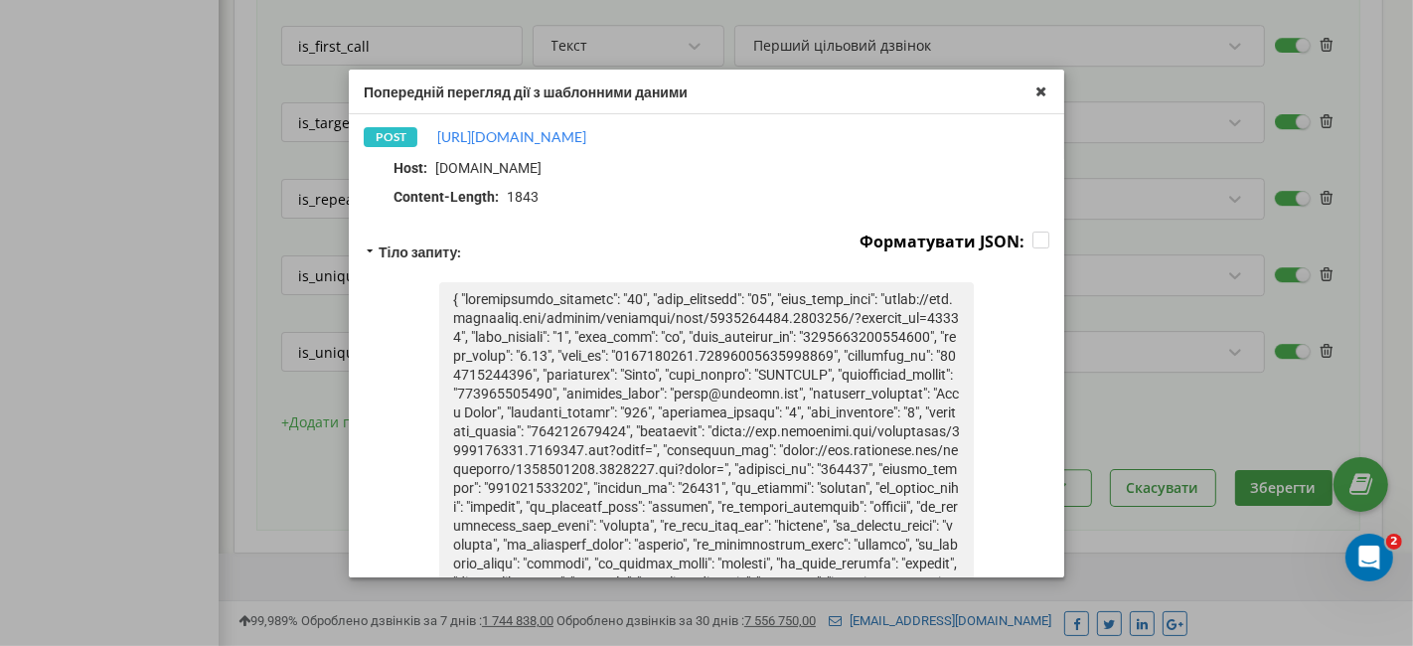
scroll to position [110, 0]
click at [1033, 229] on label at bounding box center [1041, 229] width 17 height 0
click at [0, 0] on input "Форматувати JSON:" at bounding box center [0, 0] width 0 height 0
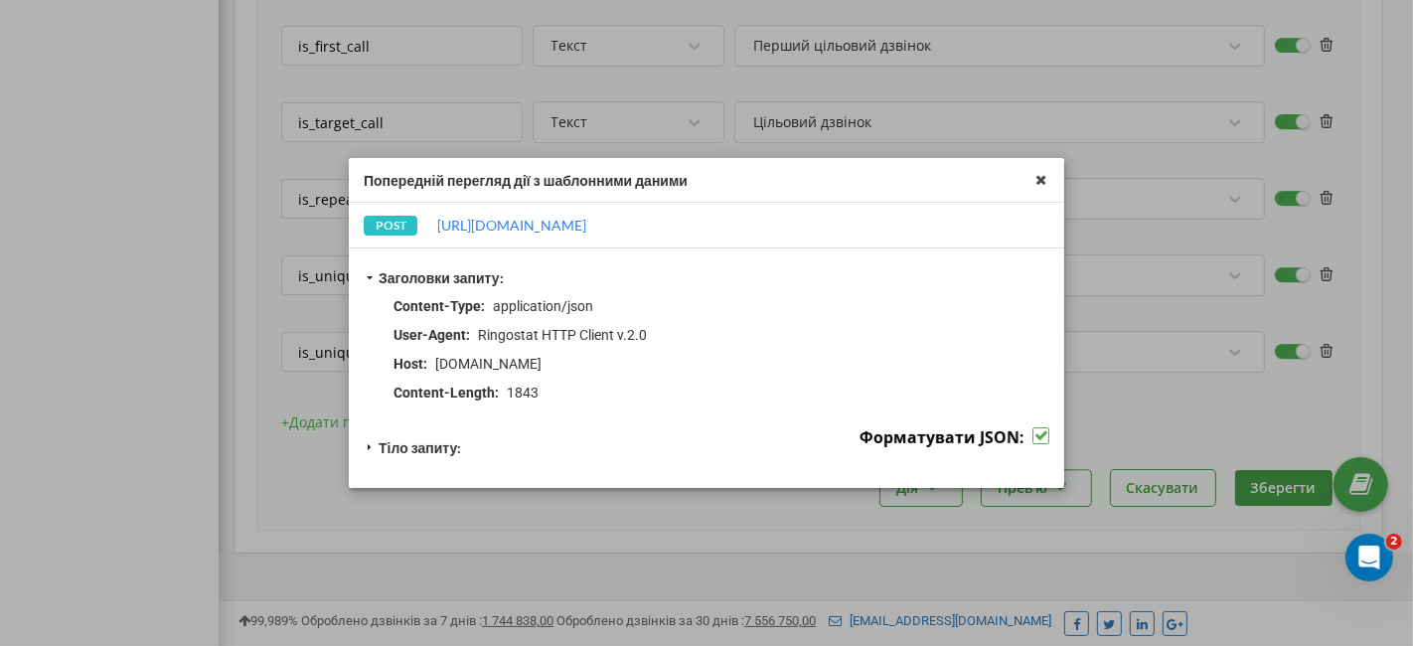
click at [375, 438] on div "Тіло запиту:" at bounding box center [412, 447] width 97 height 19
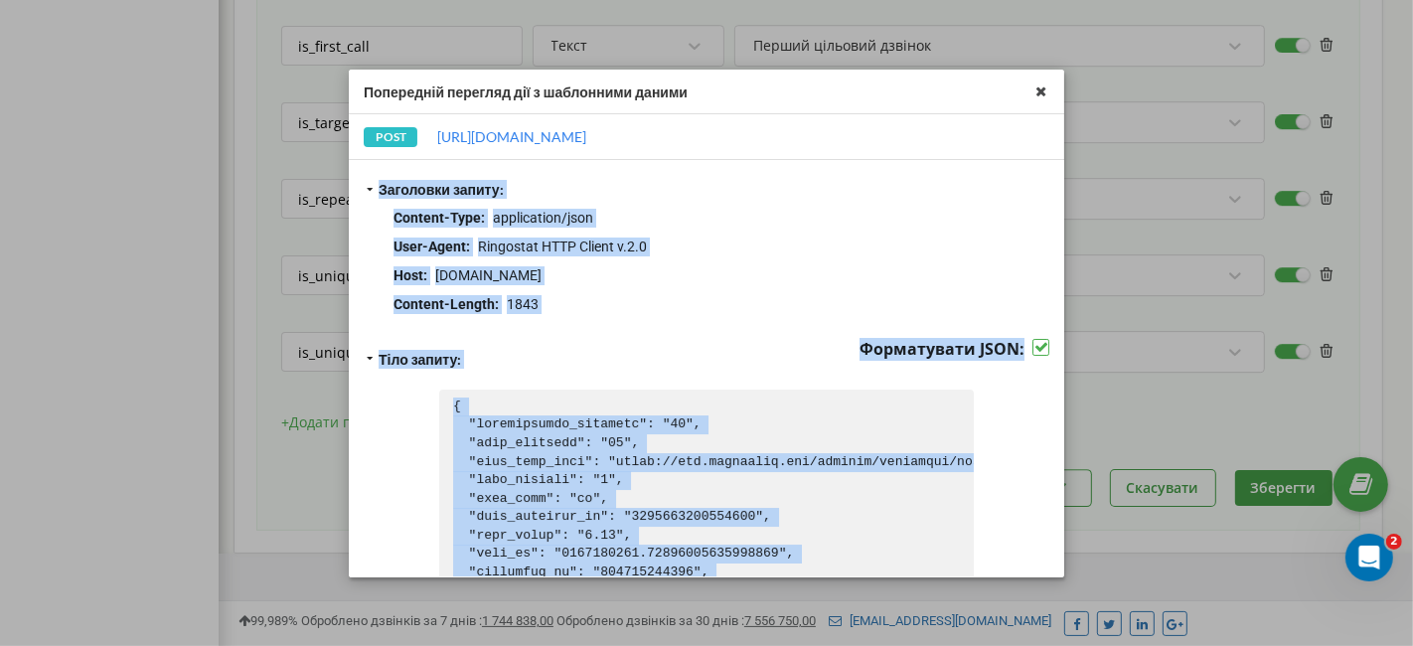
drag, startPoint x: 493, startPoint y: 505, endPoint x: 360, endPoint y: 185, distance: 346.7
click at [360, 185] on div "Заголовки запиту: Content-Type : application/json User-Agent : Ringostat HTTP C…" at bounding box center [707, 368] width 716 height 417
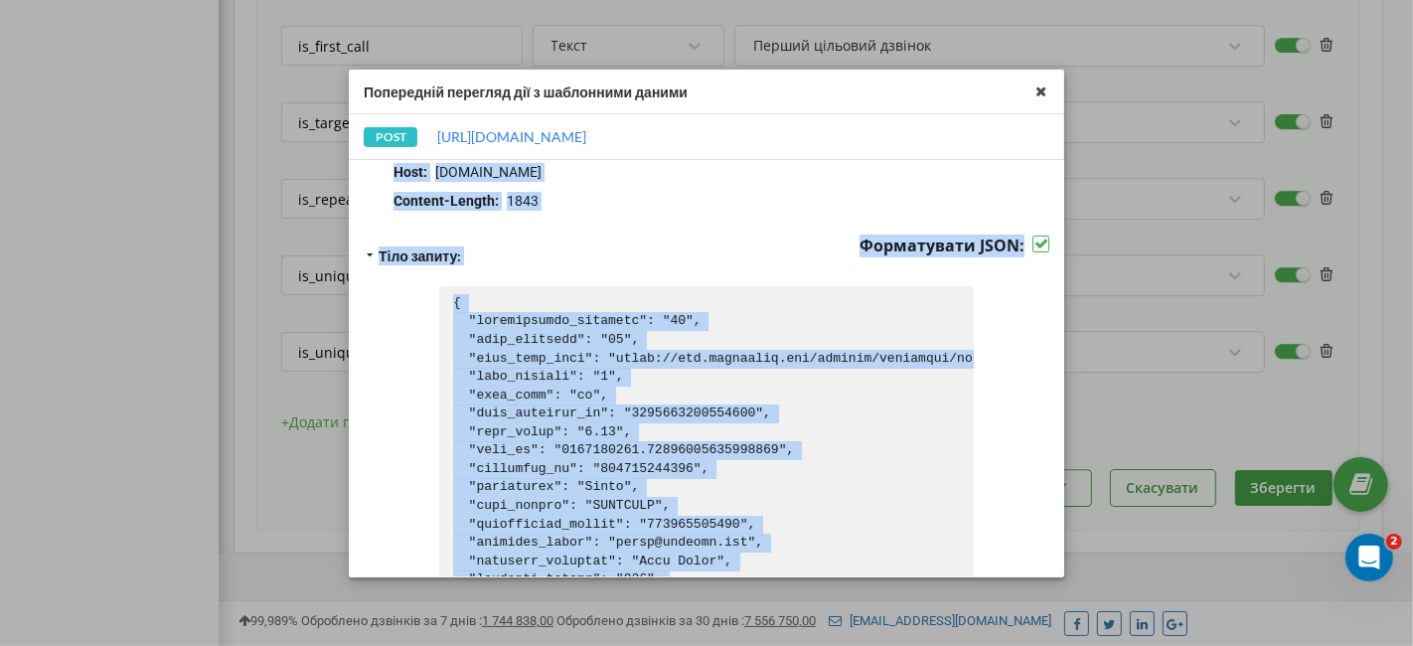
scroll to position [95, 0]
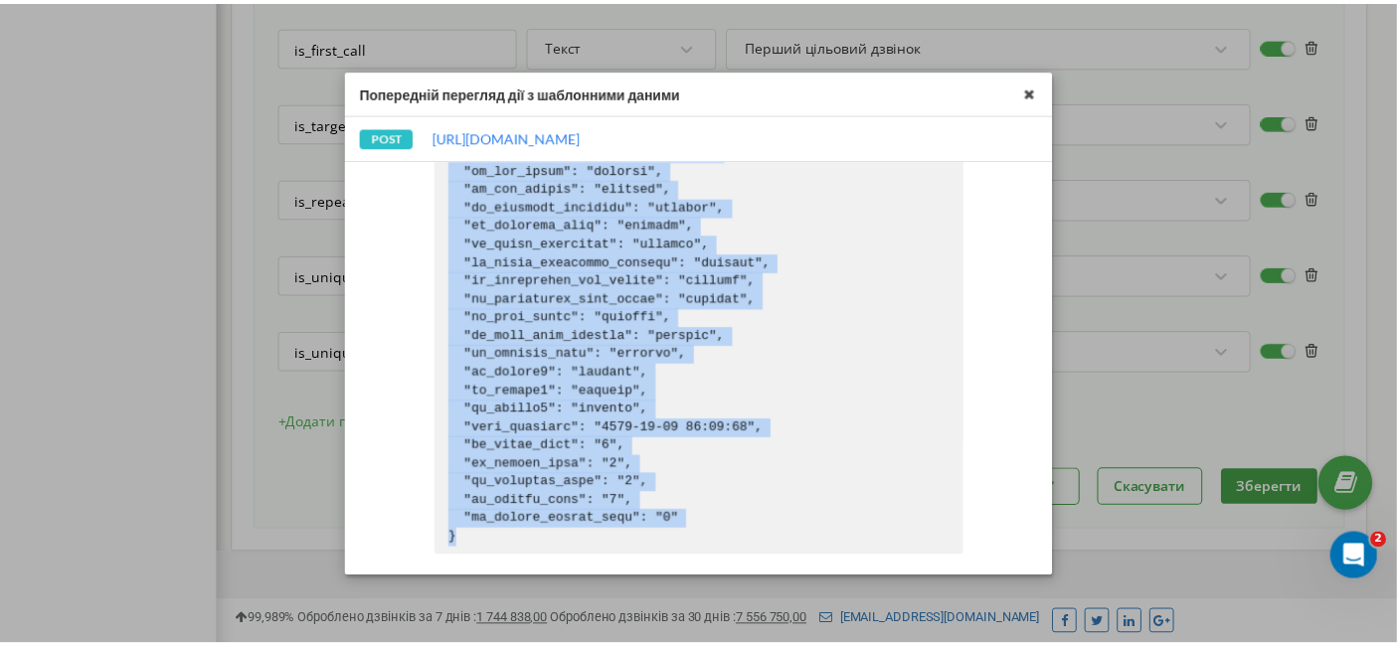
scroll to position [979, 0]
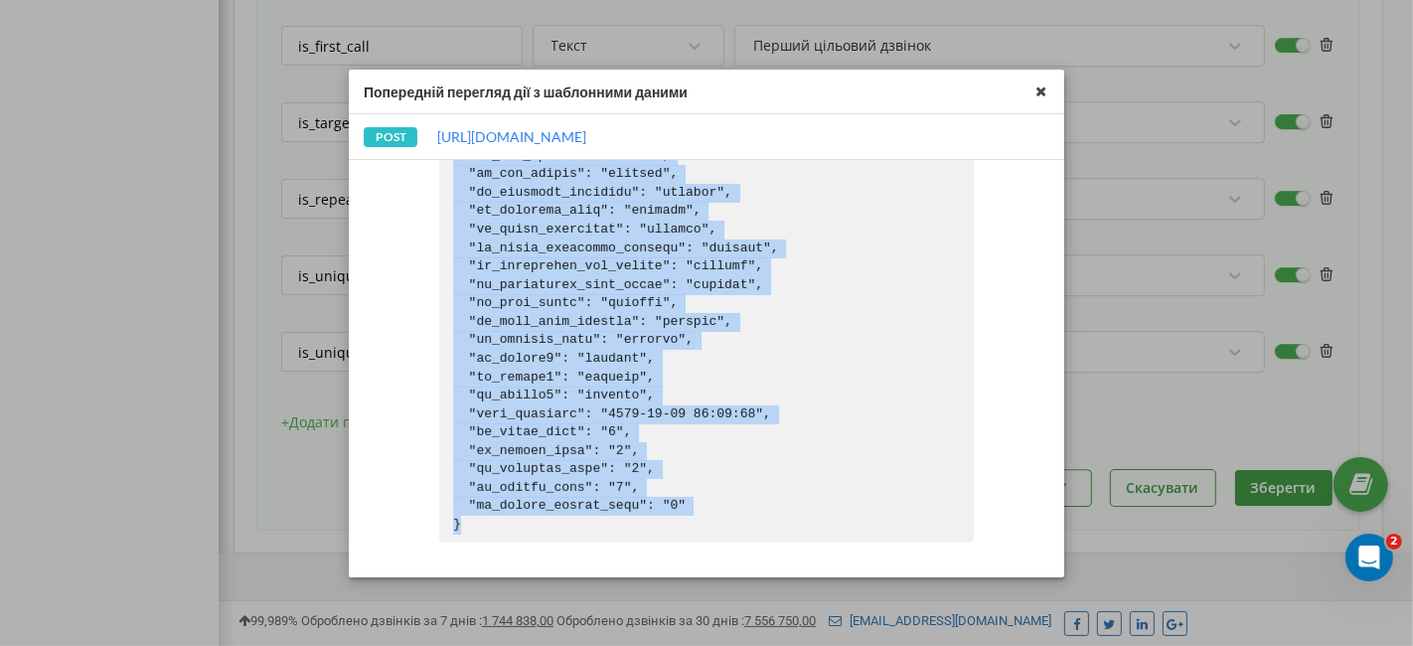
drag, startPoint x: 452, startPoint y: 309, endPoint x: 471, endPoint y: 512, distance: 203.7
copy pre "{ "conversation_duration": "10", "call_duration": "20", "call_card_link": "[URL…"
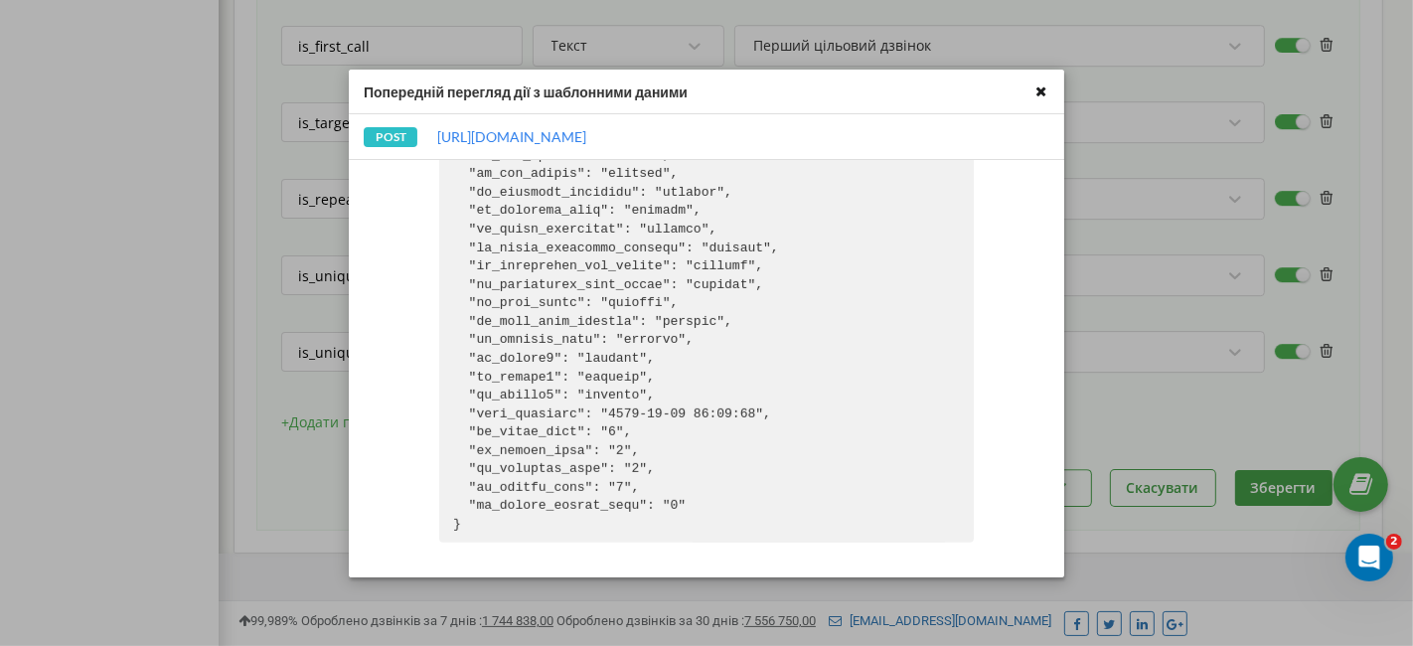
click at [1048, 88] on icon at bounding box center [1041, 91] width 23 height 23
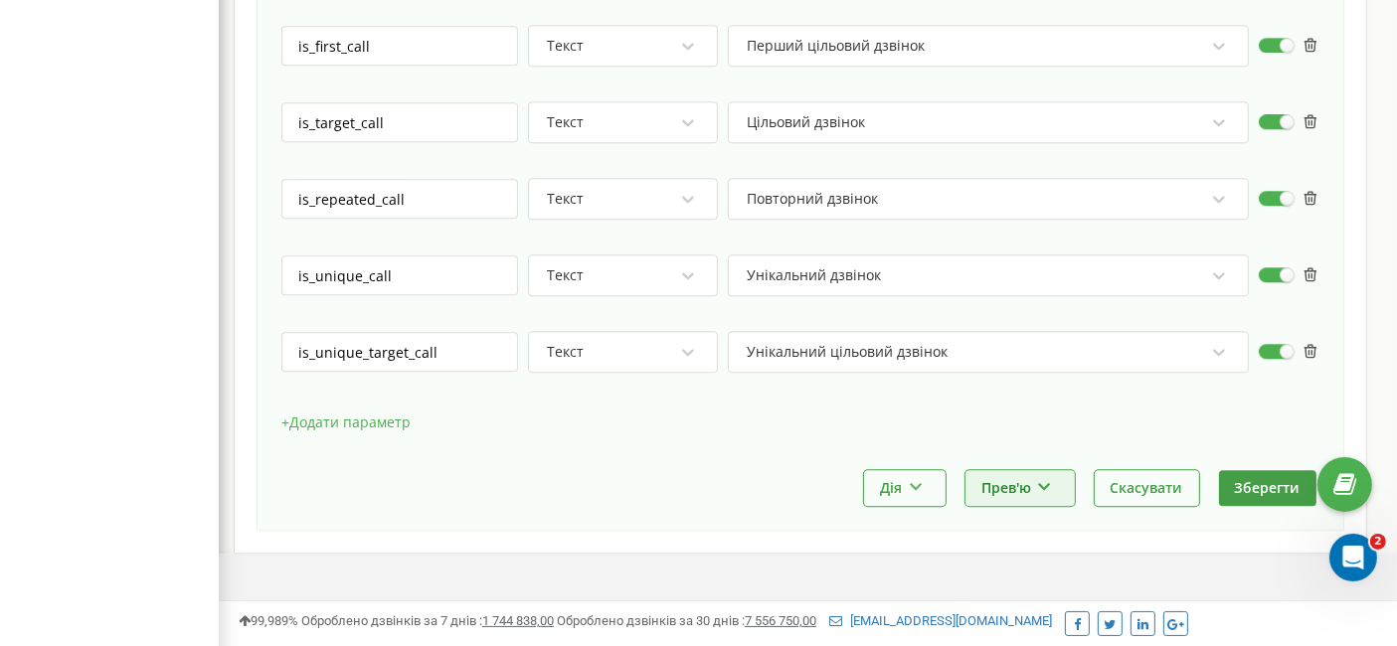
click at [1034, 470] on button "Прев'ю" at bounding box center [1019, 487] width 109 height 35
click at [660, 418] on div "+ Додати параметр" at bounding box center [800, 433] width 1038 height 50
click at [1272, 470] on button "Зберегти" at bounding box center [1267, 487] width 97 height 35
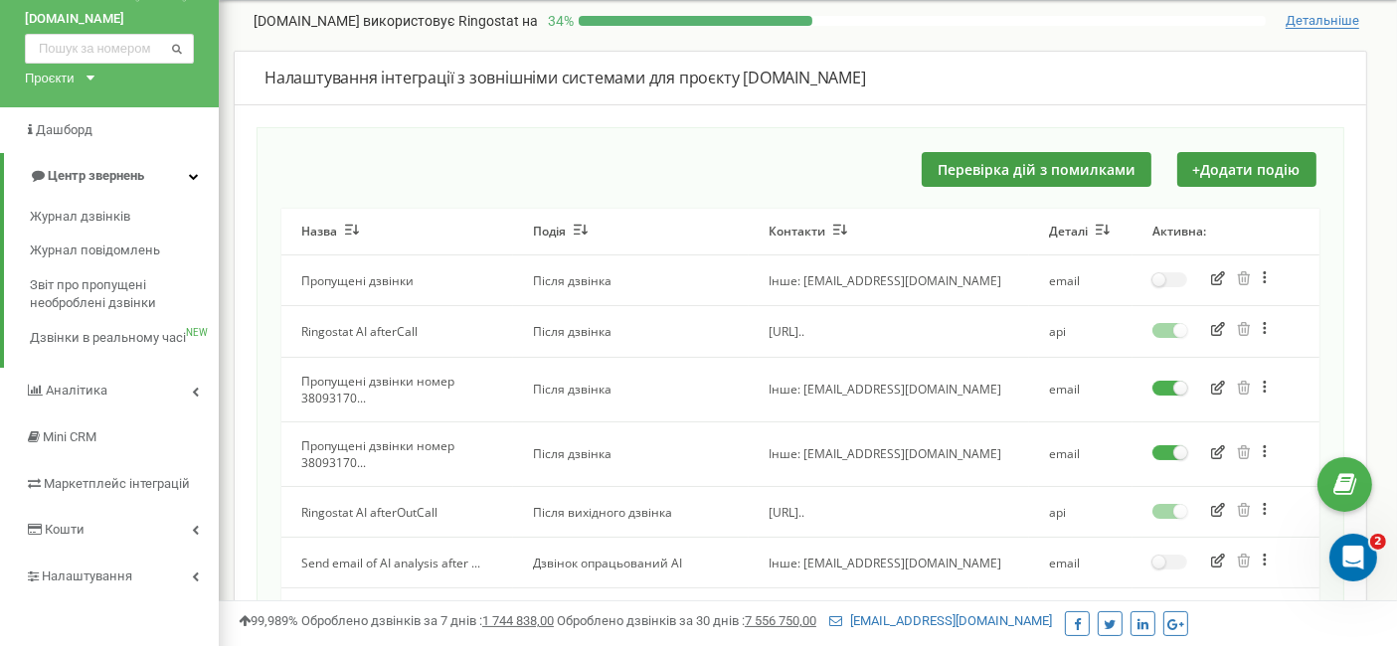
scroll to position [331, 0]
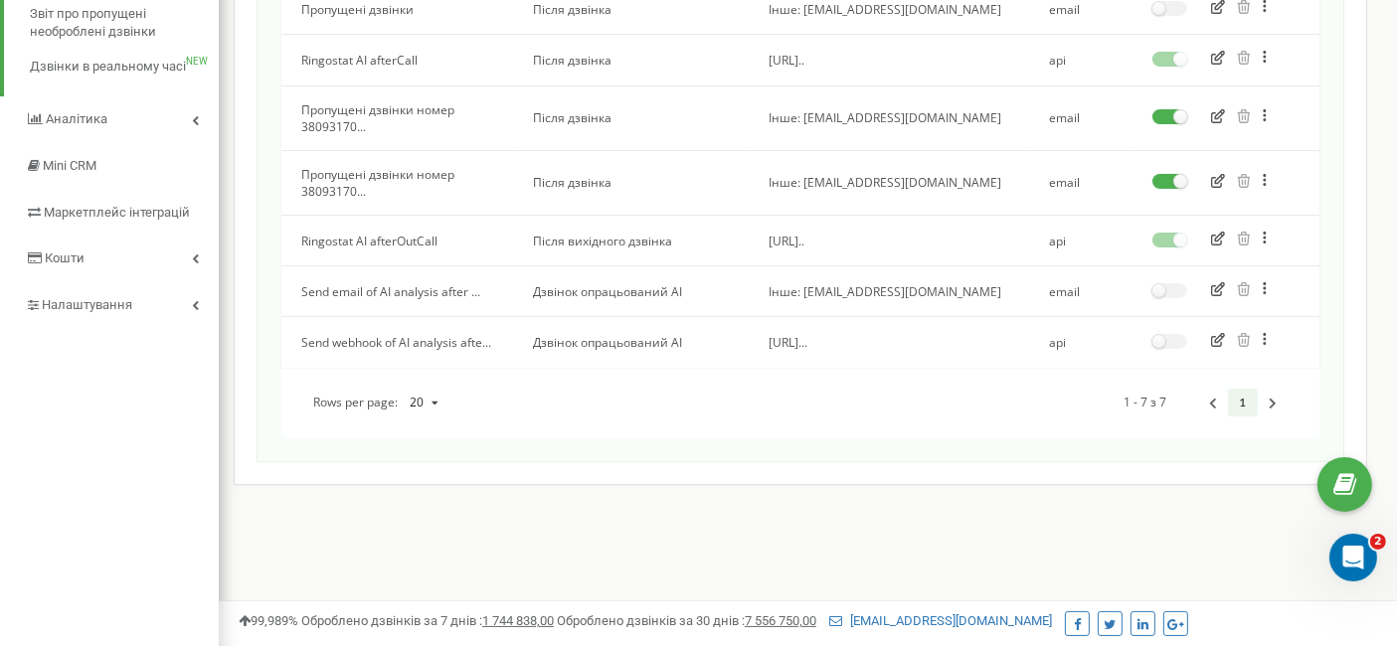
click at [1215, 342] on icon "button" at bounding box center [1218, 340] width 14 height 14
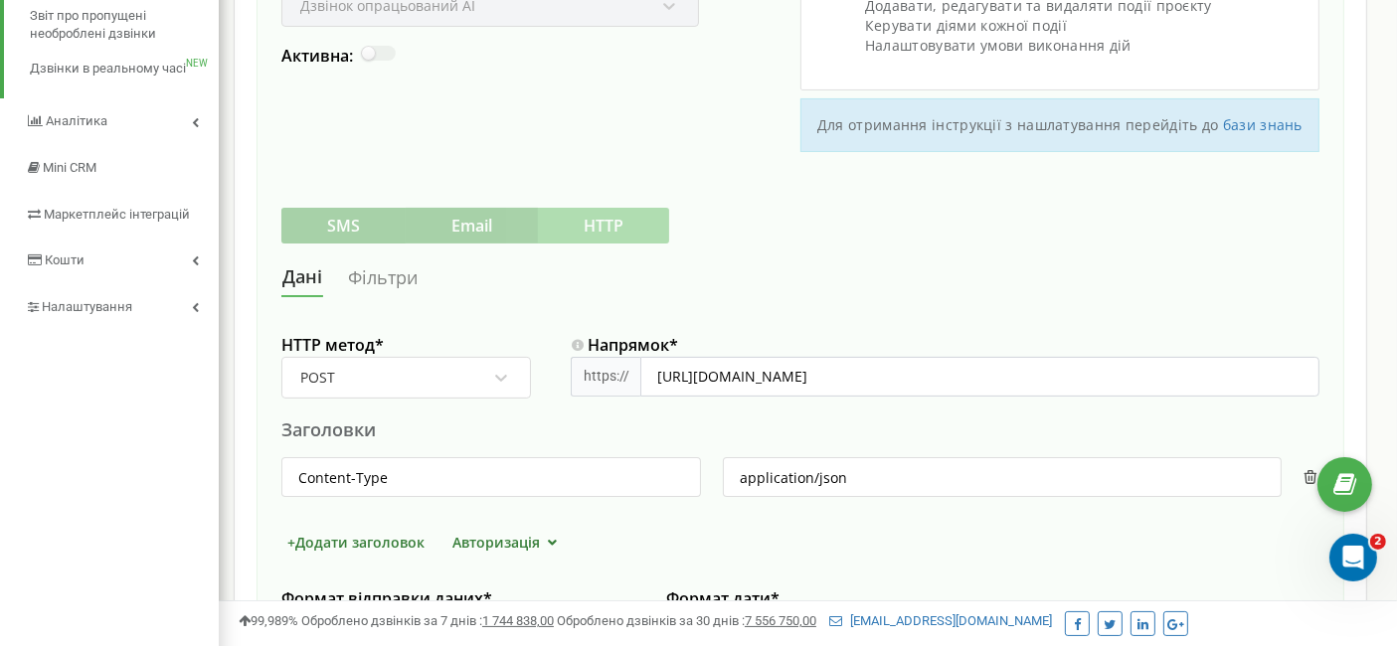
scroll to position [331, 0]
click at [752, 373] on input "[URL][DOMAIN_NAME]" at bounding box center [979, 375] width 679 height 40
drag, startPoint x: 889, startPoint y: 370, endPoint x: 638, endPoint y: 376, distance: 250.6
click at [638, 376] on div "https:// [URL][DOMAIN_NAME]" at bounding box center [945, 375] width 748 height 40
paste input "2f3b8b0b4ea2"
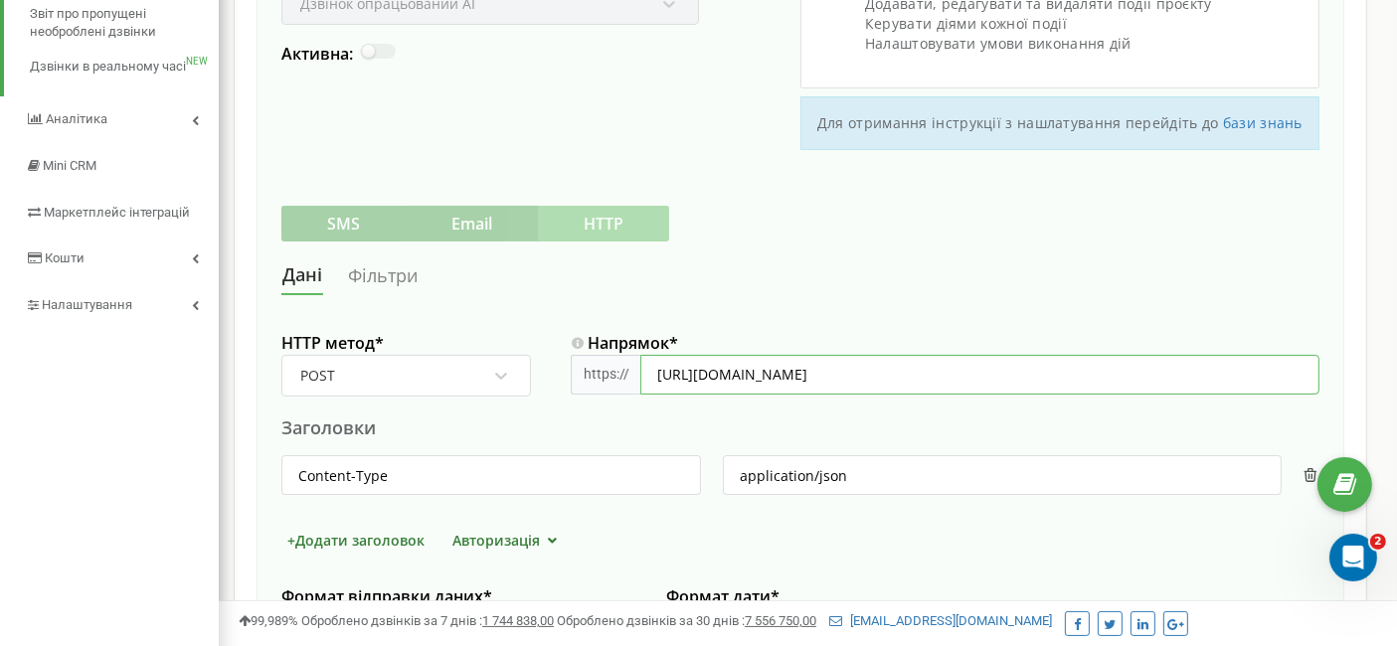
type input "[URL][DOMAIN_NAME]"
click at [1090, 424] on div "Заголовки" at bounding box center [800, 427] width 1038 height 25
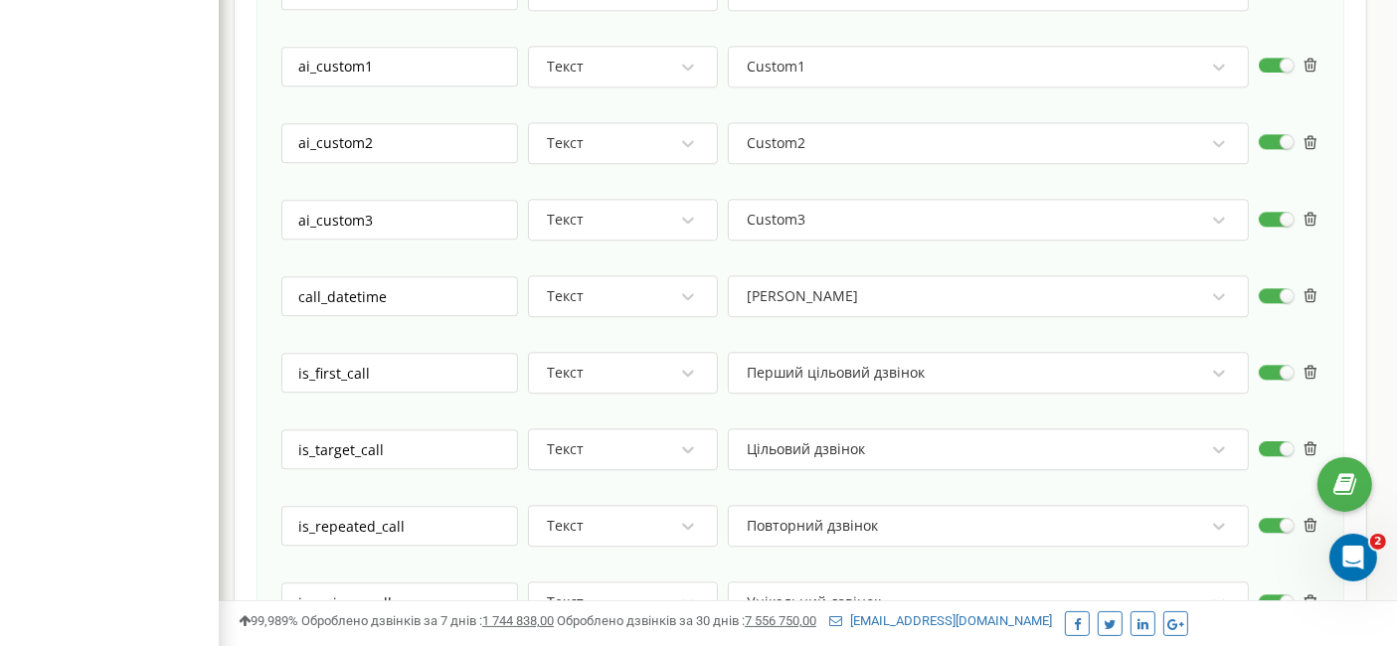
scroll to position [5075, 0]
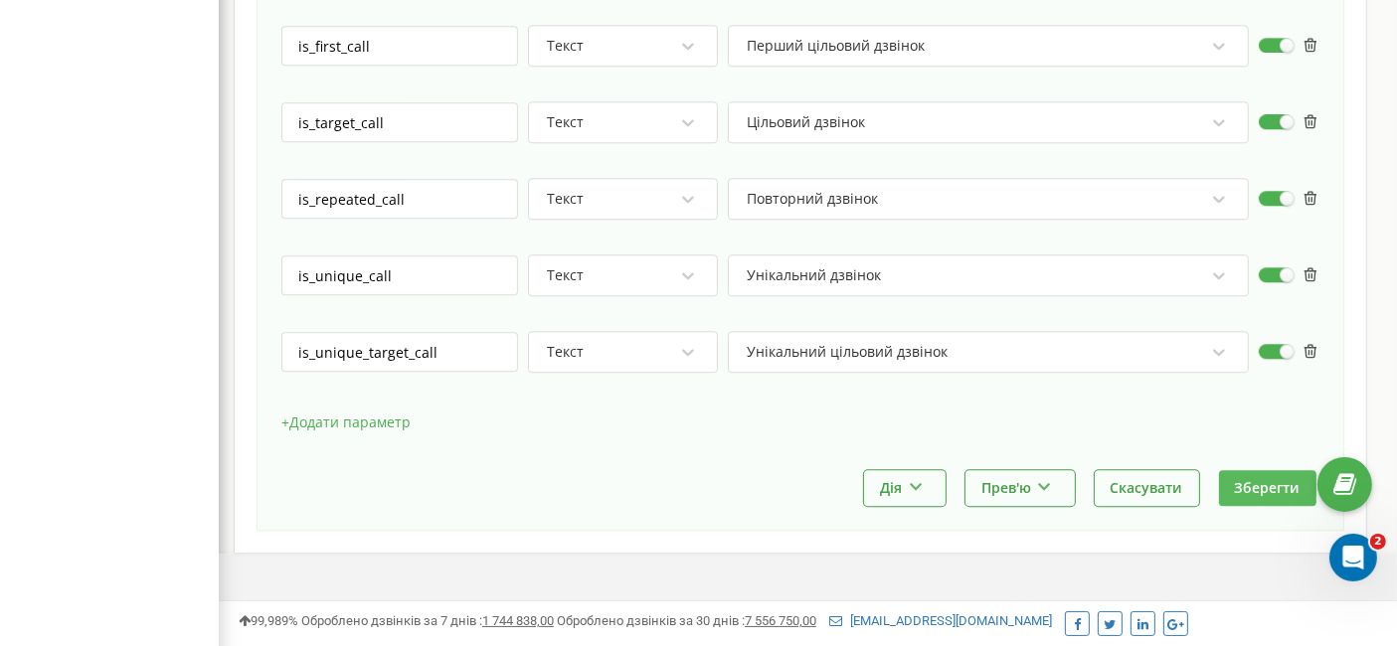
click at [1274, 470] on button "Зберегти" at bounding box center [1267, 487] width 97 height 35
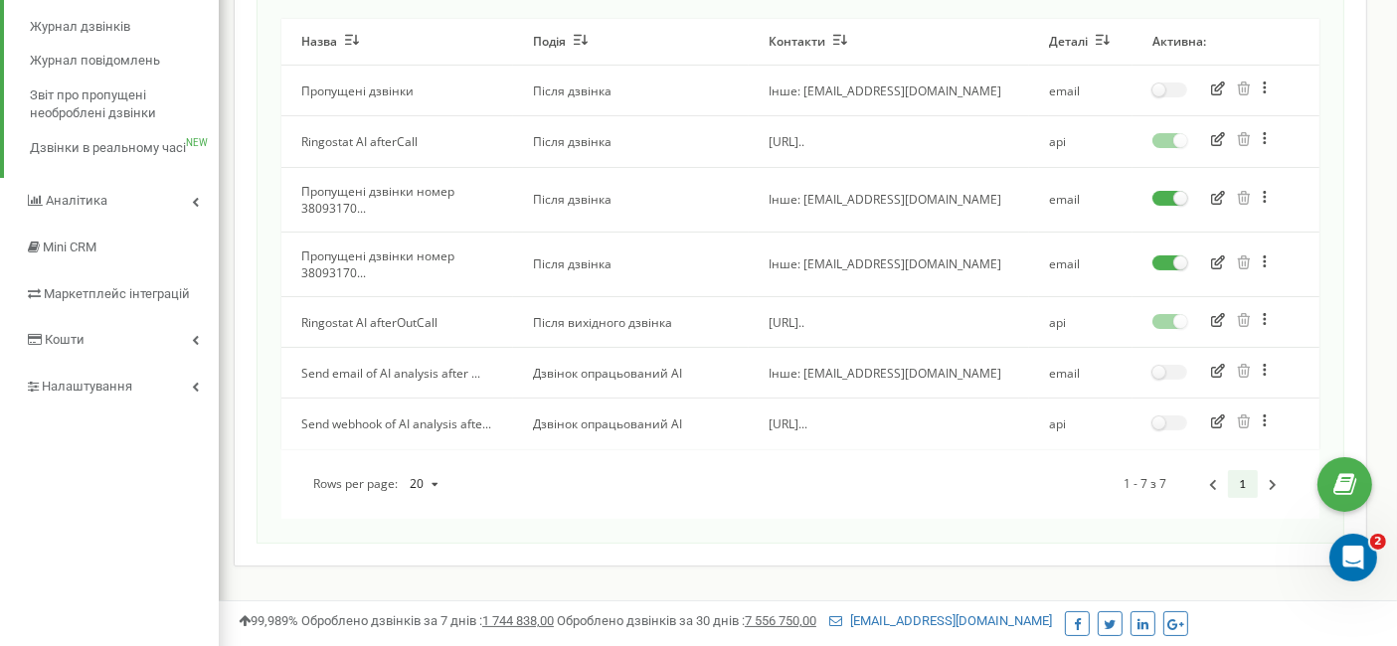
scroll to position [215, 0]
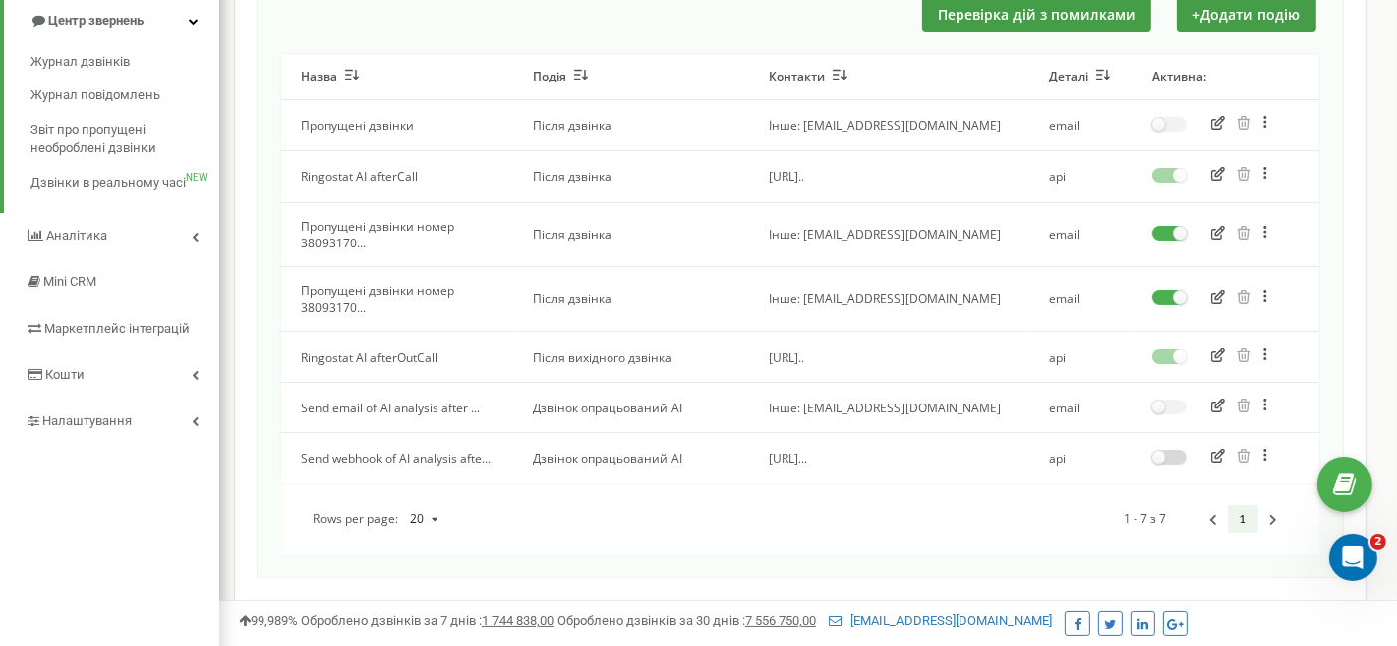
click at [1160, 452] on label at bounding box center [1169, 451] width 35 height 2
click at [0, 0] on input "checkbox" at bounding box center [0, 0] width 0 height 0
click at [1165, 402] on label at bounding box center [1169, 401] width 35 height 2
click at [0, 0] on input "checkbox" at bounding box center [0, 0] width 0 height 0
click at [1223, 458] on icon "button" at bounding box center [1218, 456] width 14 height 14
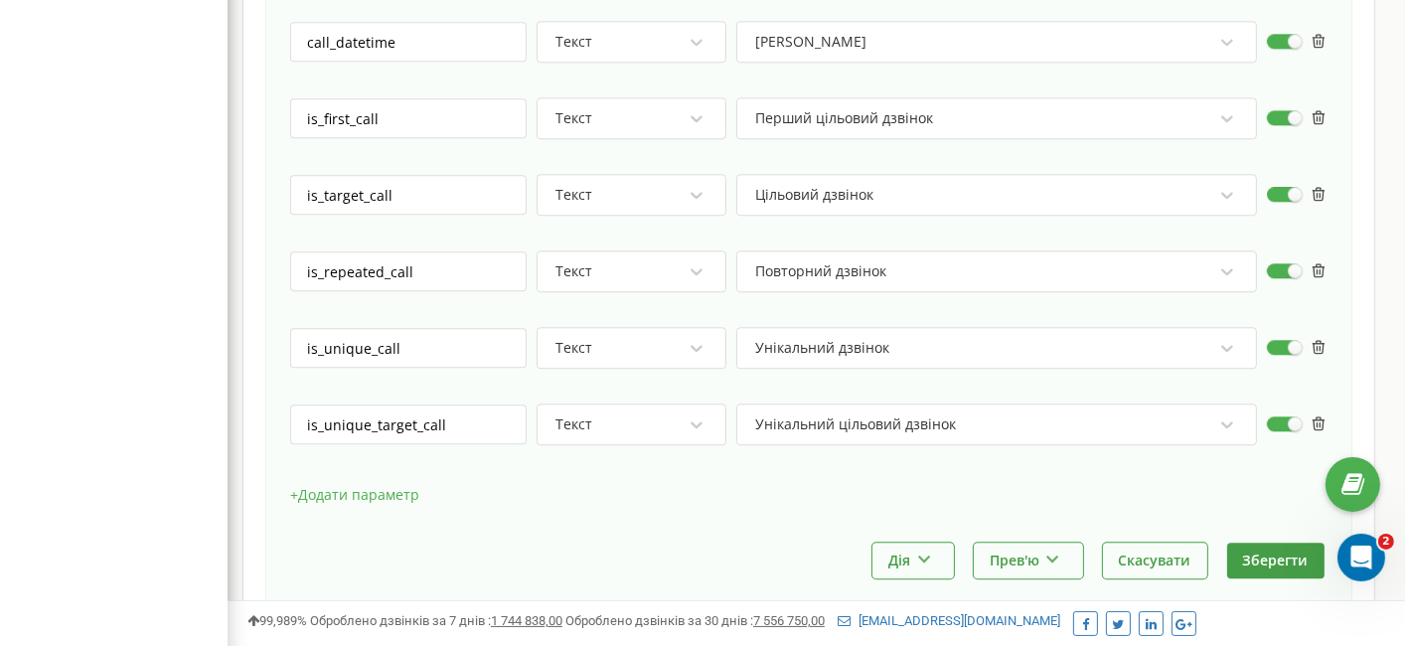
scroll to position [5075, 0]
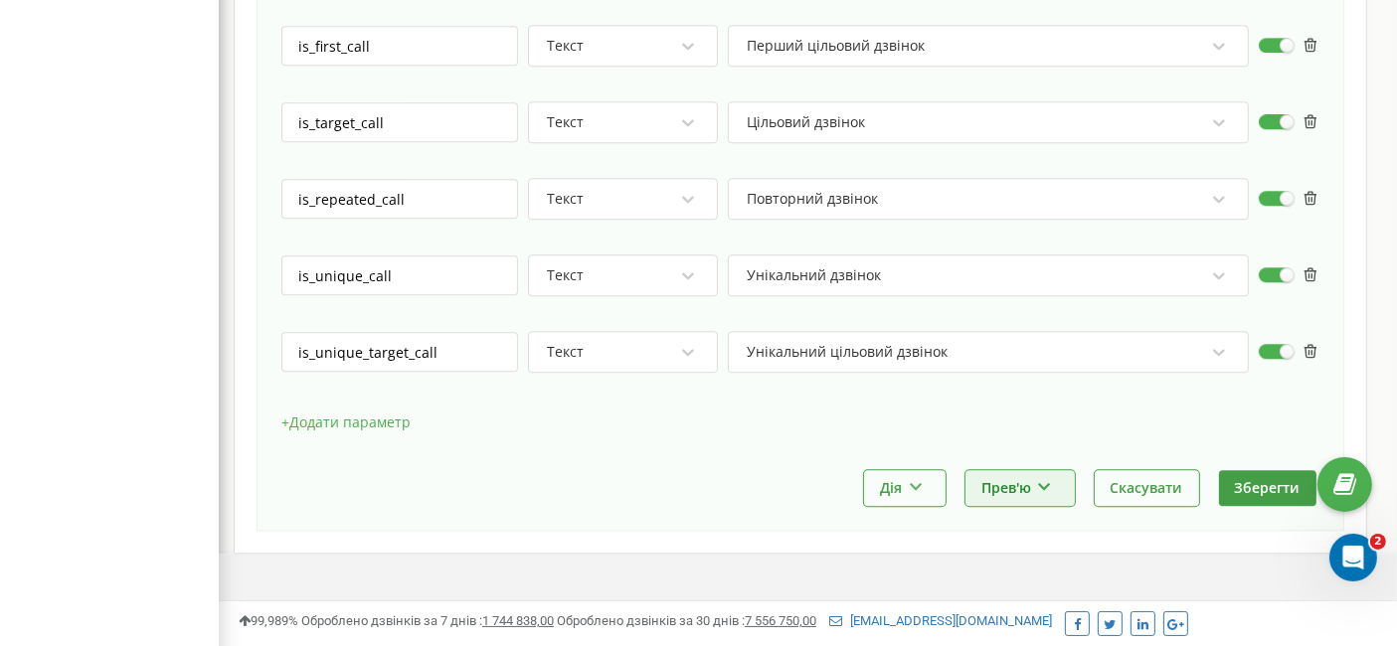
click at [1032, 470] on button "Прев'ю" at bounding box center [1019, 487] width 109 height 35
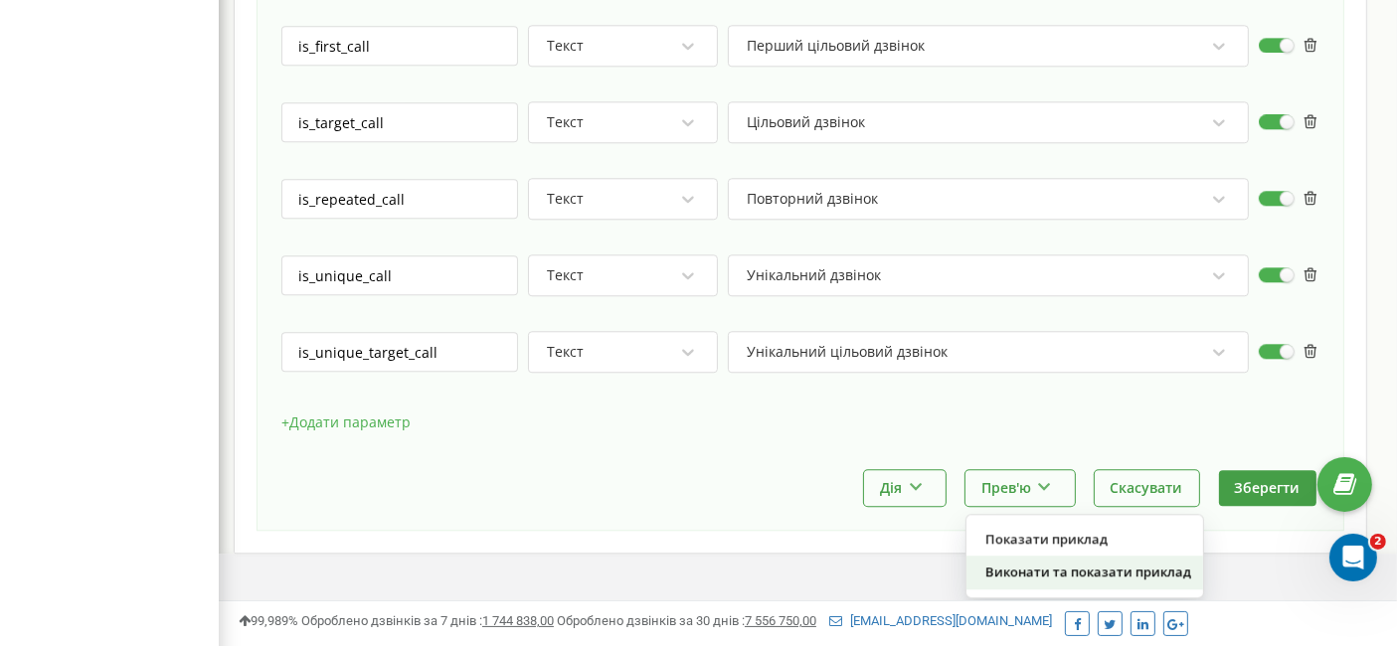
click at [1056, 556] on div "Виконати та показати приклад" at bounding box center [1084, 572] width 237 height 33
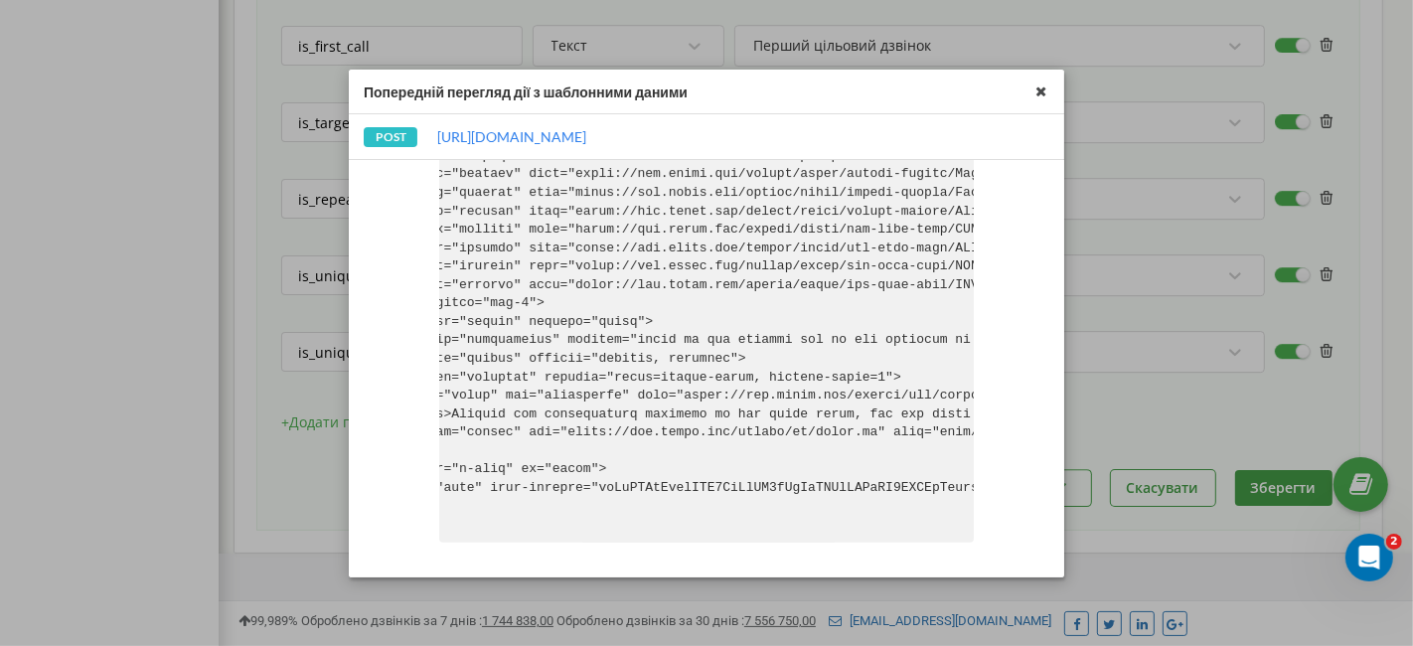
scroll to position [0, 0]
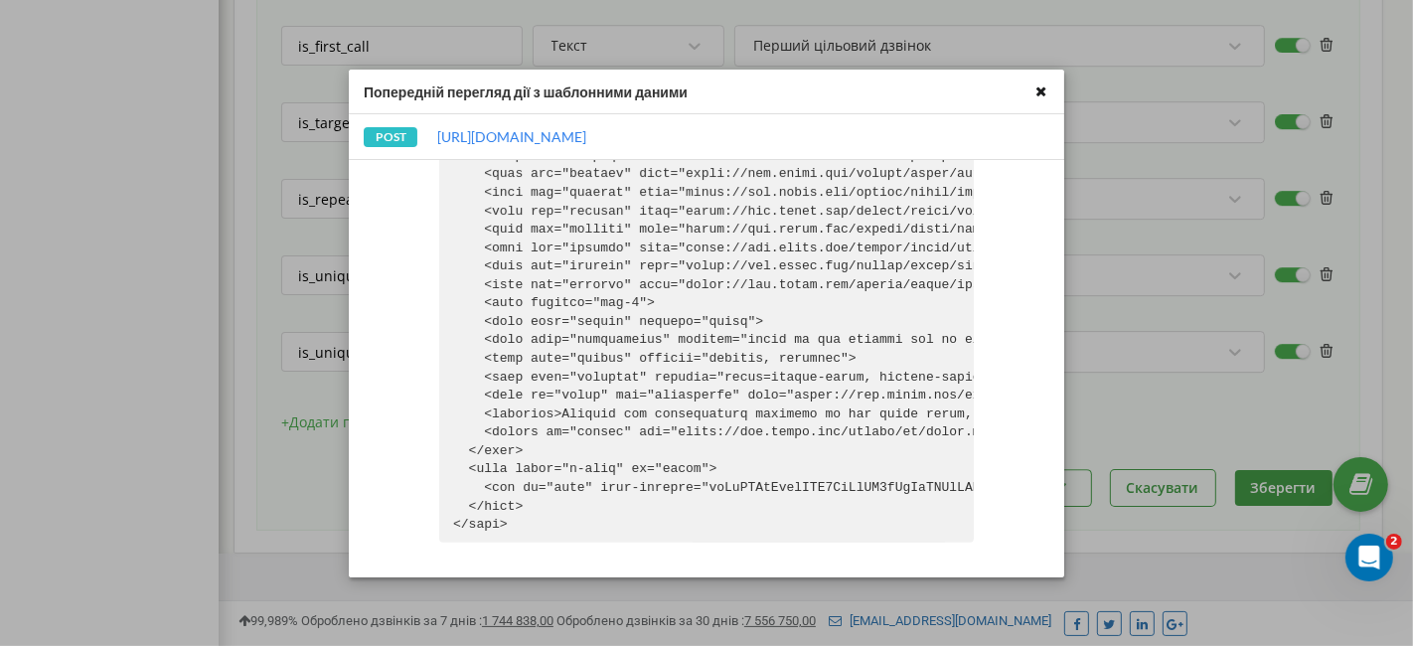
click at [1037, 92] on icon at bounding box center [1041, 91] width 23 height 23
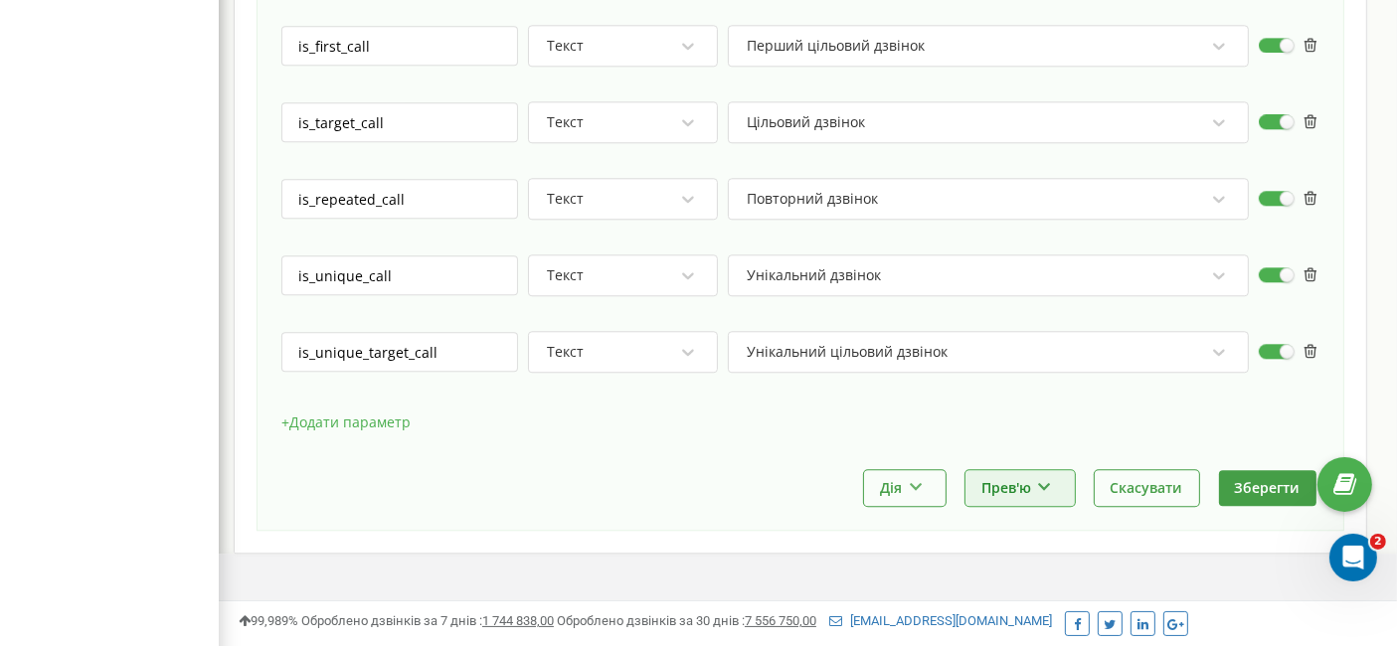
click at [1042, 478] on icon at bounding box center [1044, 484] width 17 height 12
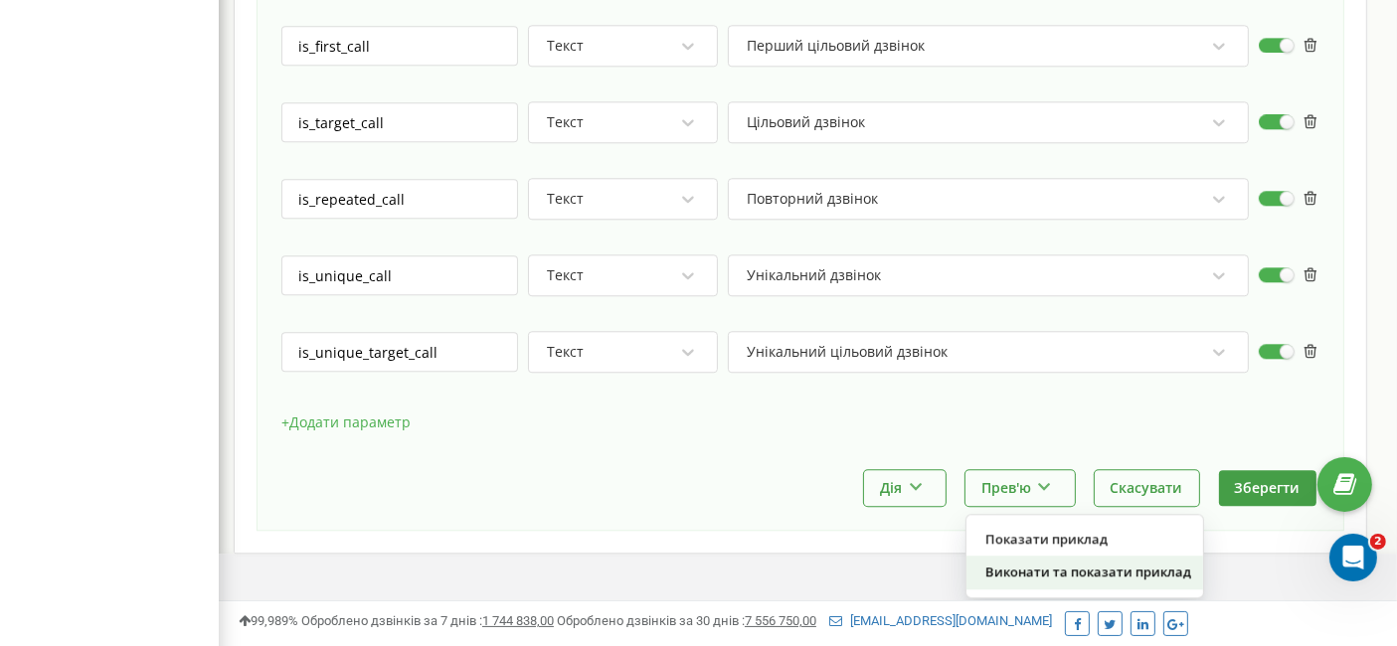
click at [1071, 556] on div "Виконати та показати приклад" at bounding box center [1084, 572] width 237 height 33
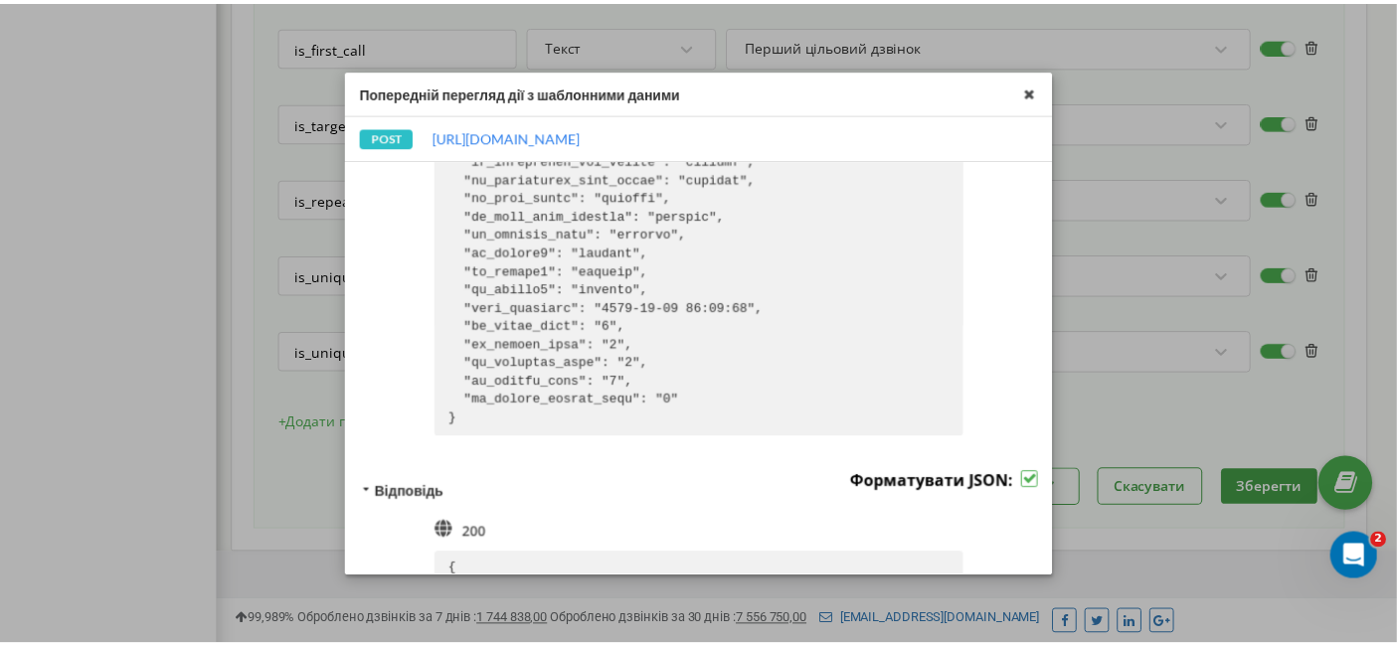
scroll to position [1185, 0]
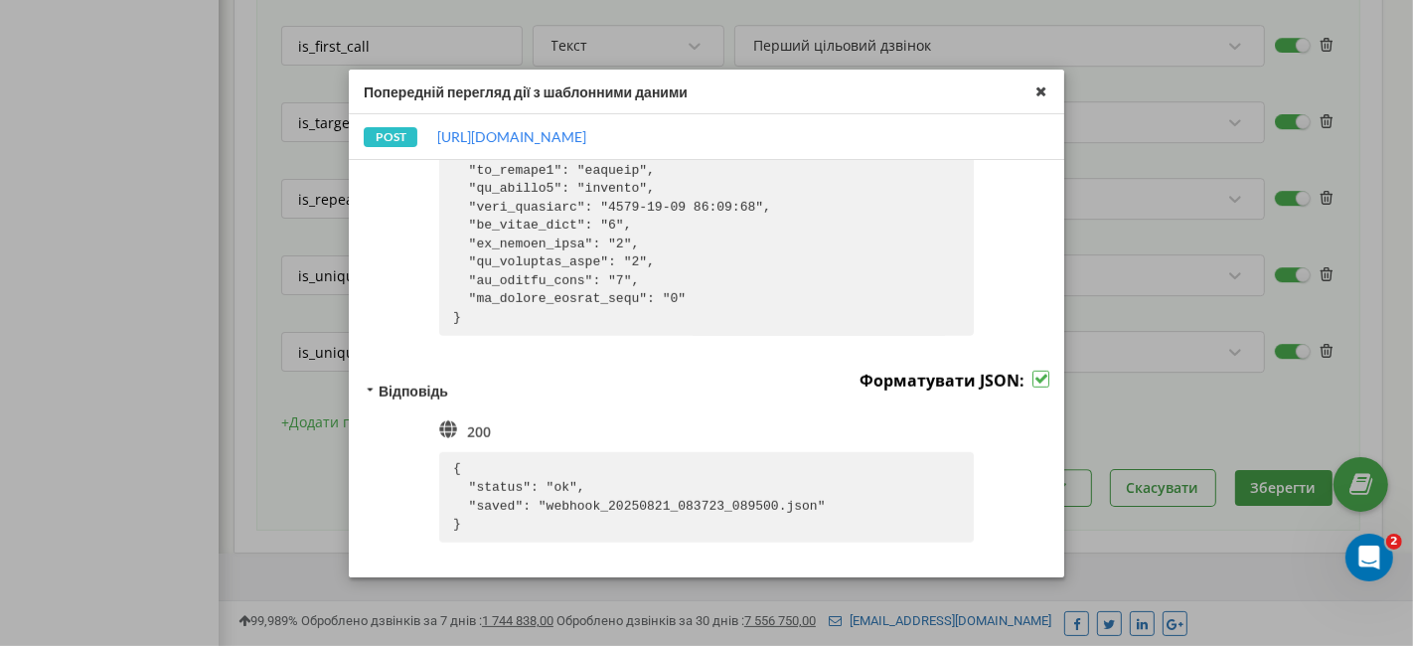
drag, startPoint x: 1045, startPoint y: 94, endPoint x: 1046, endPoint y: 126, distance: 31.8
click at [1045, 92] on icon at bounding box center [1041, 91] width 23 height 23
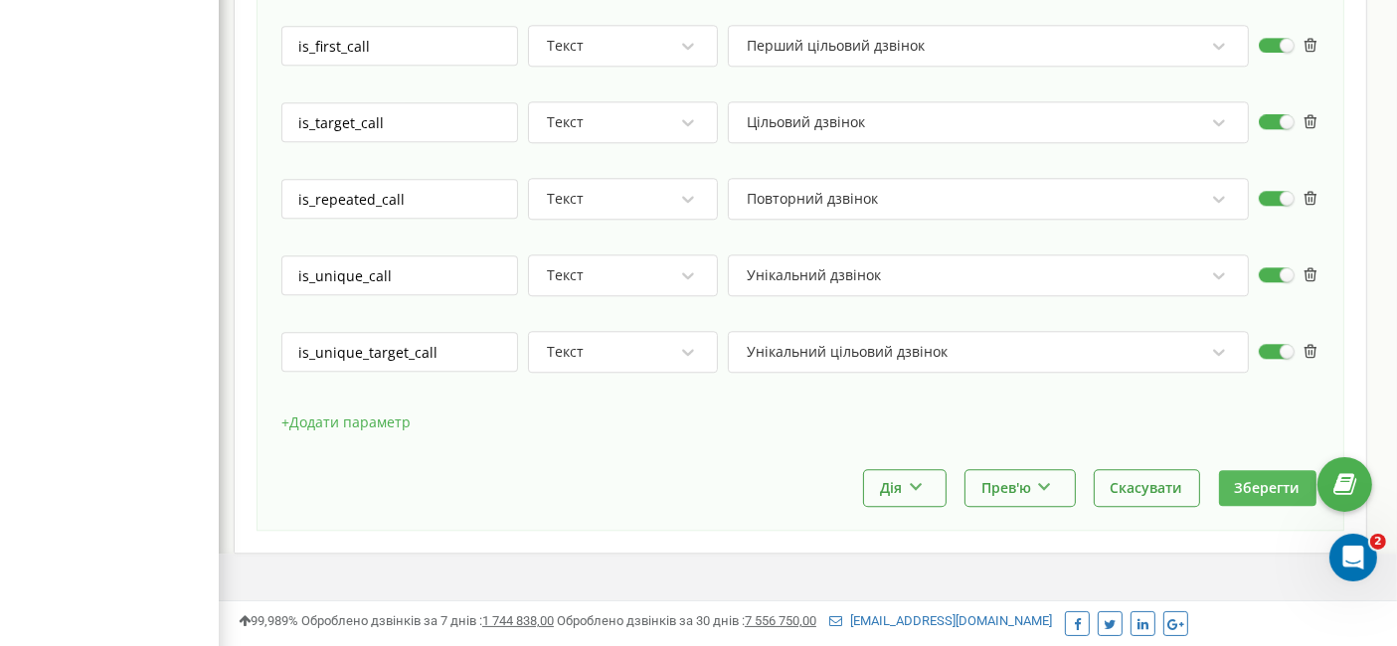
click at [1272, 470] on button "Зберегти" at bounding box center [1267, 487] width 97 height 35
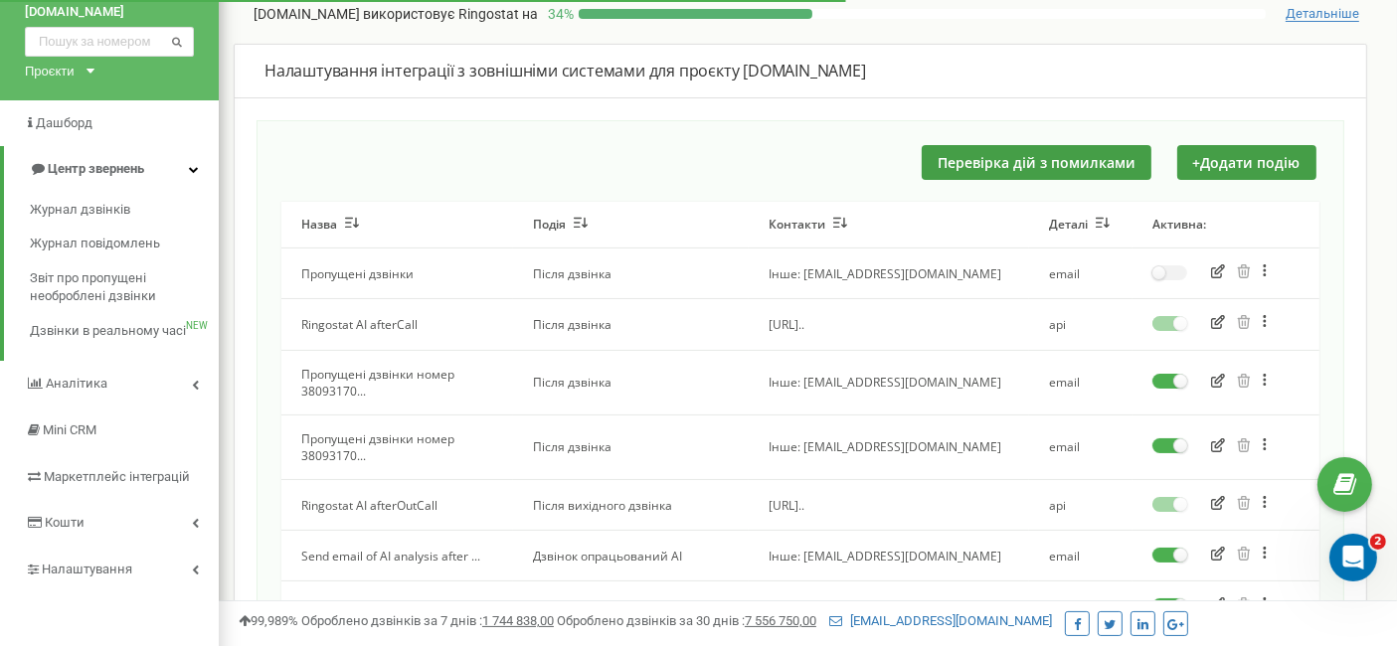
scroll to position [221, 0]
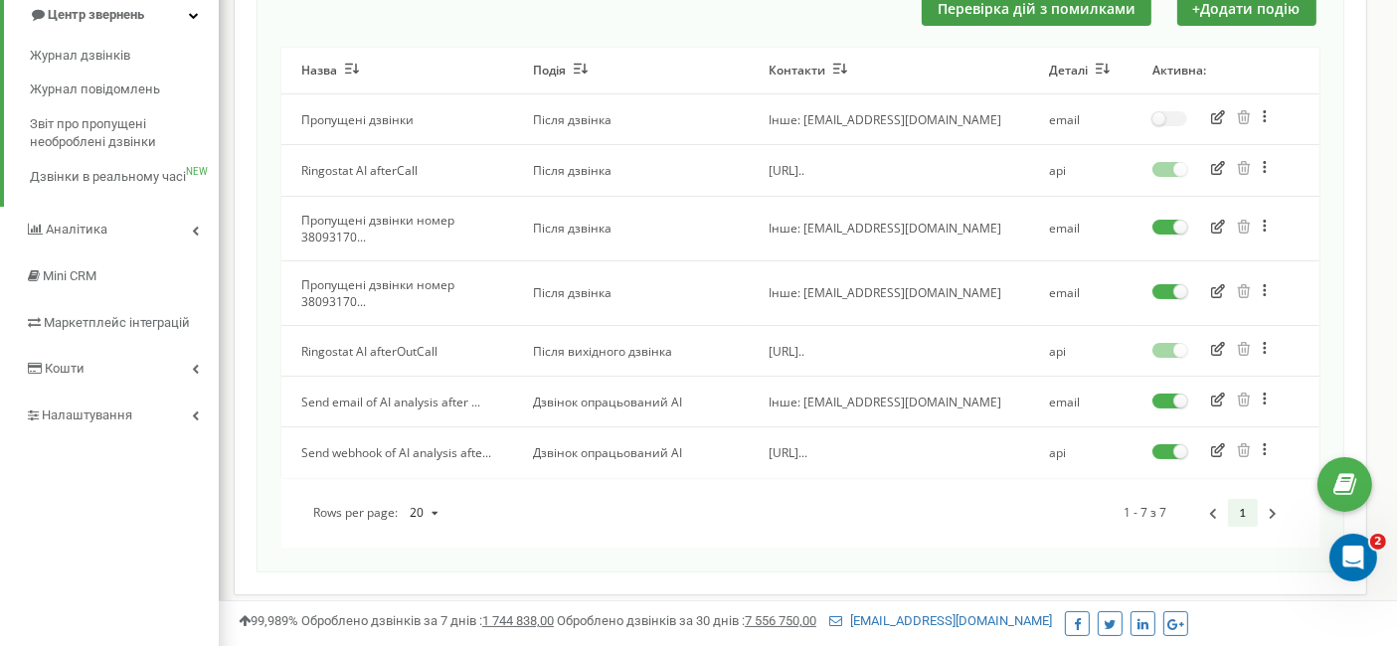
click at [1169, 394] on label at bounding box center [1169, 395] width 35 height 2
click at [0, 0] on input "checkbox" at bounding box center [0, 0] width 0 height 0
click at [1175, 446] on label at bounding box center [1169, 445] width 35 height 2
click at [0, 0] on input "checkbox" at bounding box center [0, 0] width 0 height 0
